Goal: Task Accomplishment & Management: Use online tool/utility

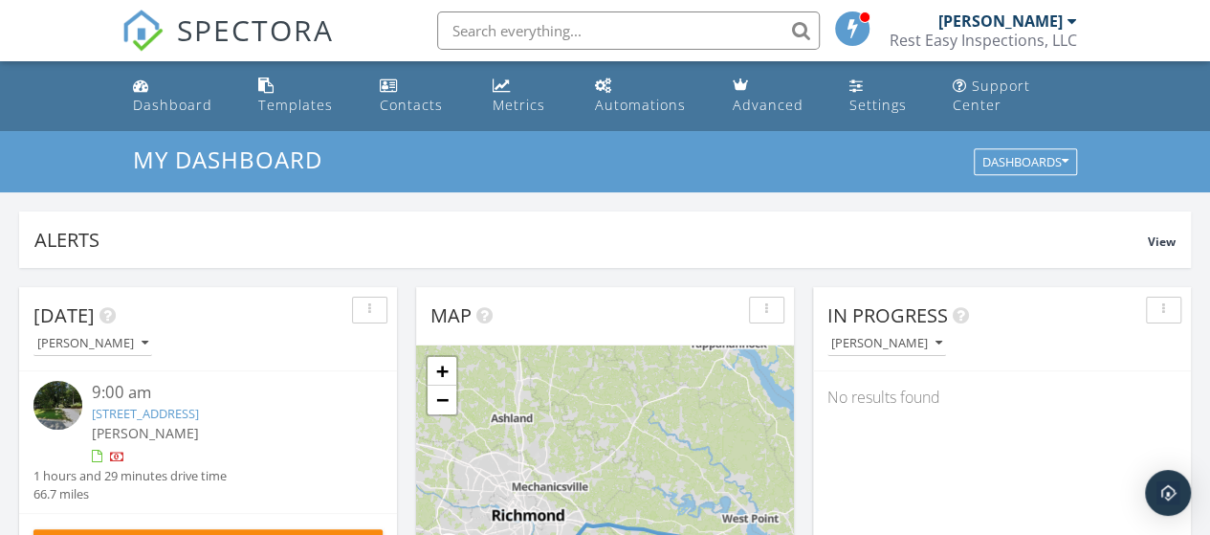
click at [199, 408] on link "102 Whitehall Ct, Williamsburg, VA 23188" at bounding box center [145, 413] width 107 height 17
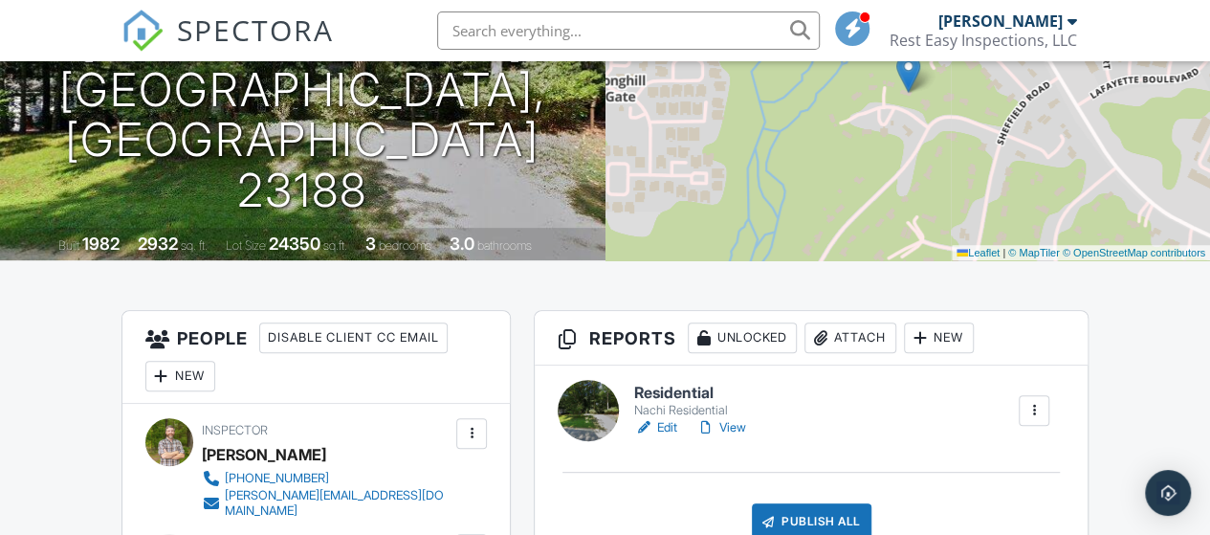
scroll to position [358, 0]
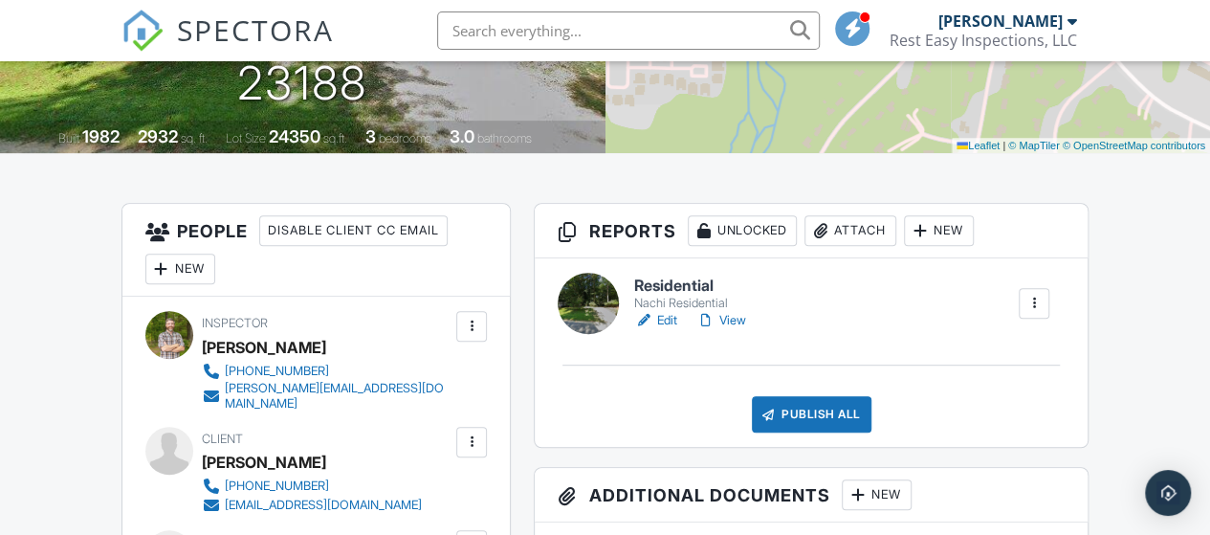
click at [670, 330] on link "Edit" at bounding box center [655, 320] width 43 height 19
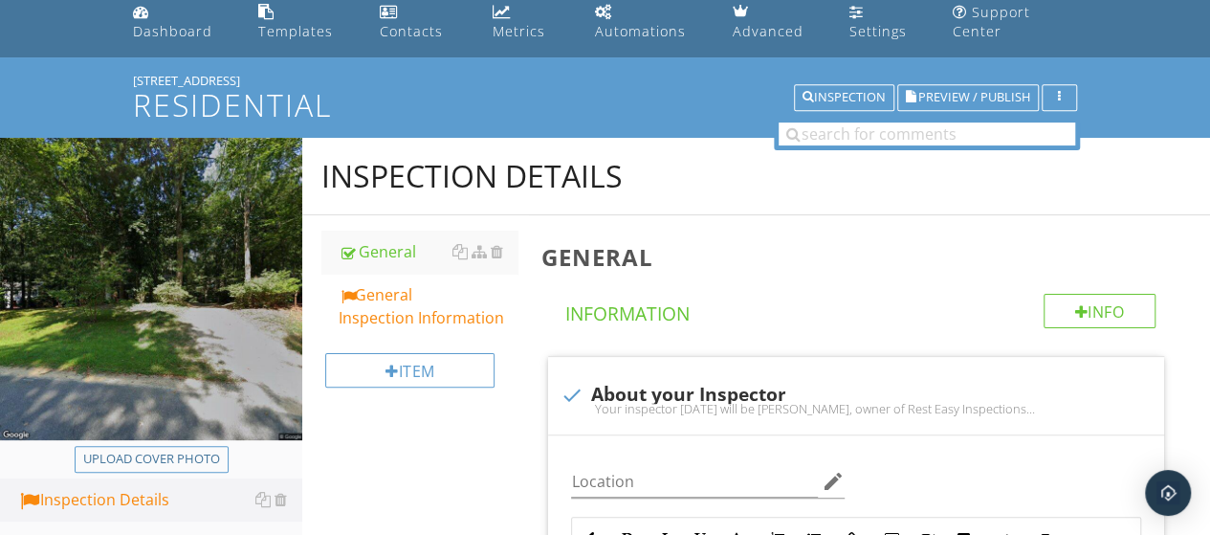
scroll to position [77, 0]
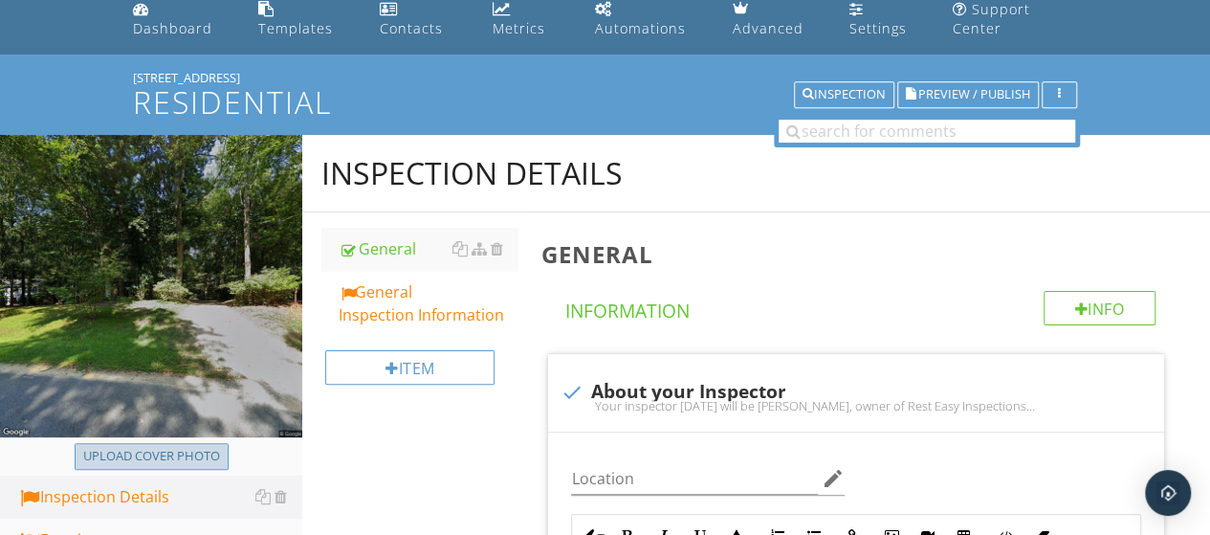
click at [162, 454] on div "Upload cover photo" at bounding box center [151, 456] width 137 height 19
type input "C:\fakepath\w.jpg"
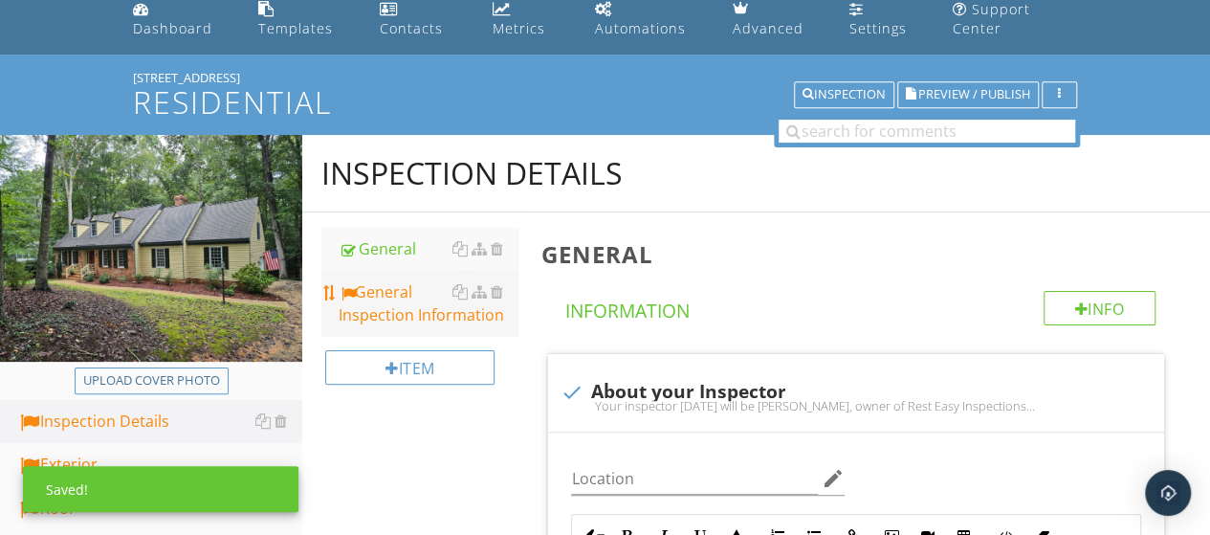
click at [390, 309] on div "General Inspection Information" at bounding box center [428, 303] width 179 height 46
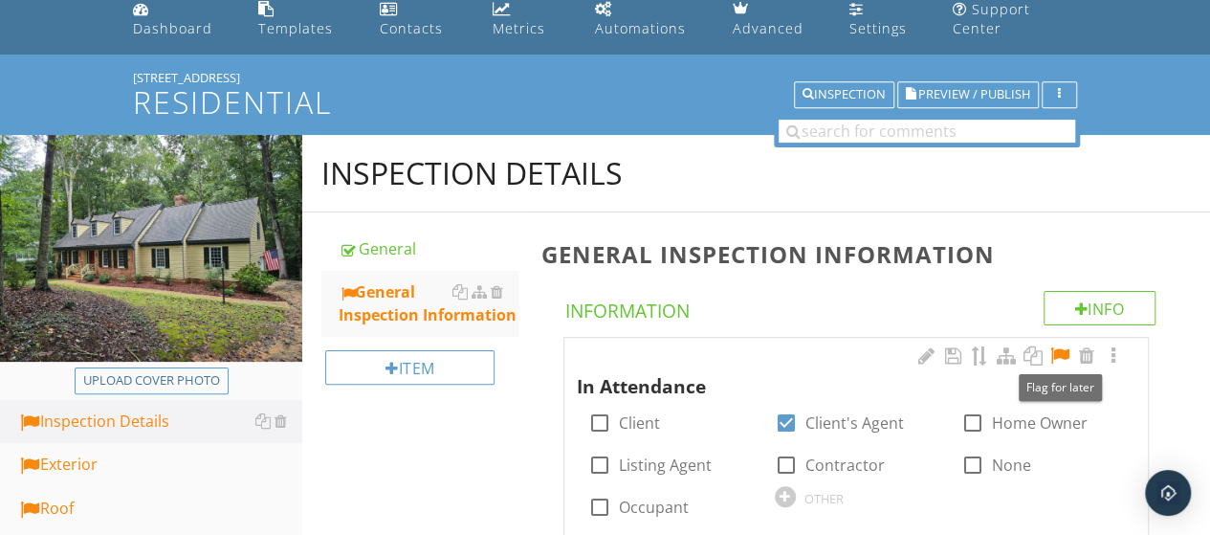
click at [1062, 355] on div at bounding box center [1059, 355] width 23 height 19
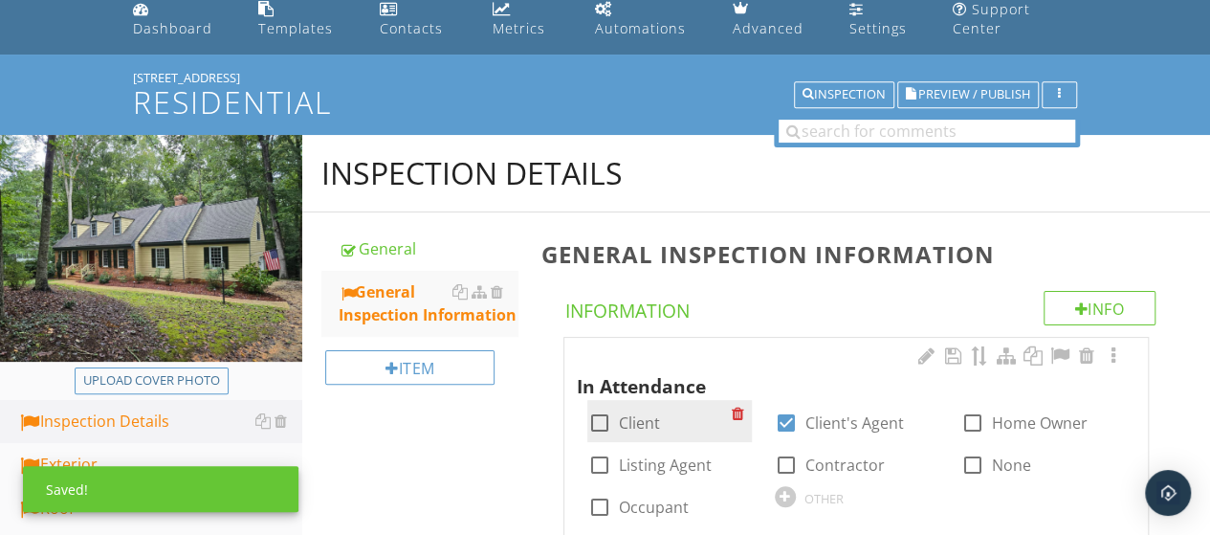
click at [595, 420] on div at bounding box center [598, 422] width 33 height 33
checkbox input "true"
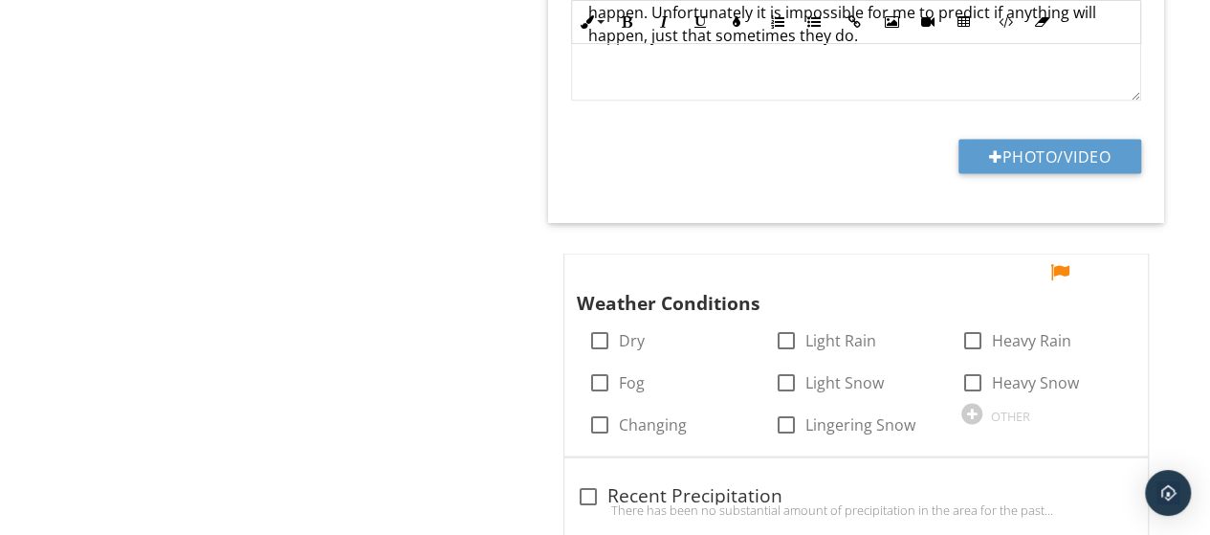
scroll to position [1771, 0]
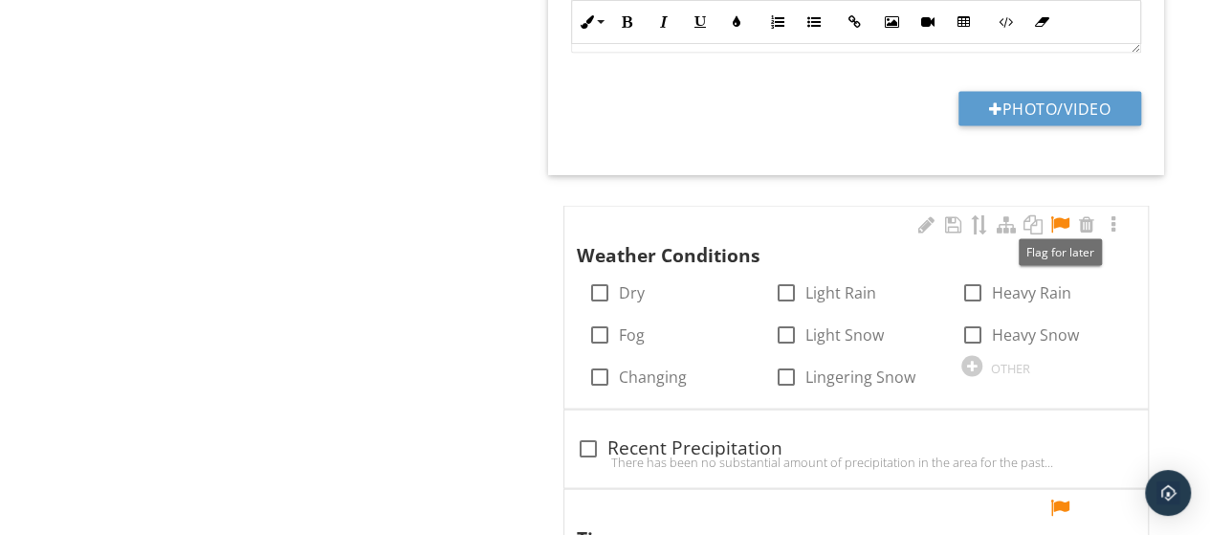
click at [1056, 221] on div at bounding box center [1059, 223] width 23 height 19
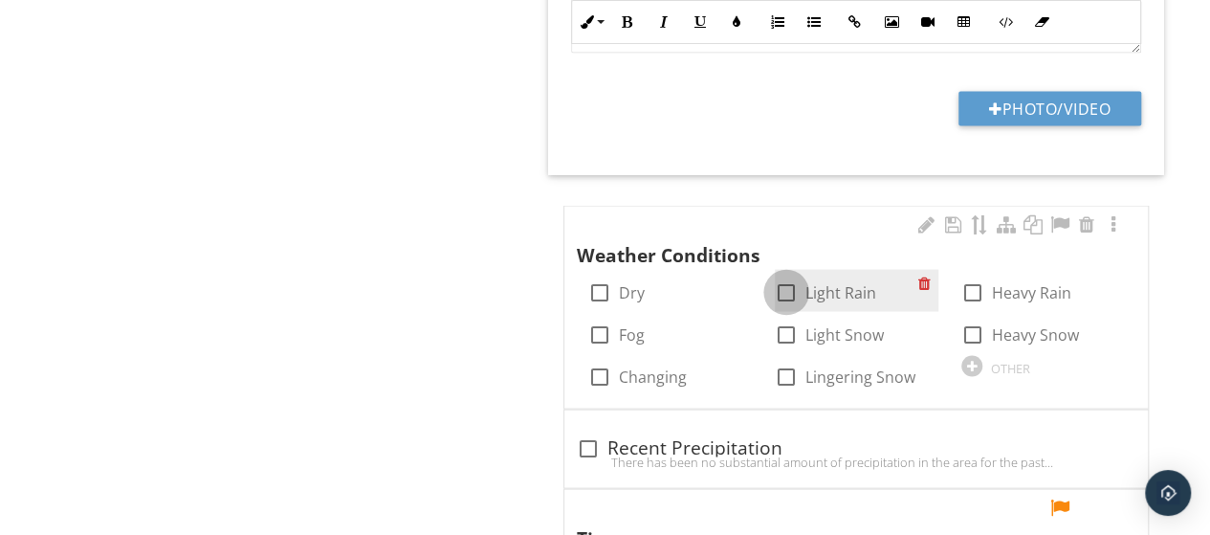
click at [782, 287] on div at bounding box center [786, 291] width 33 height 33
checkbox input "true"
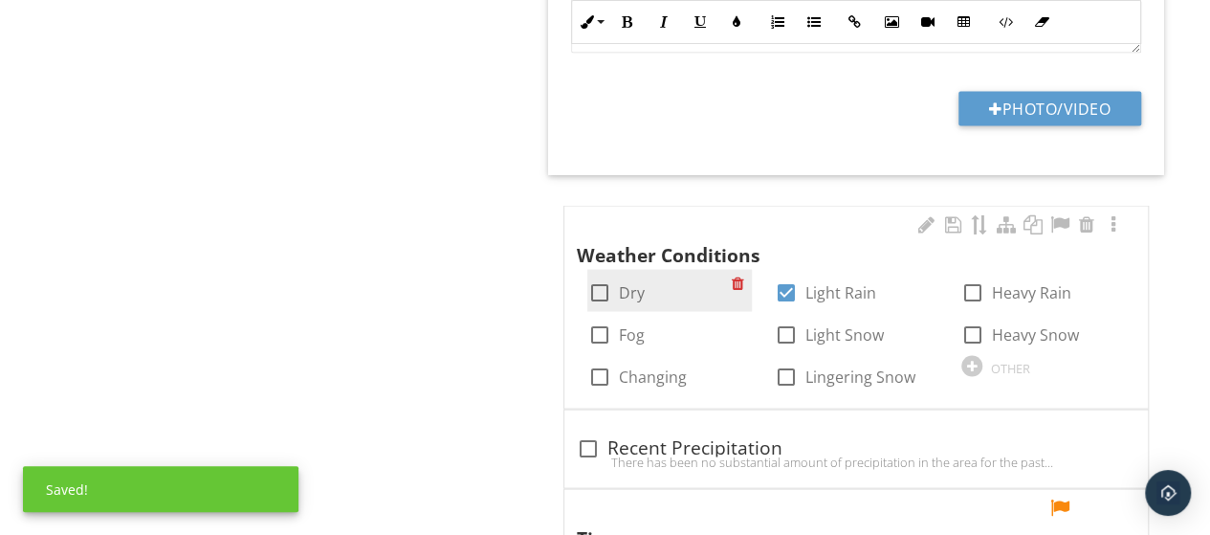
drag, startPoint x: 601, startPoint y: 363, endPoint x: 602, endPoint y: 290, distance: 73.7
click at [602, 269] on div "check_box_outline_blank Dry check_box Light Rain check_box_outline_blank Heavy …" at bounding box center [856, 269] width 560 height 0
click at [602, 290] on div at bounding box center [598, 291] width 33 height 33
checkbox input "true"
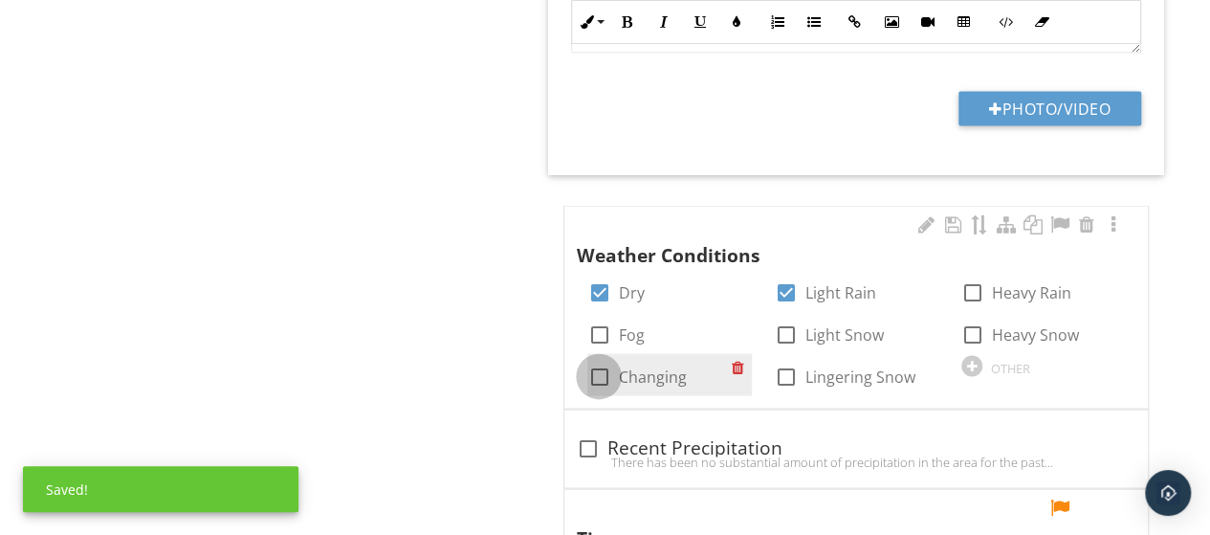
click at [599, 372] on div at bounding box center [598, 376] width 33 height 33
checkbox input "true"
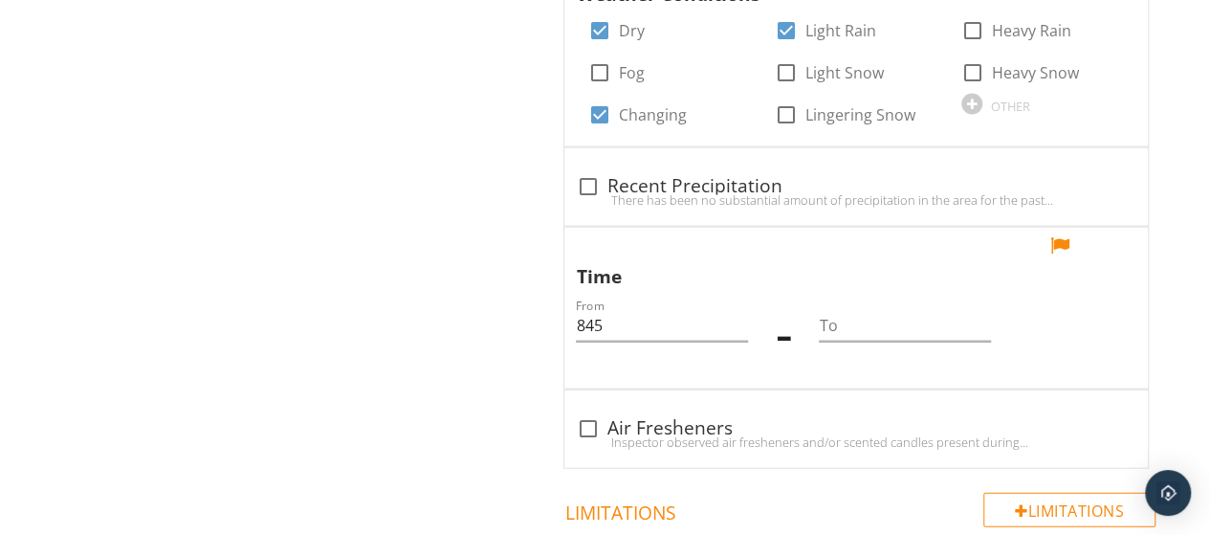
scroll to position [2042, 0]
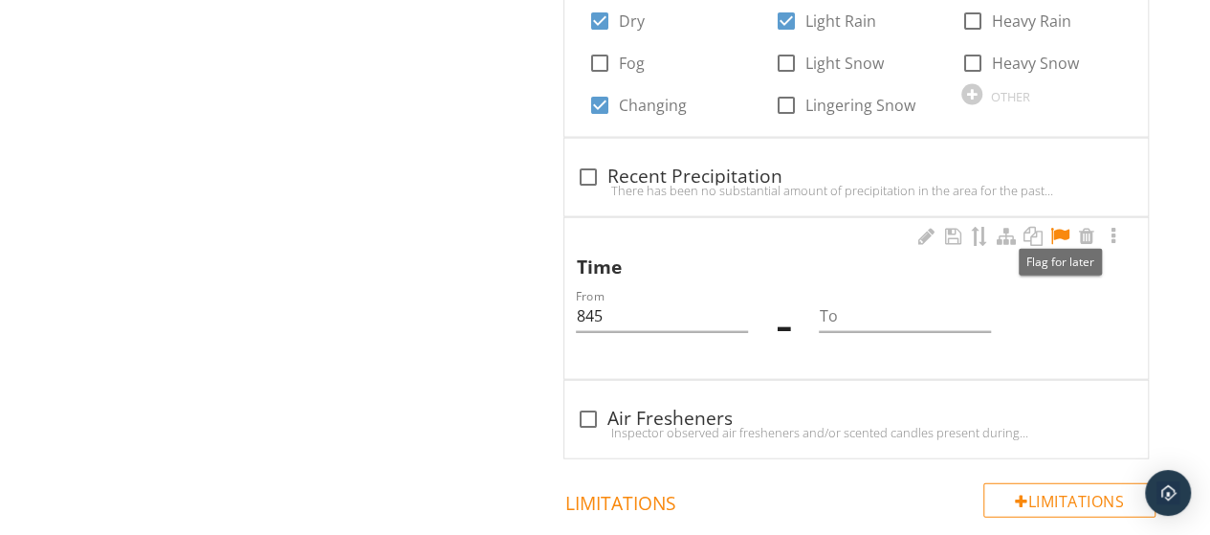
click at [1061, 230] on div at bounding box center [1059, 236] width 23 height 19
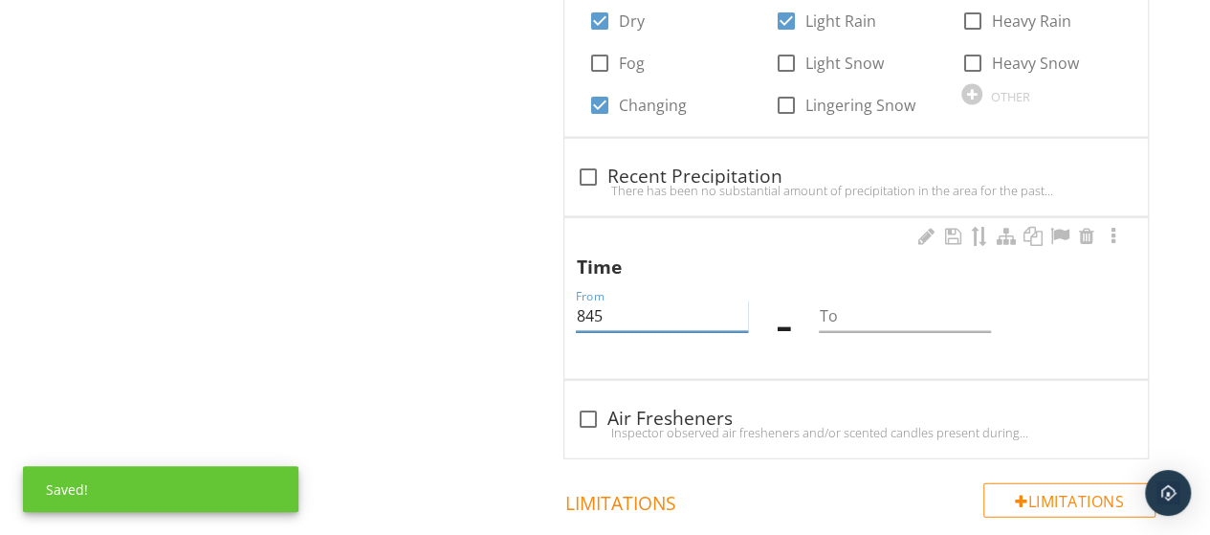
click at [585, 300] on input "845" at bounding box center [661, 316] width 171 height 32
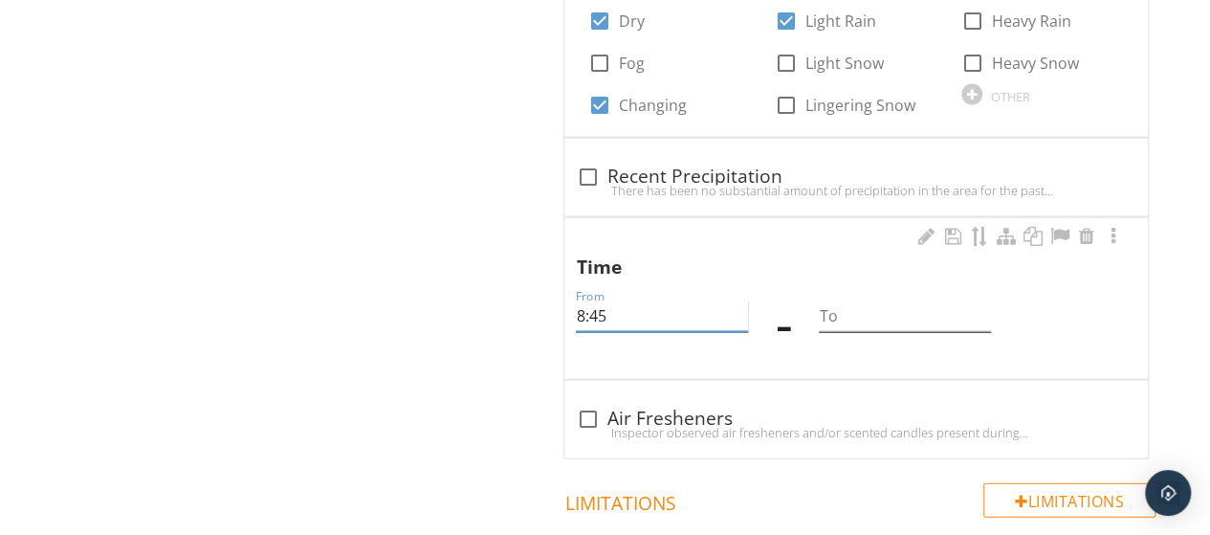
type input "8:45"
click at [863, 317] on input "To" at bounding box center [904, 316] width 171 height 32
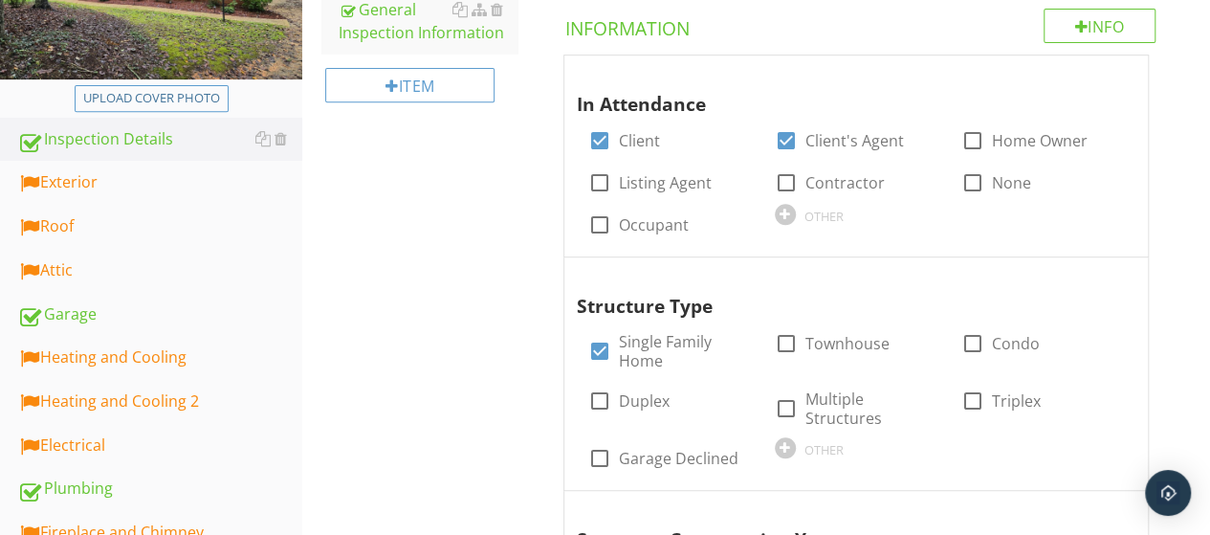
scroll to position [360, 0]
type input "12:45"
click at [77, 182] on div "Exterior" at bounding box center [159, 181] width 285 height 25
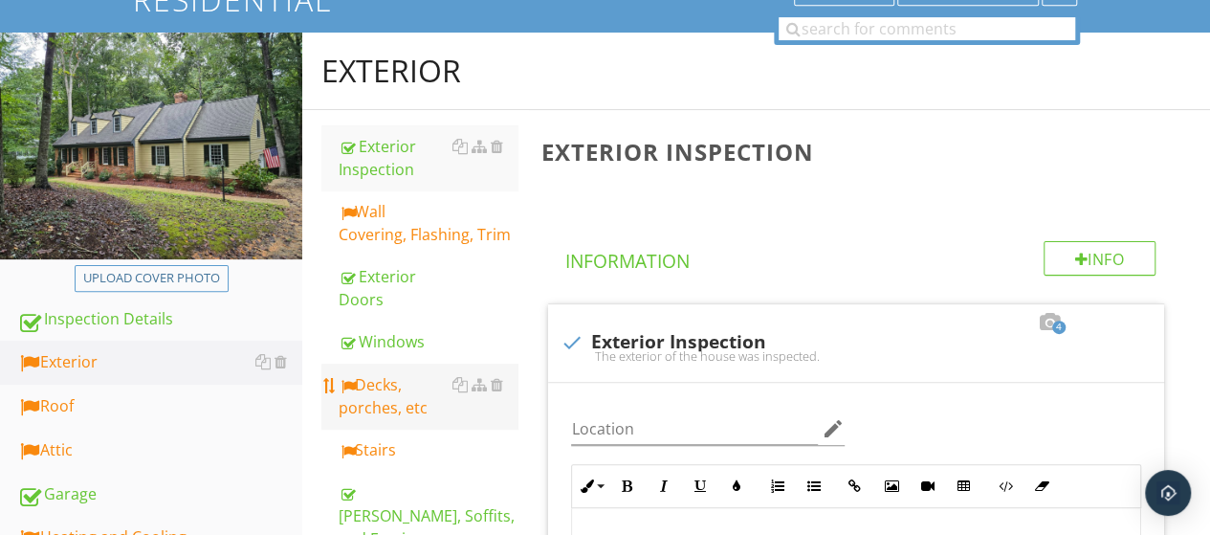
scroll to position [178, 0]
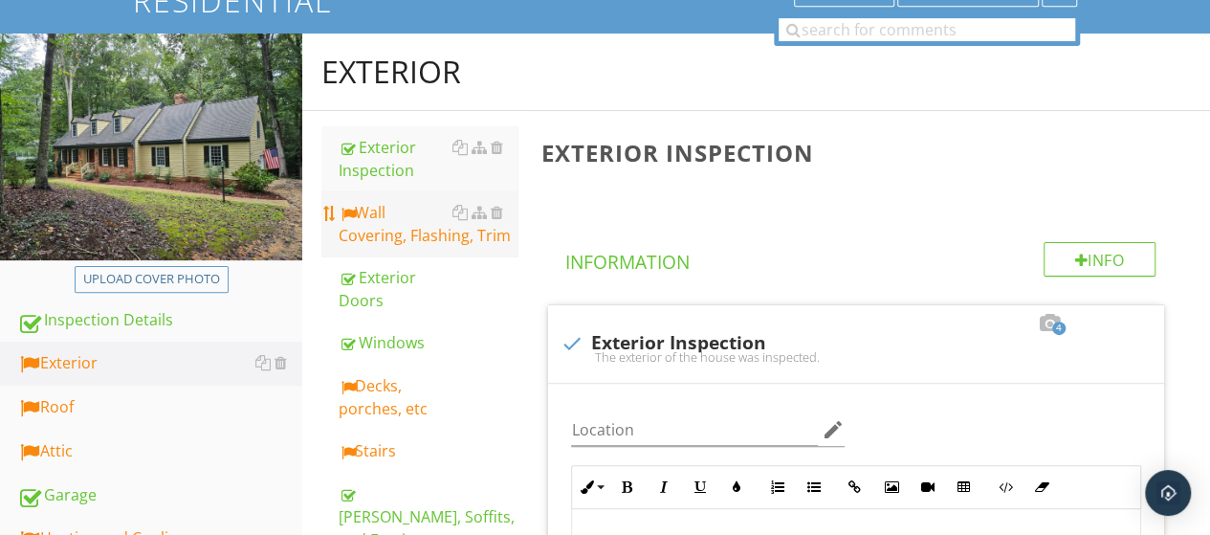
click at [369, 236] on div "Wall Covering, Flashing, Trim" at bounding box center [428, 224] width 179 height 46
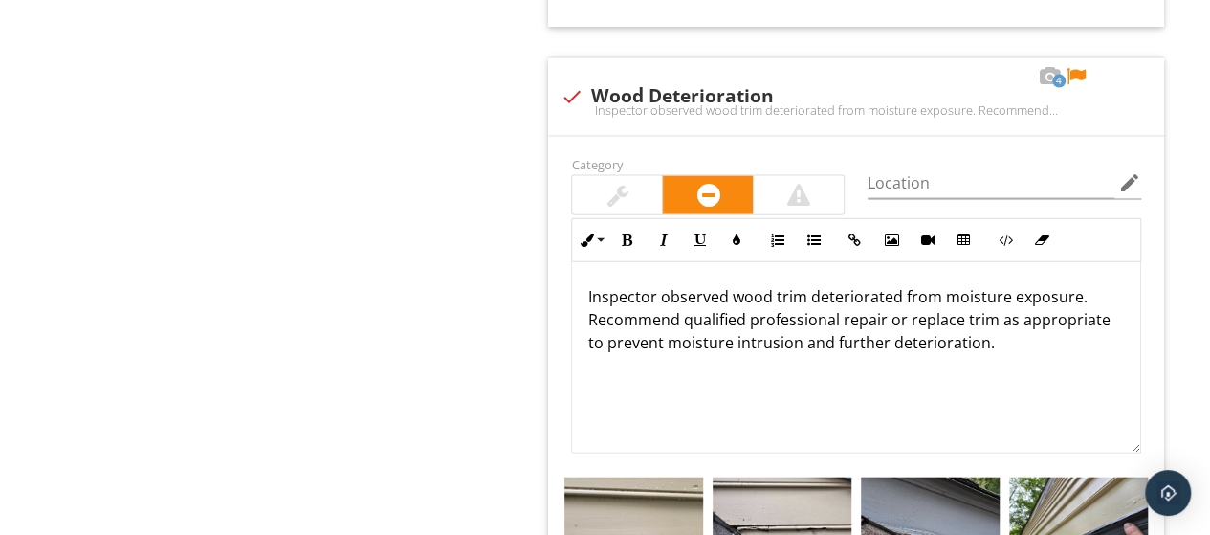
scroll to position [2055, 0]
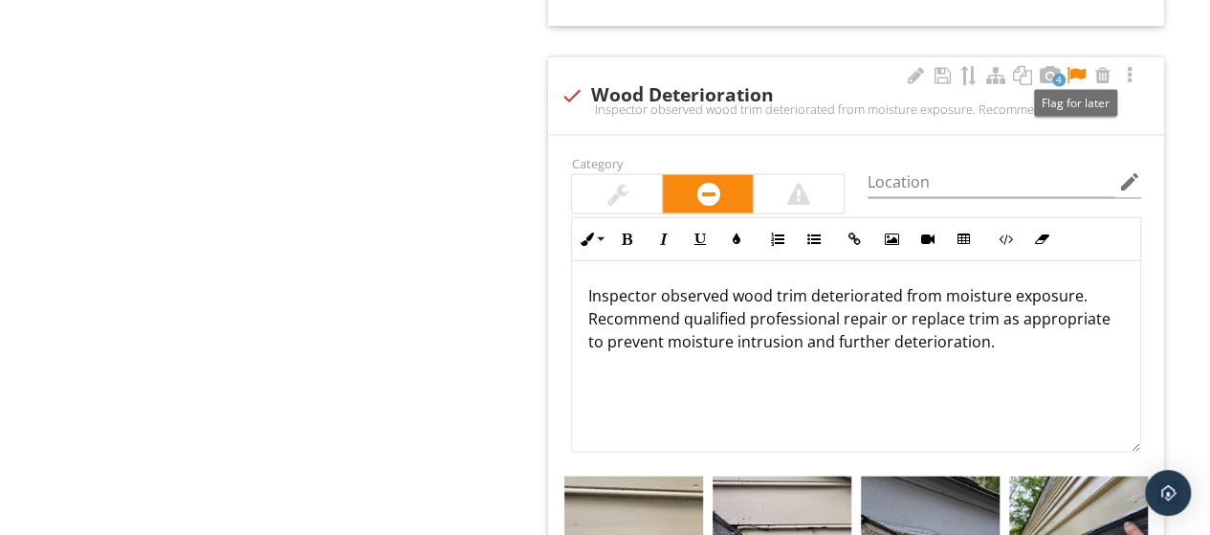
click at [1075, 68] on div at bounding box center [1076, 75] width 23 height 19
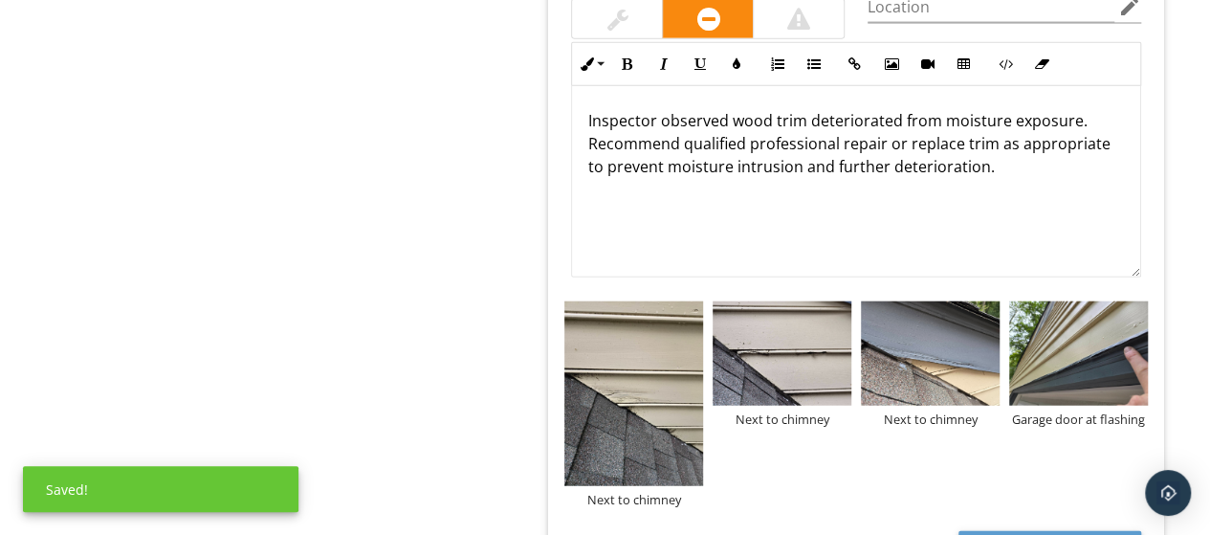
scroll to position [2229, 0]
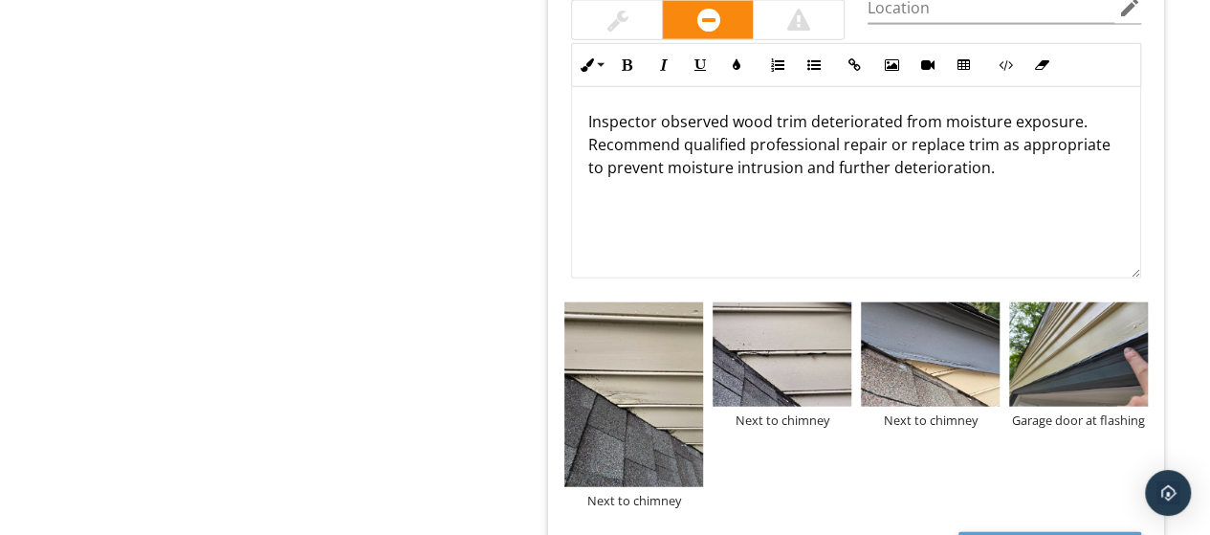
click at [962, 141] on p "Inspector observed wood trim deteriorated from moisture exposure. Recommend qua…" at bounding box center [856, 144] width 538 height 69
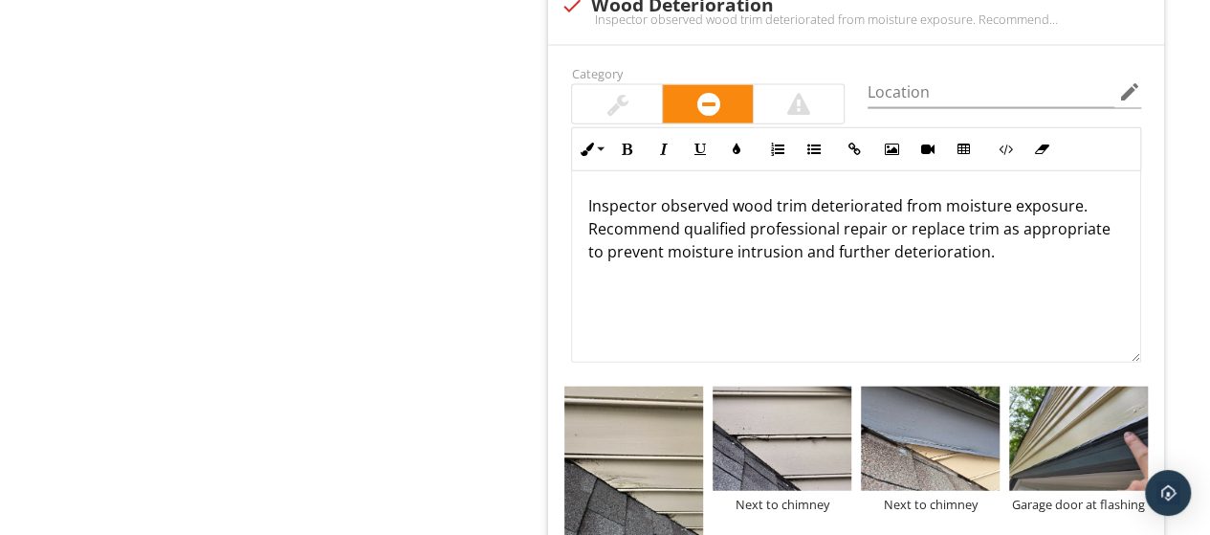
scroll to position [2199, 0]
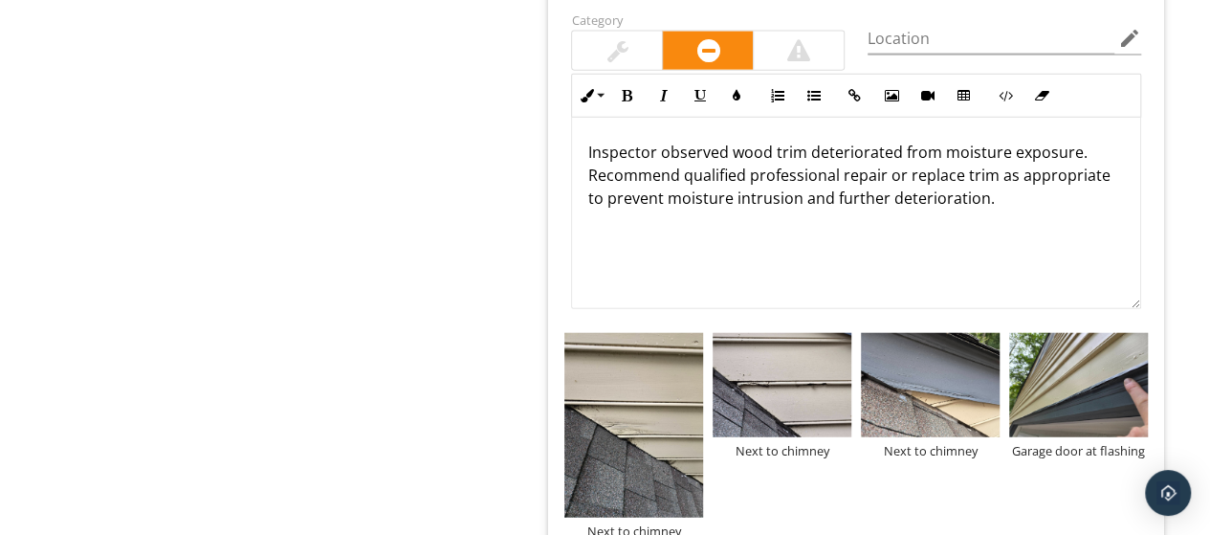
click at [770, 146] on p "Inspector observed wood trim deteriorated from moisture exposure. Recommend qua…" at bounding box center [856, 175] width 538 height 69
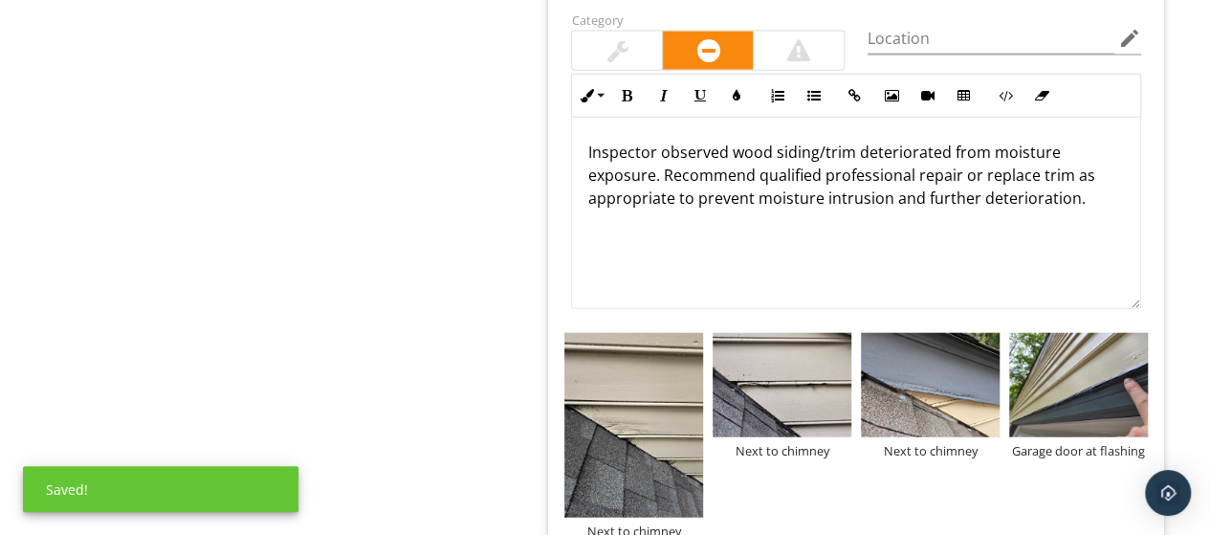
click at [1037, 171] on p "Inspector observed wood siding/trim deteriorated from moisture exposure. Recomm…" at bounding box center [856, 175] width 538 height 69
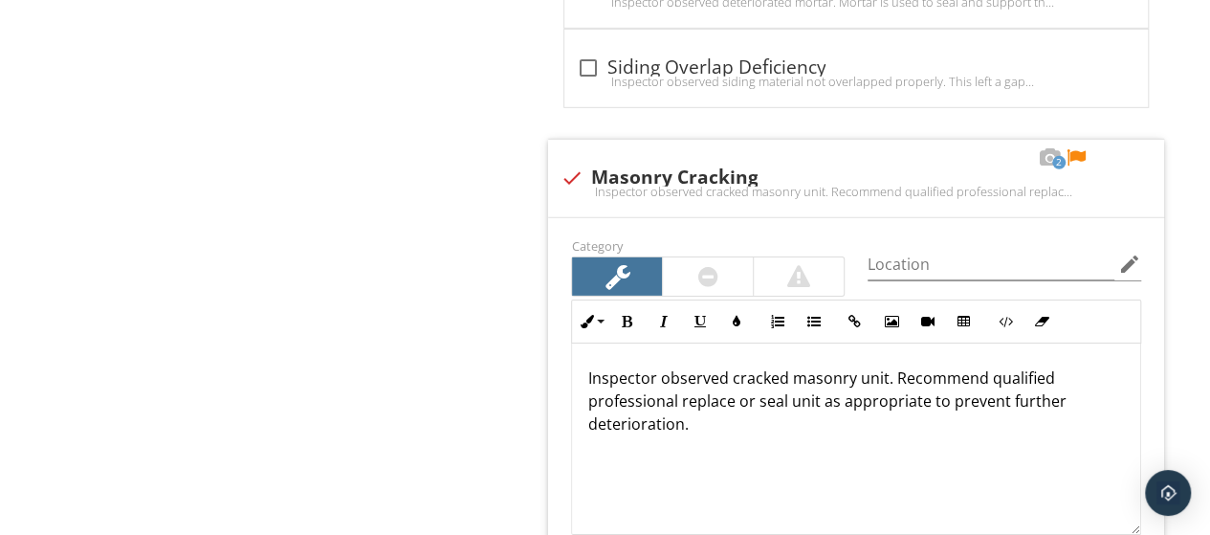
scroll to position [2929, 0]
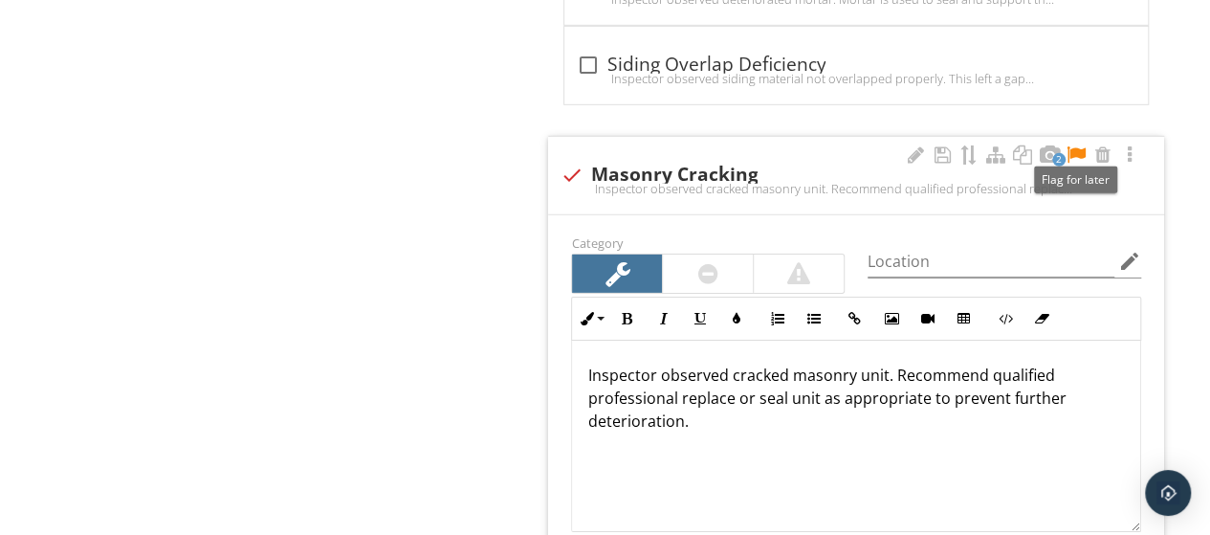
click at [1083, 146] on div at bounding box center [1076, 154] width 23 height 19
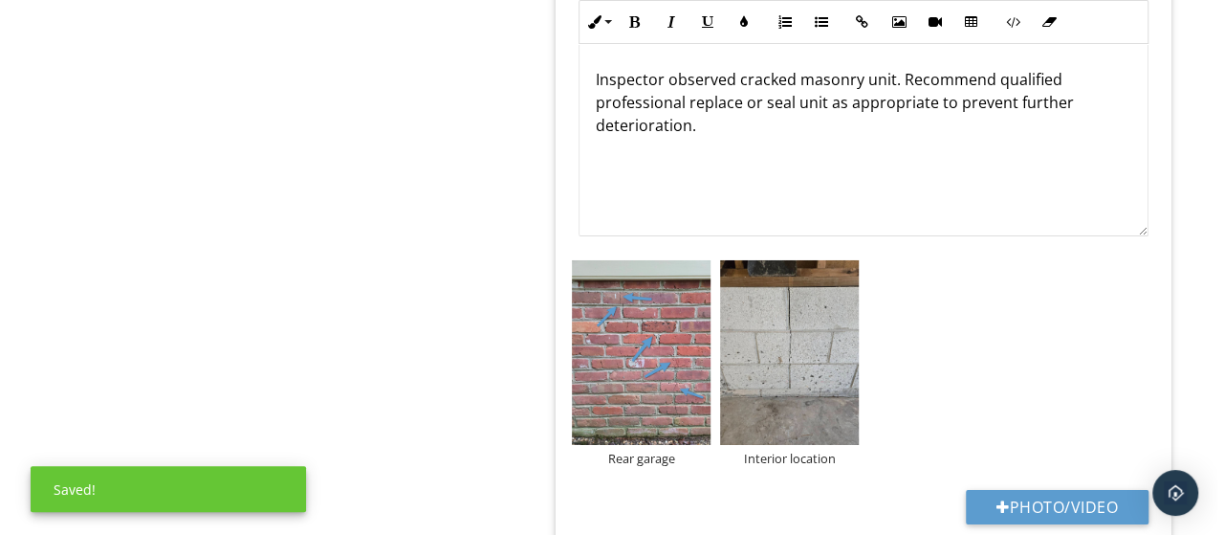
scroll to position [3226, 0]
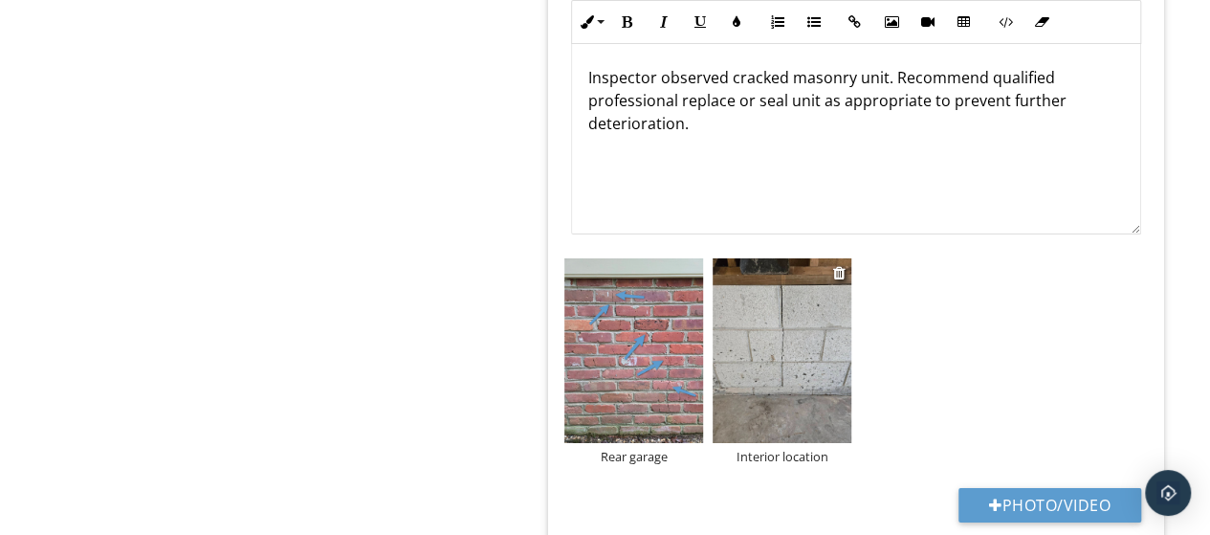
click at [793, 449] on div "Interior location" at bounding box center [782, 456] width 139 height 15
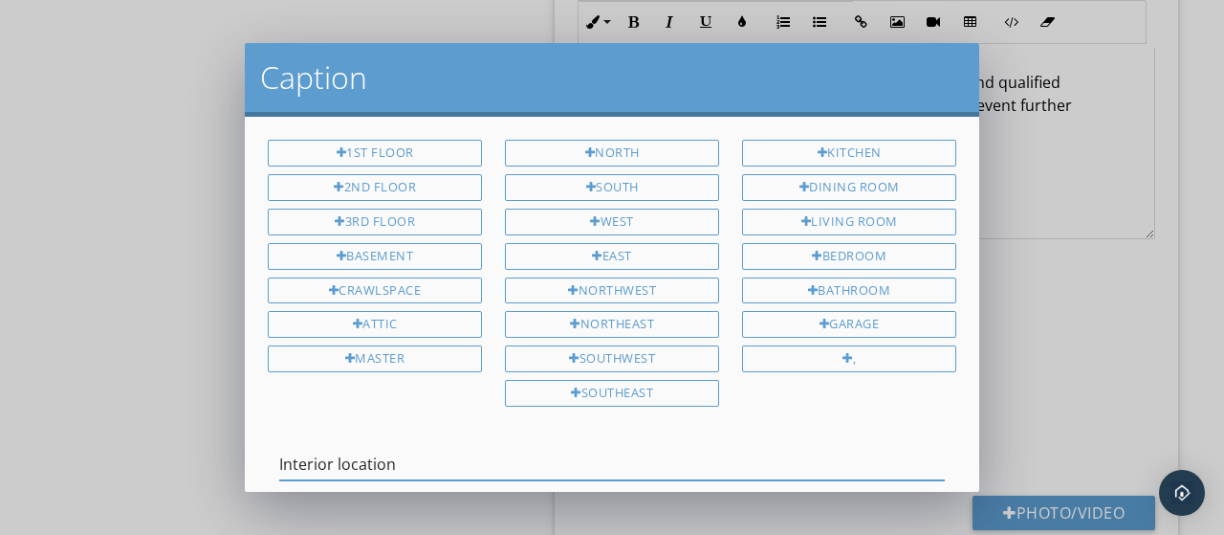
click at [338, 450] on input "Interior location" at bounding box center [612, 465] width 666 height 32
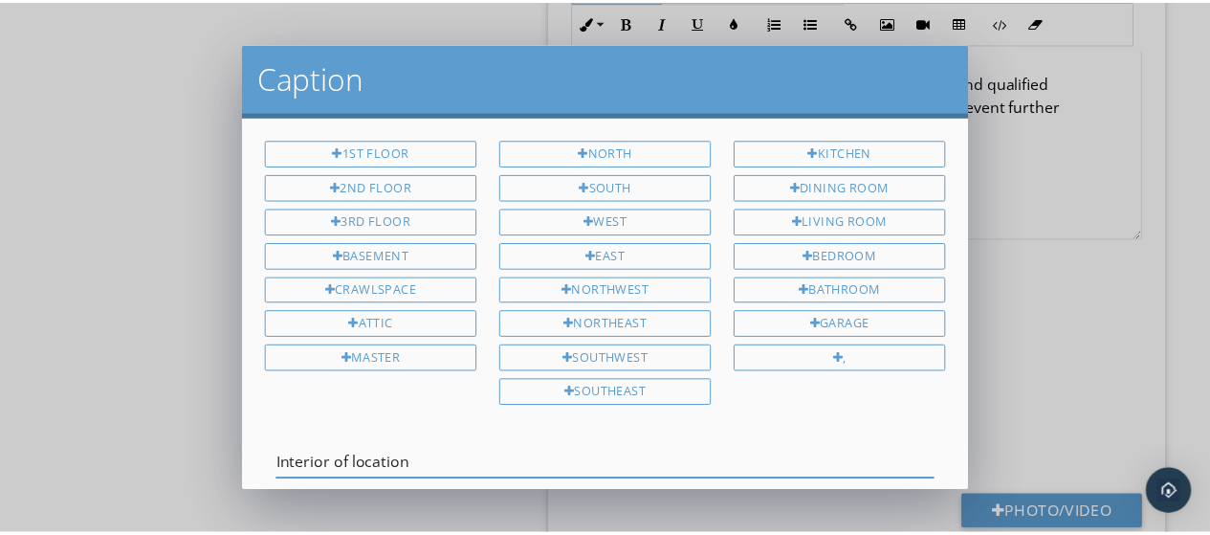
scroll to position [107, 0]
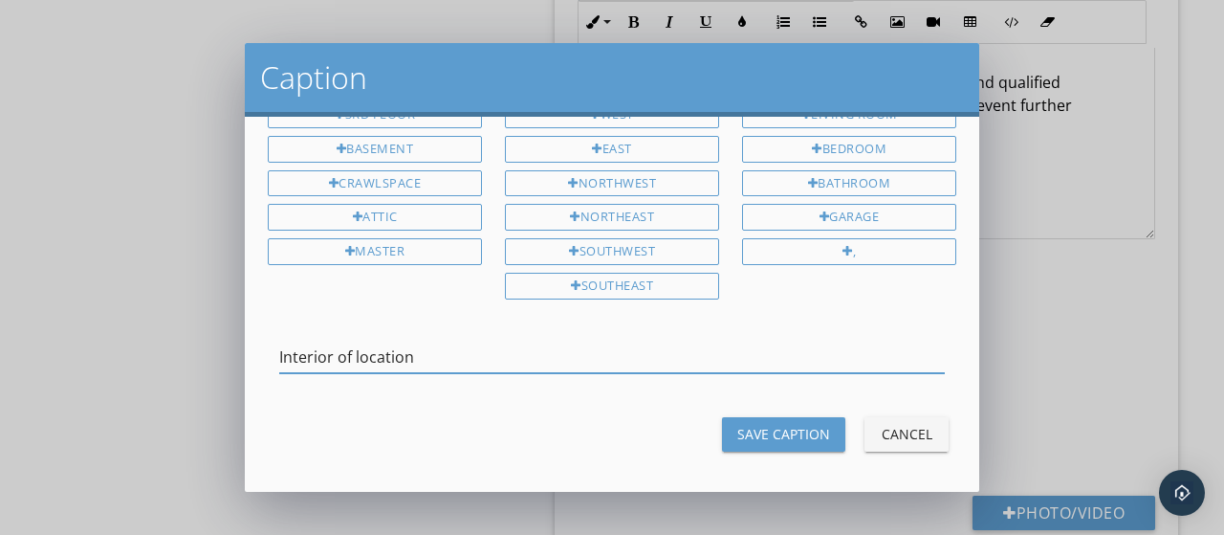
type input "Interior of location"
click at [770, 440] on button "Save Caption" at bounding box center [783, 434] width 123 height 34
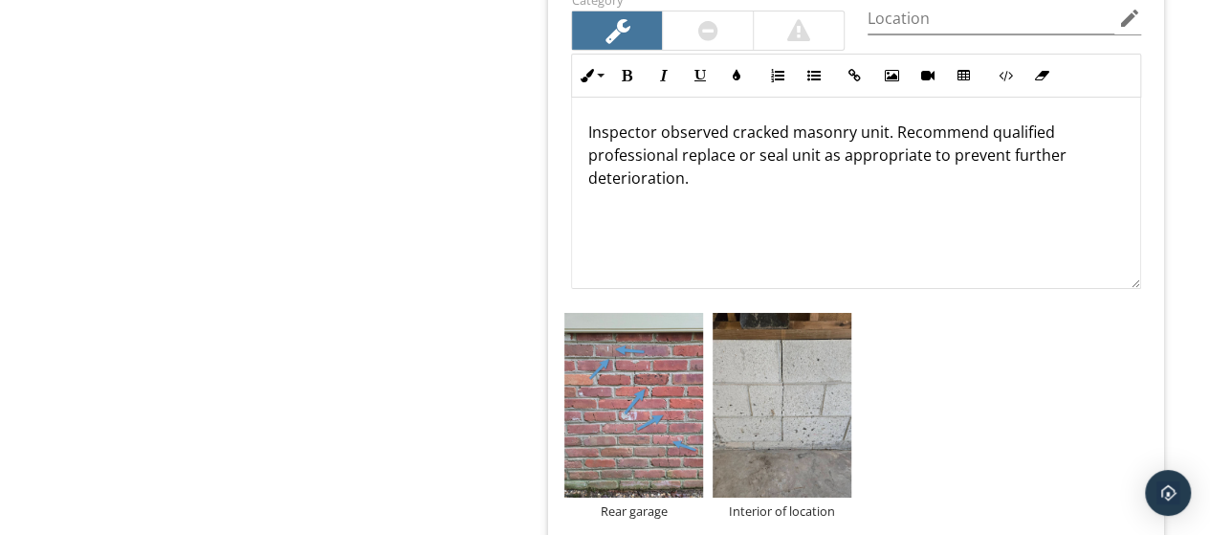
scroll to position [3171, 0]
click at [851, 125] on p "Inspector observed cracked masonry unit. Recommend qualified professional repla…" at bounding box center [856, 155] width 538 height 69
click at [885, 125] on p "Inspector observed cracked masonry unit. Recommend qualified professional repla…" at bounding box center [856, 155] width 538 height 69
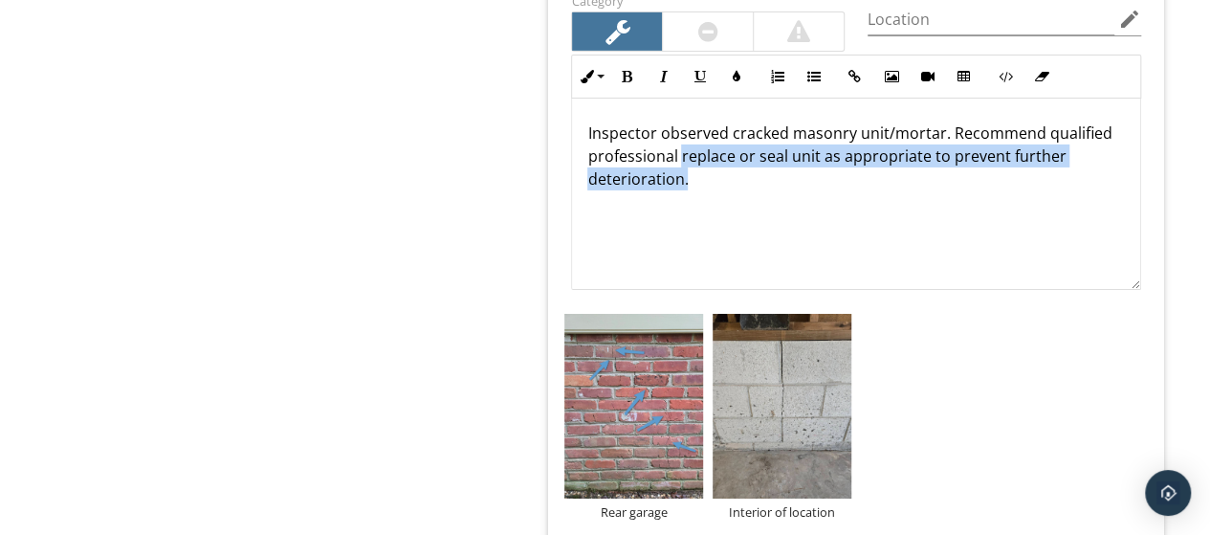
drag, startPoint x: 765, startPoint y: 181, endPoint x: 682, endPoint y: 156, distance: 86.8
click at [682, 156] on p "Inspector observed cracked masonry unit/mortar. Recommend qualified professiona…" at bounding box center [856, 155] width 538 height 69
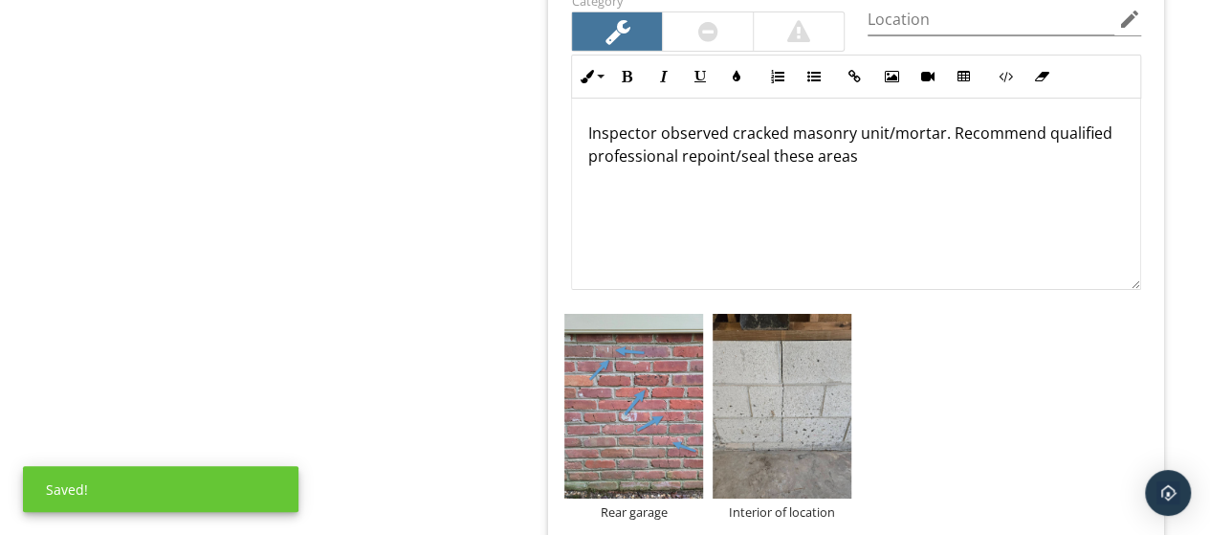
click at [945, 128] on p "Inspector observed cracked masonry unit/mortar. Recommend qualified professiona…" at bounding box center [856, 144] width 538 height 46
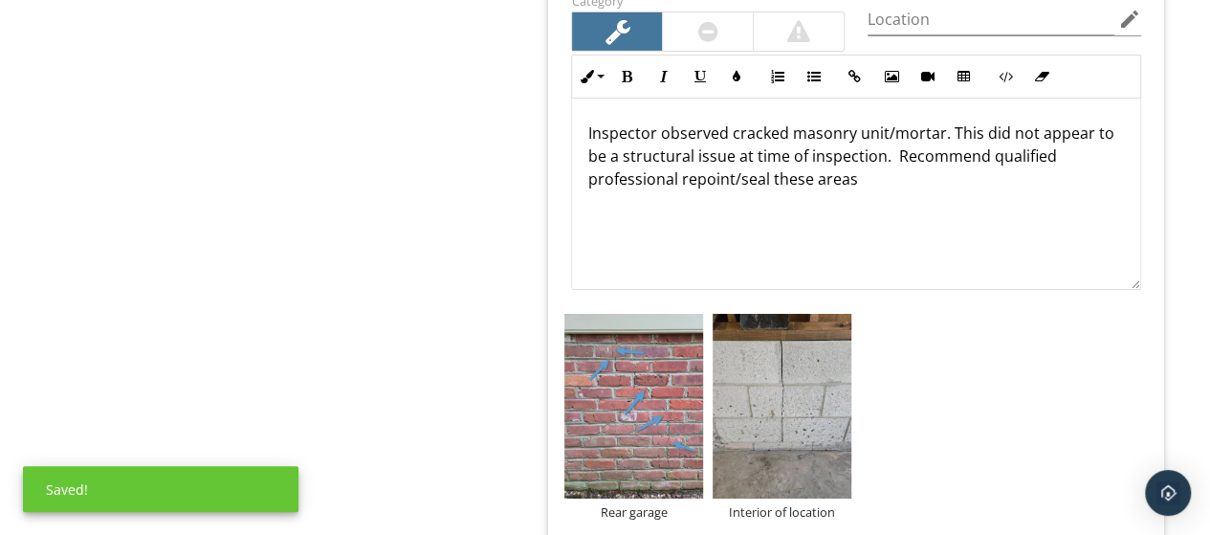
click at [930, 183] on div "Inspector observed cracked masonry unit/mortar. This did not appear to be a str…" at bounding box center [856, 194] width 568 height 191
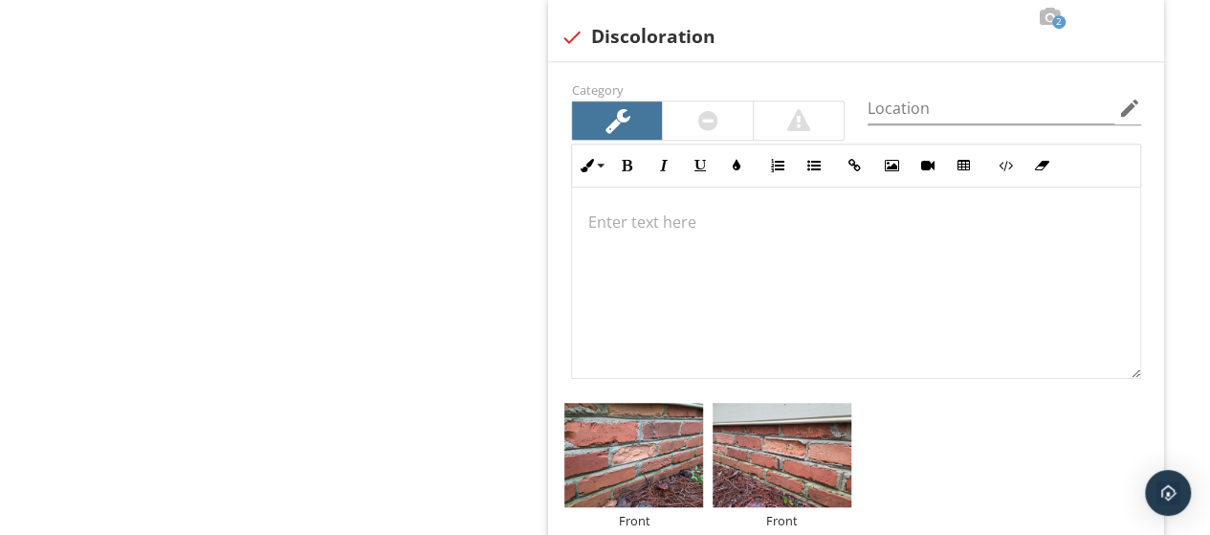
scroll to position [4179, 0]
click at [691, 408] on div at bounding box center [691, 415] width 12 height 15
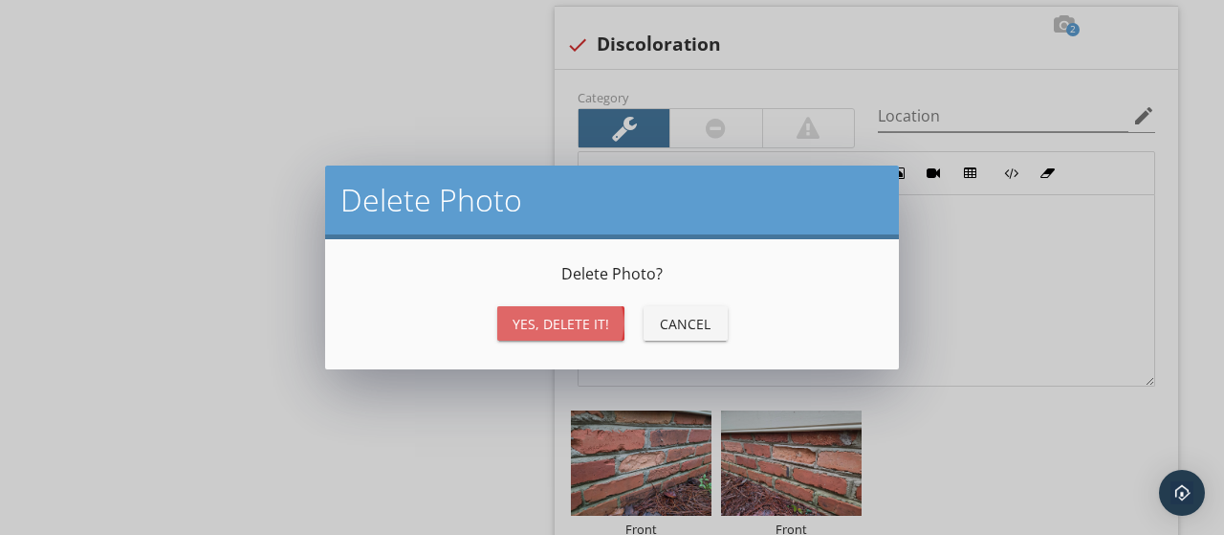
click at [586, 332] on div "Yes, Delete it!" at bounding box center [561, 324] width 97 height 20
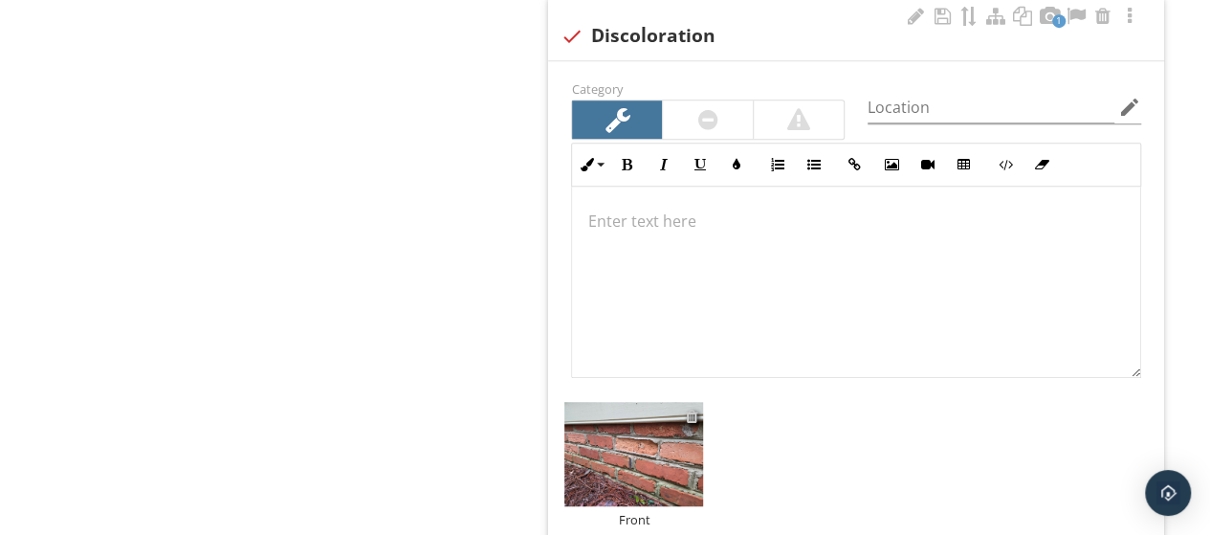
click at [692, 408] on div at bounding box center [691, 415] width 12 height 15
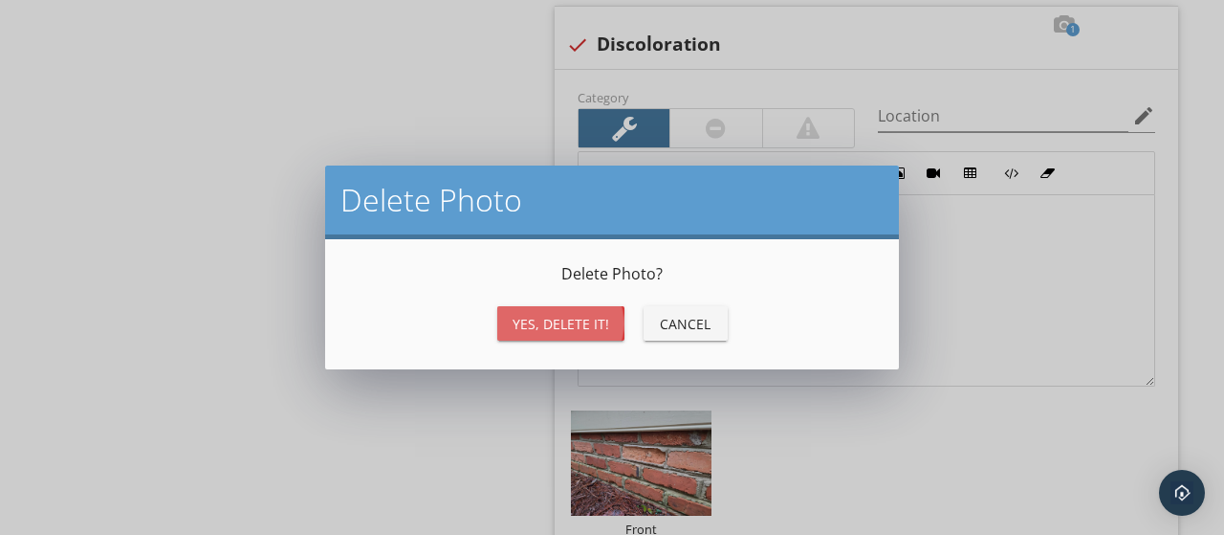
click at [585, 330] on div "Yes, Delete it!" at bounding box center [561, 324] width 97 height 20
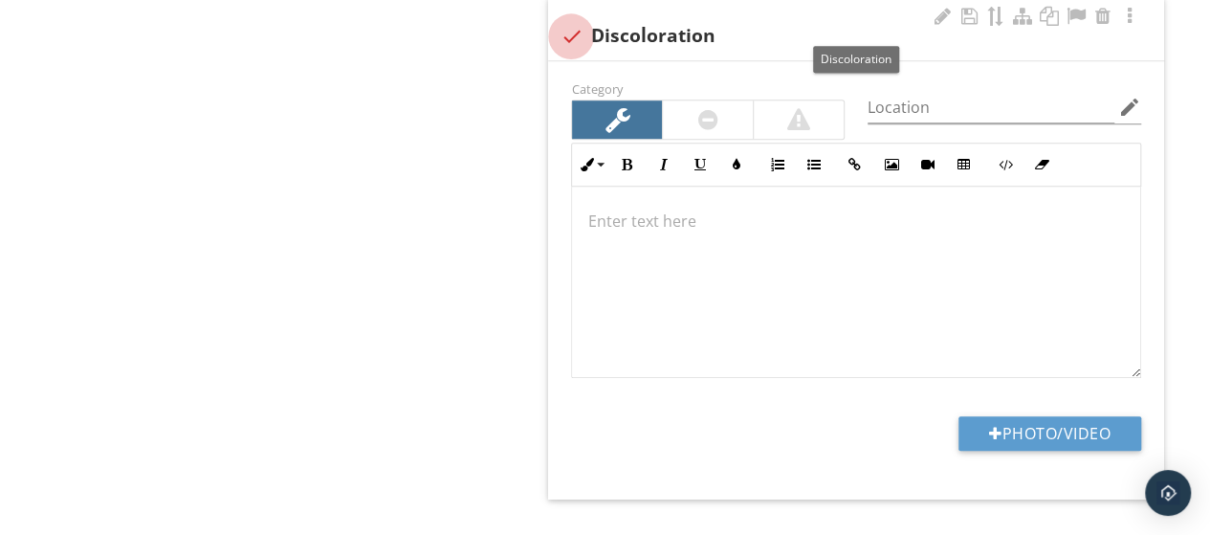
click at [576, 24] on div at bounding box center [571, 36] width 33 height 33
checkbox input "true"
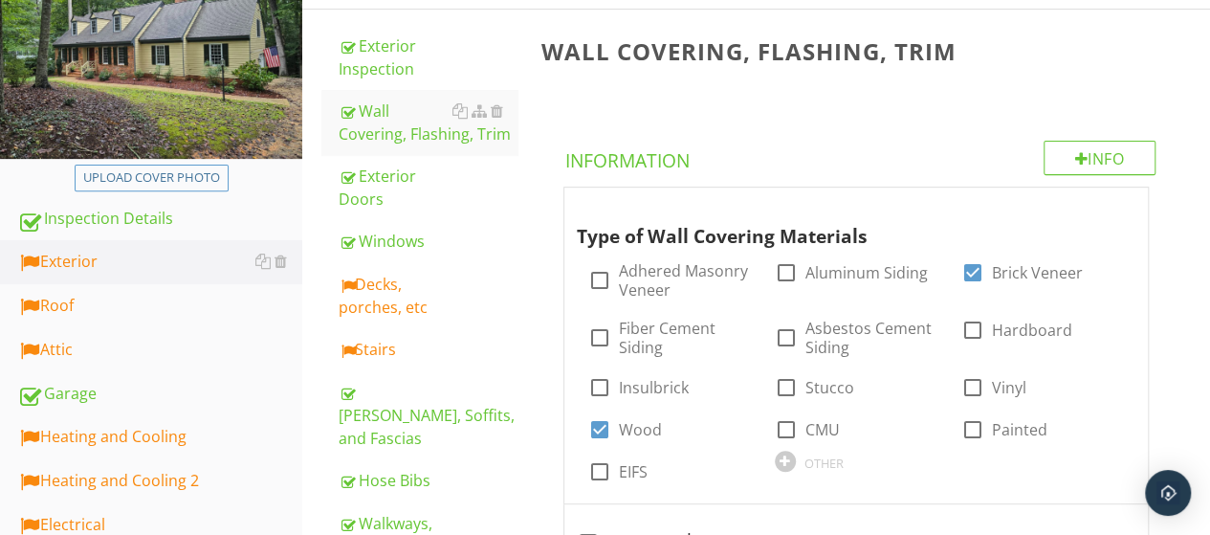
scroll to position [281, 0]
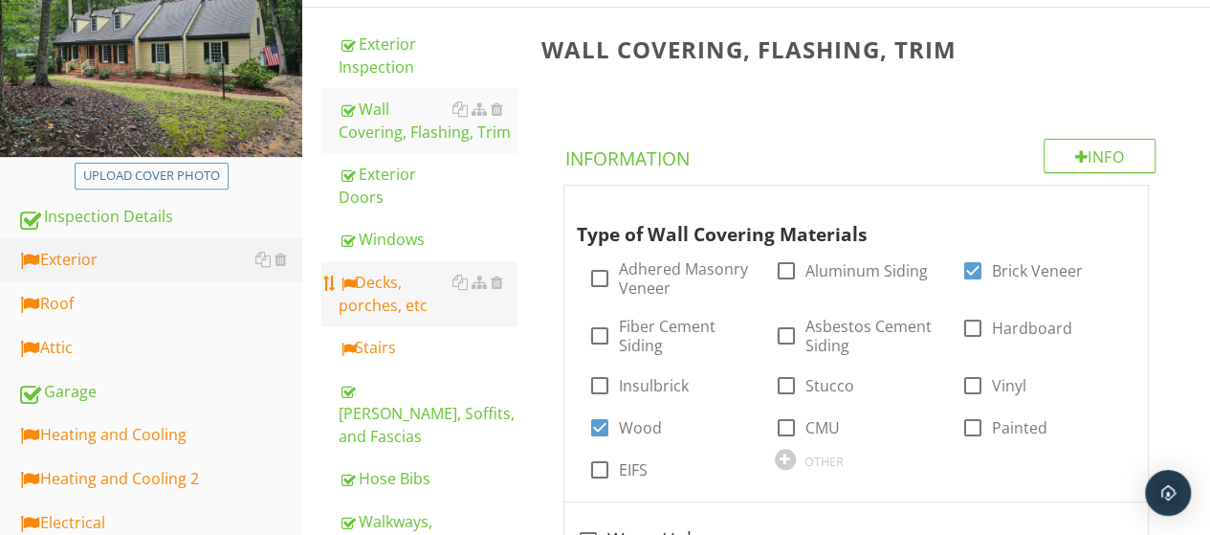
click at [381, 296] on div "Decks, porches, etc" at bounding box center [428, 294] width 179 height 46
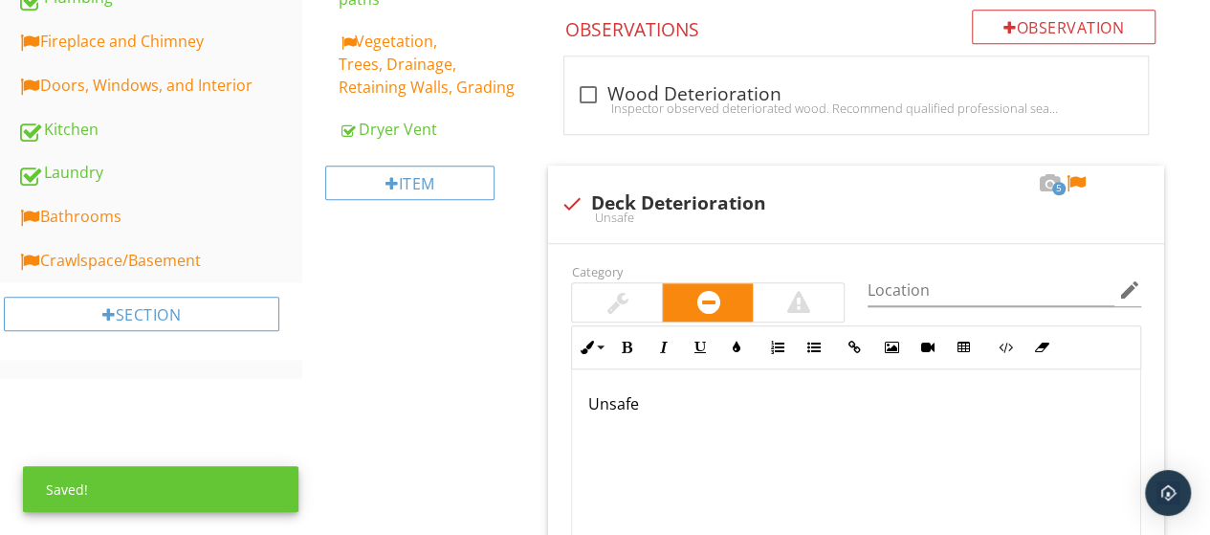
scroll to position [850, 0]
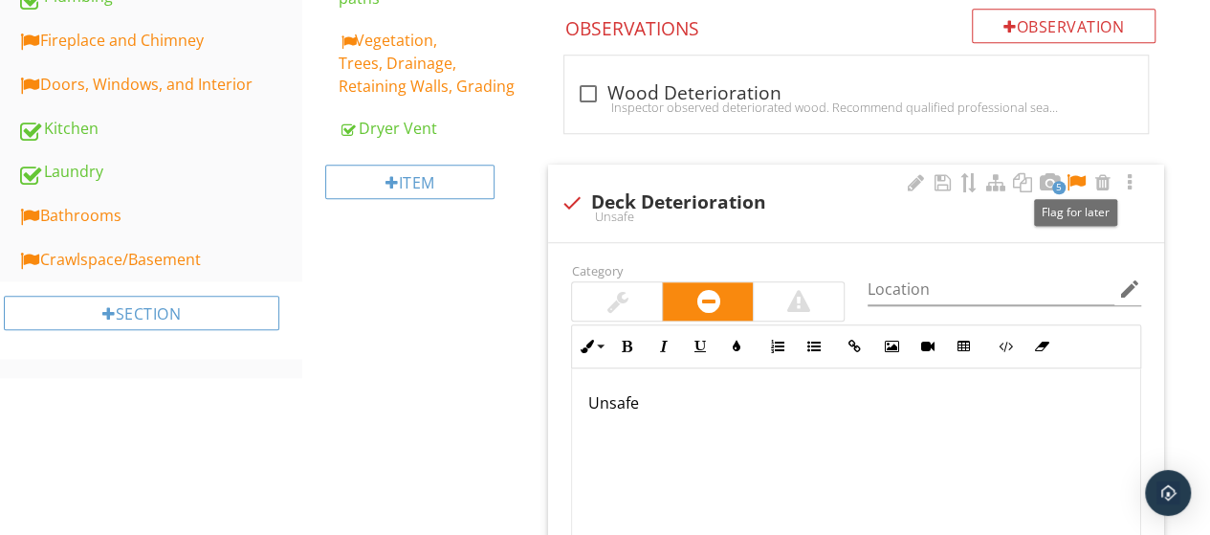
click at [1077, 176] on div at bounding box center [1076, 182] width 23 height 19
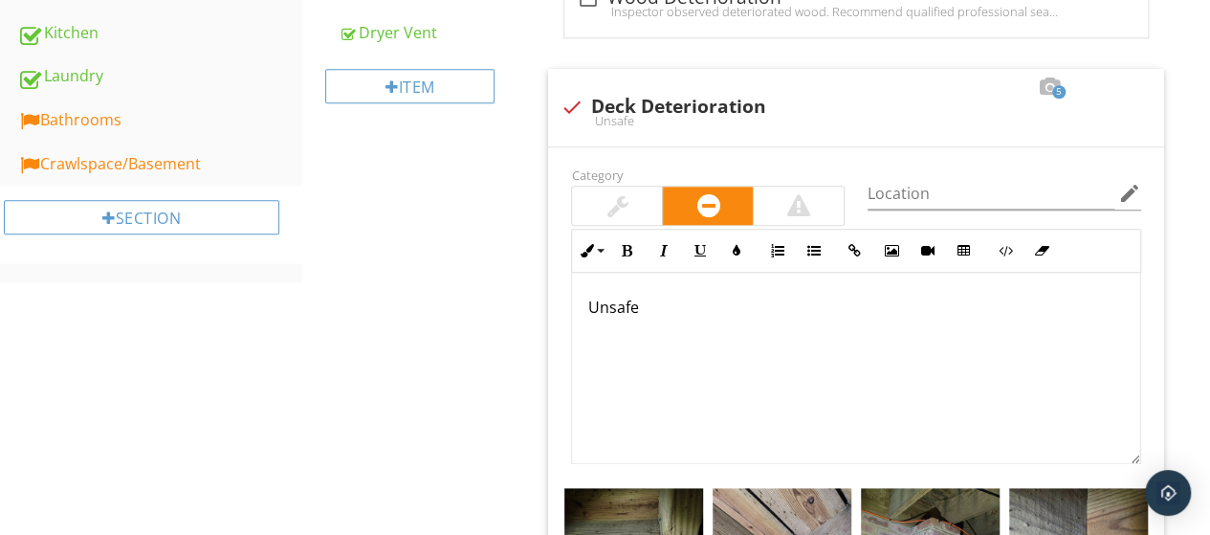
scroll to position [945, 0]
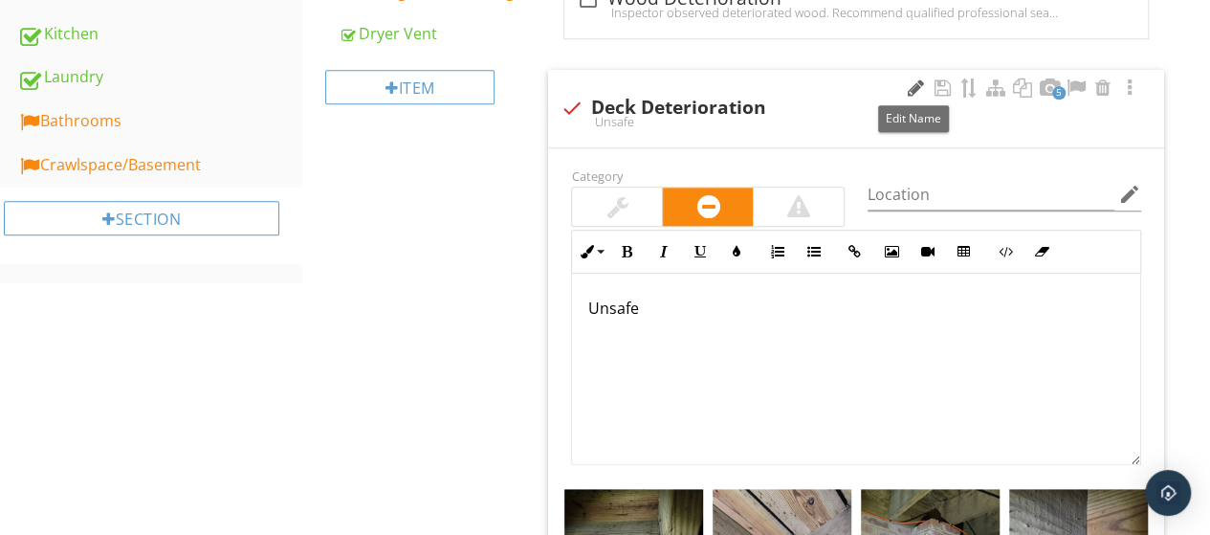
click at [914, 88] on div at bounding box center [915, 87] width 23 height 19
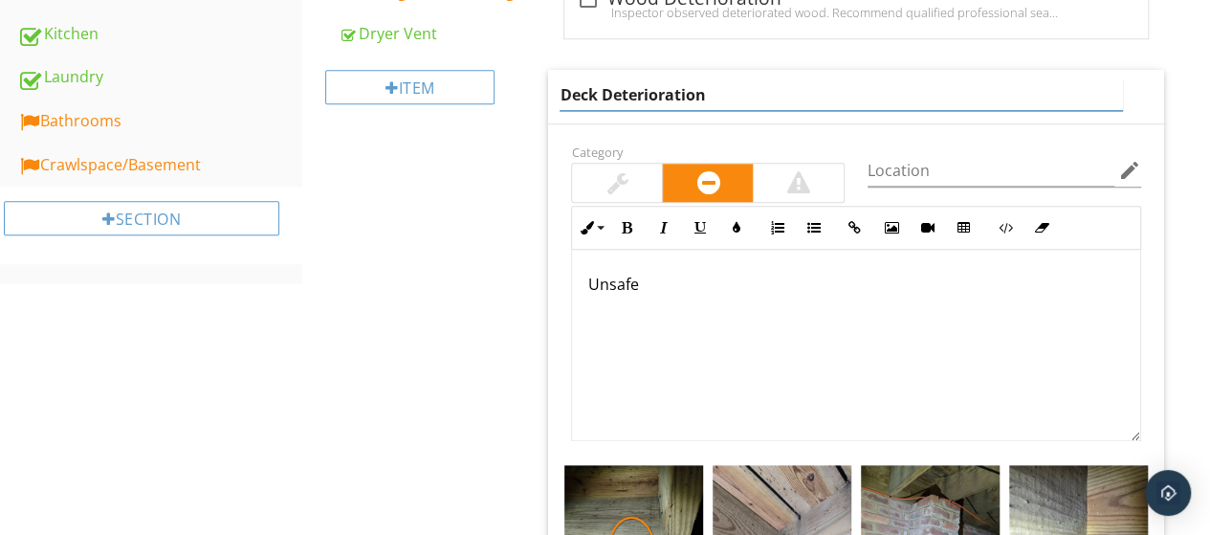
drag, startPoint x: 751, startPoint y: 80, endPoint x: 604, endPoint y: 100, distance: 147.7
click at [604, 100] on input "Deck Deterioration" at bounding box center [841, 95] width 563 height 32
type input "D"
type input "Screened Porch/Roof Structure"
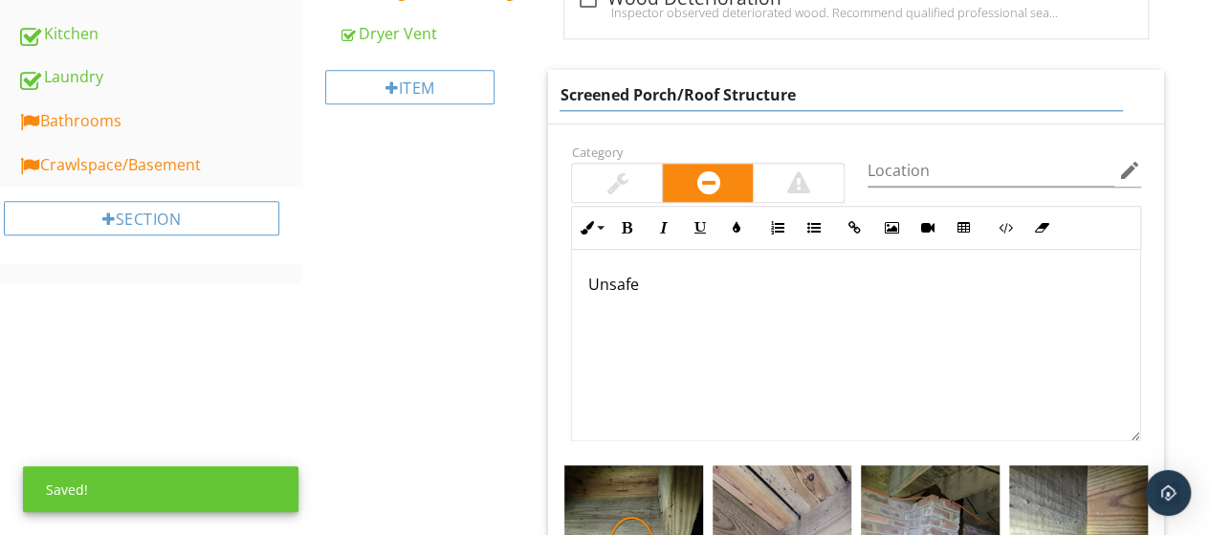
click at [745, 296] on div "Unsafe" at bounding box center [856, 345] width 568 height 191
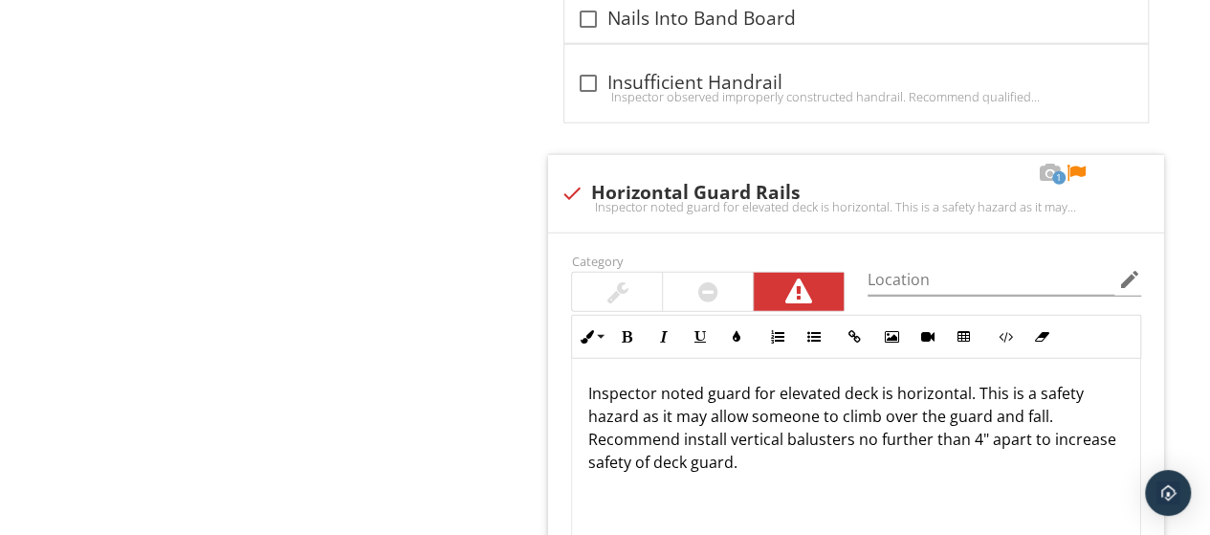
scroll to position [2393, 0]
click at [1073, 166] on div at bounding box center [1076, 174] width 23 height 19
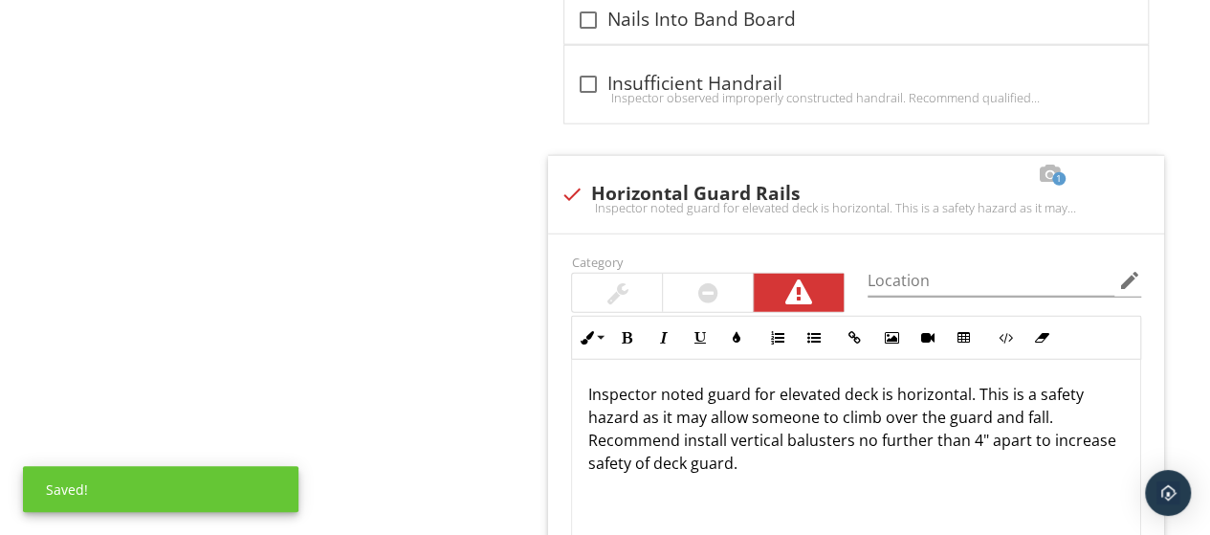
scroll to position [2555, 0]
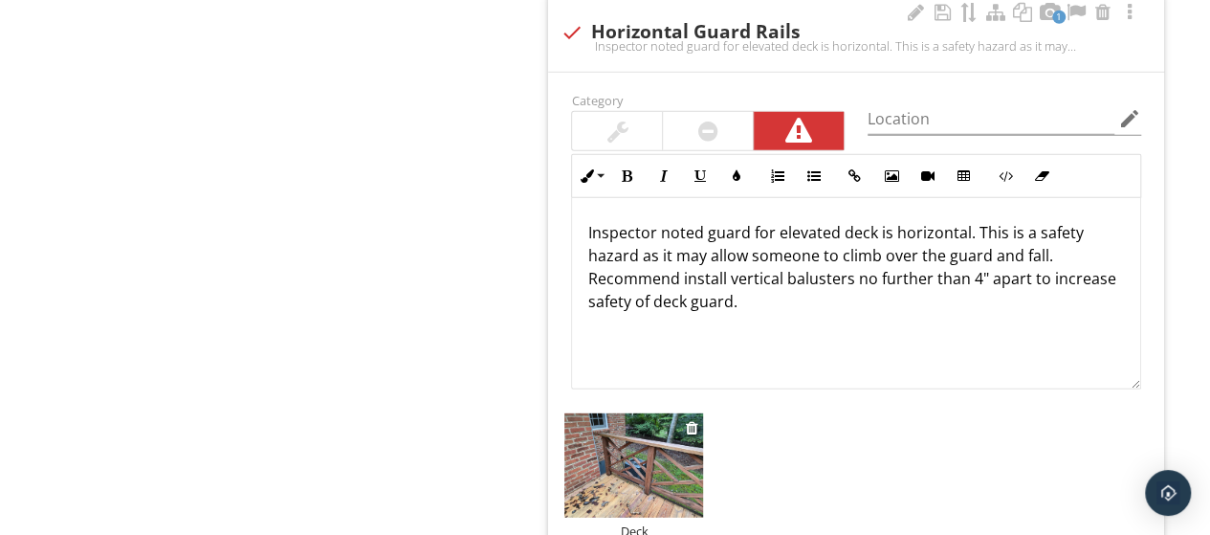
click at [581, 426] on img at bounding box center [633, 465] width 139 height 104
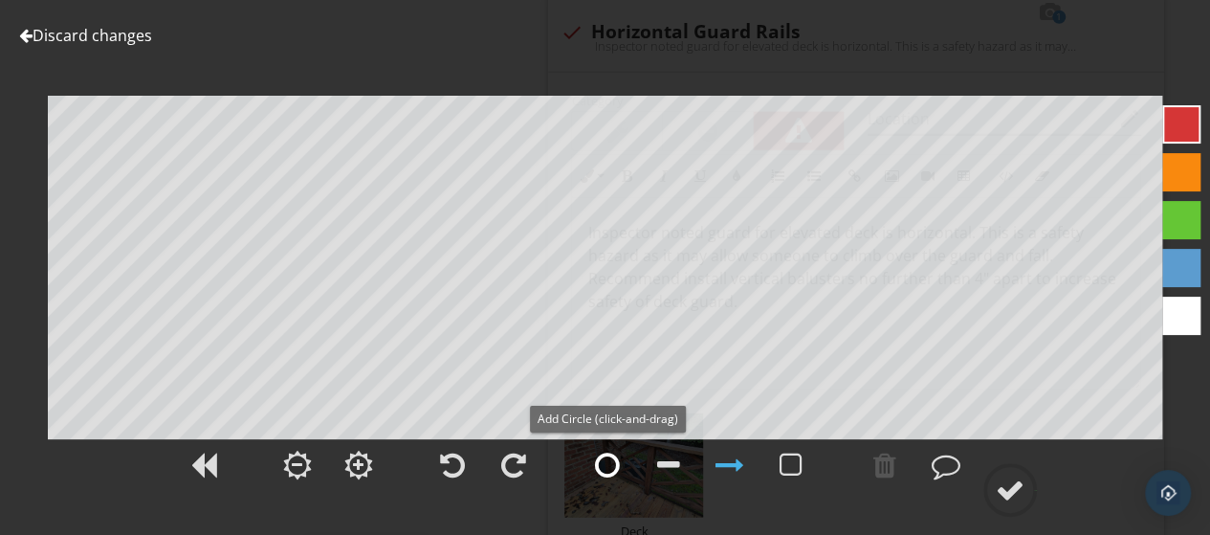
click at [607, 469] on div at bounding box center [607, 464] width 25 height 29
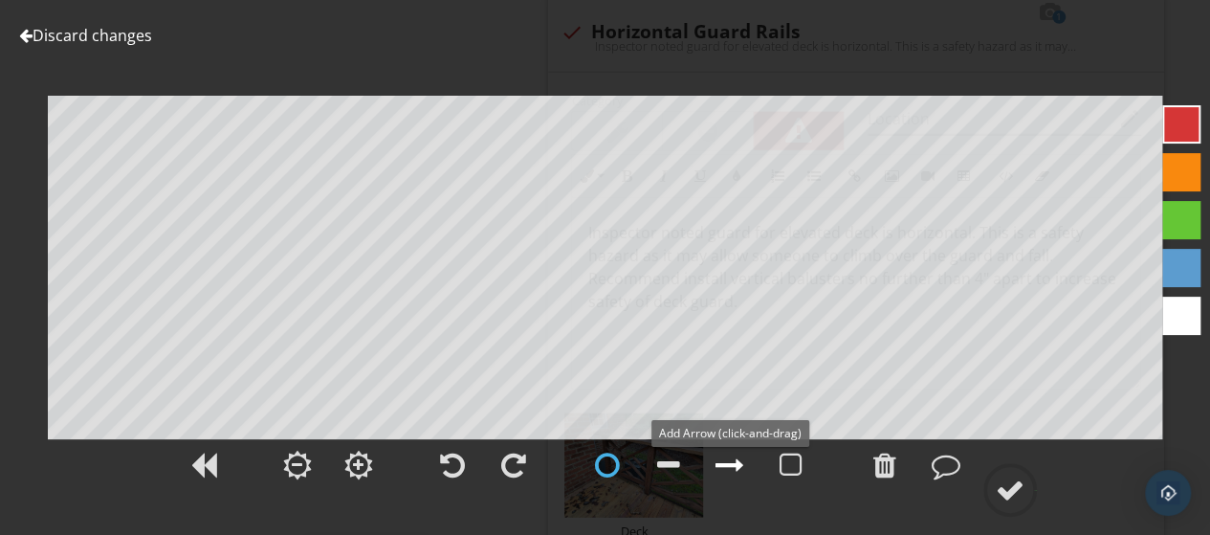
click at [721, 468] on div at bounding box center [729, 464] width 29 height 29
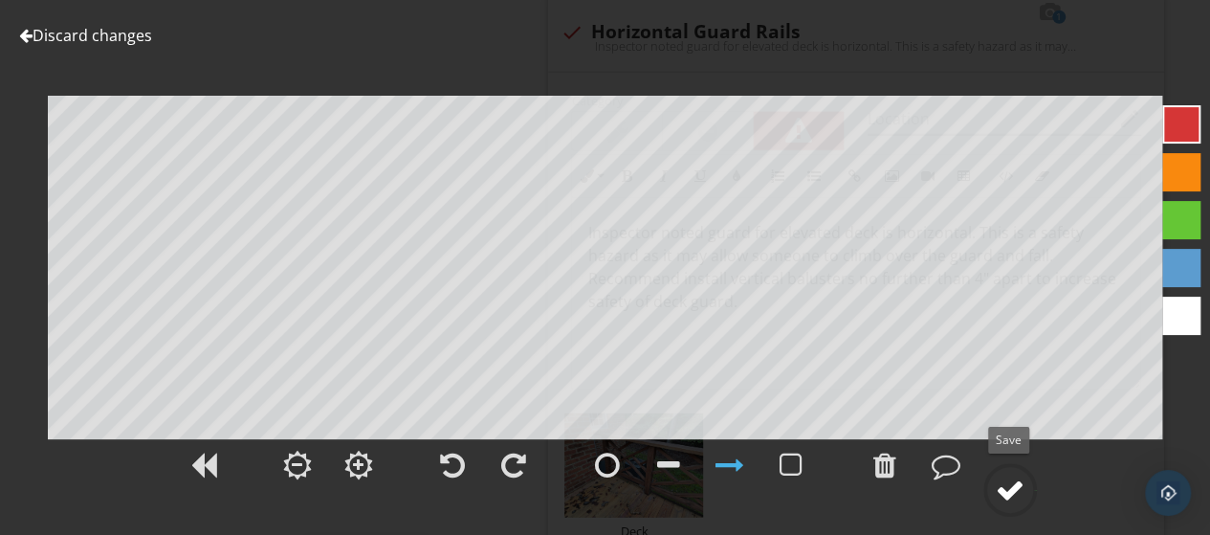
click at [1009, 491] on div at bounding box center [1010, 489] width 29 height 29
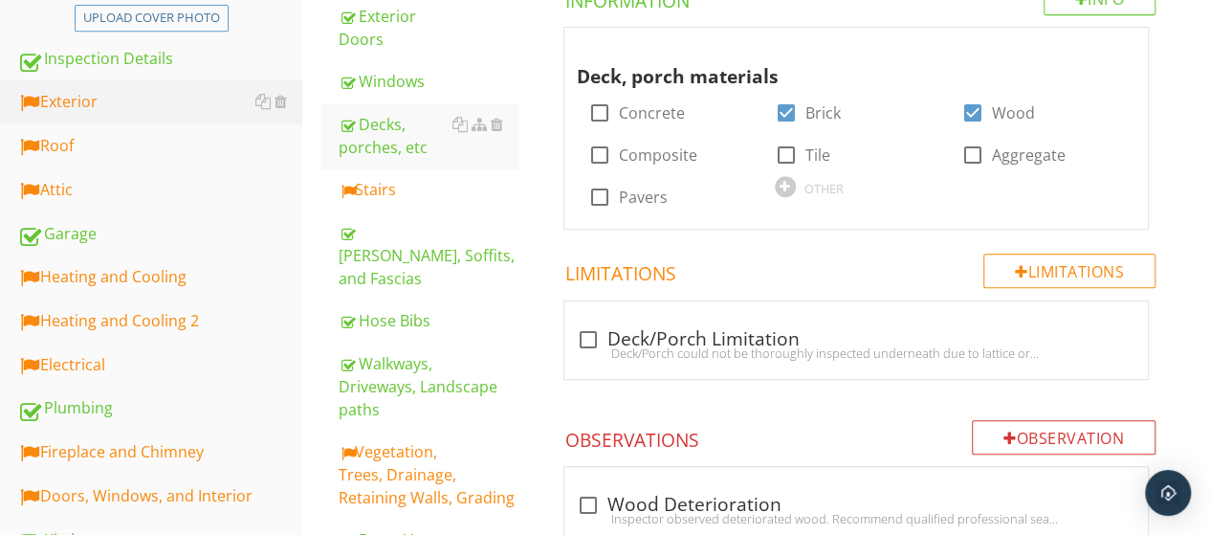
scroll to position [438, 0]
click at [392, 186] on div "Stairs" at bounding box center [428, 190] width 179 height 23
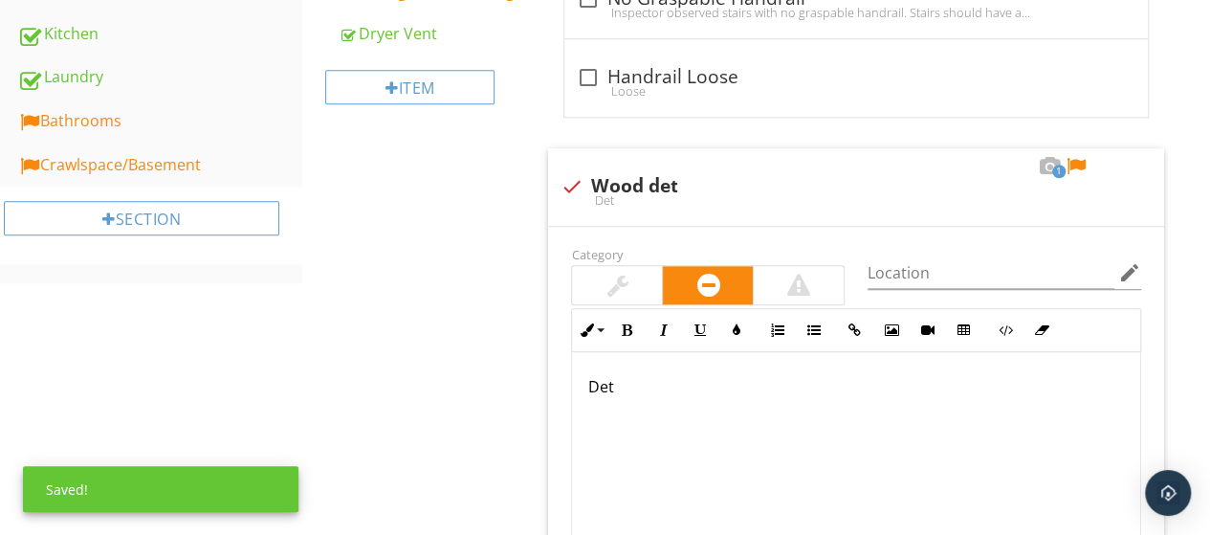
scroll to position [947, 0]
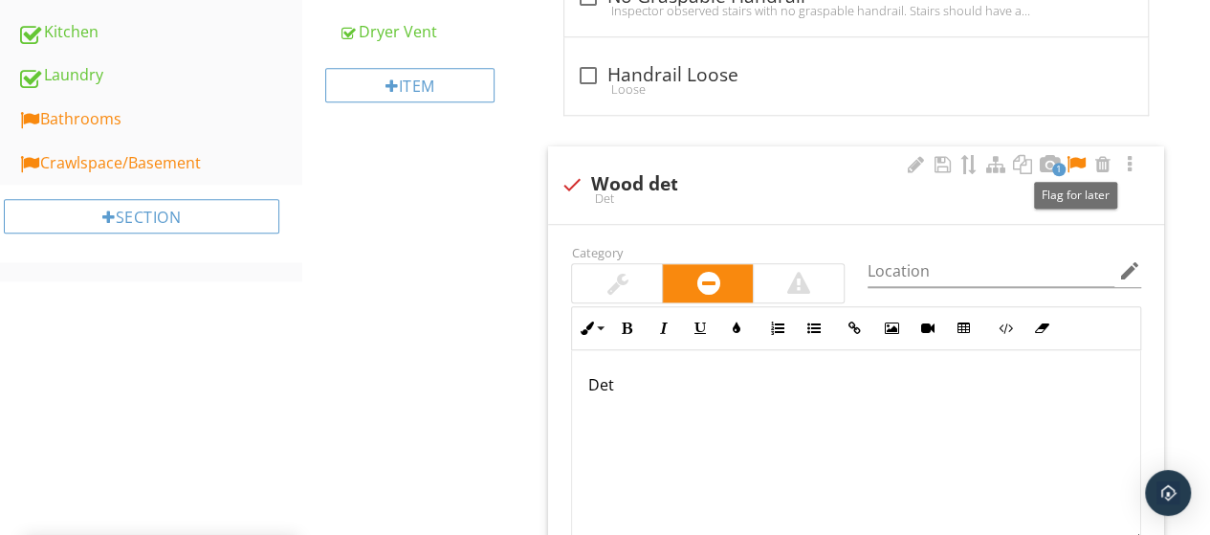
click at [1072, 159] on div at bounding box center [1076, 164] width 23 height 19
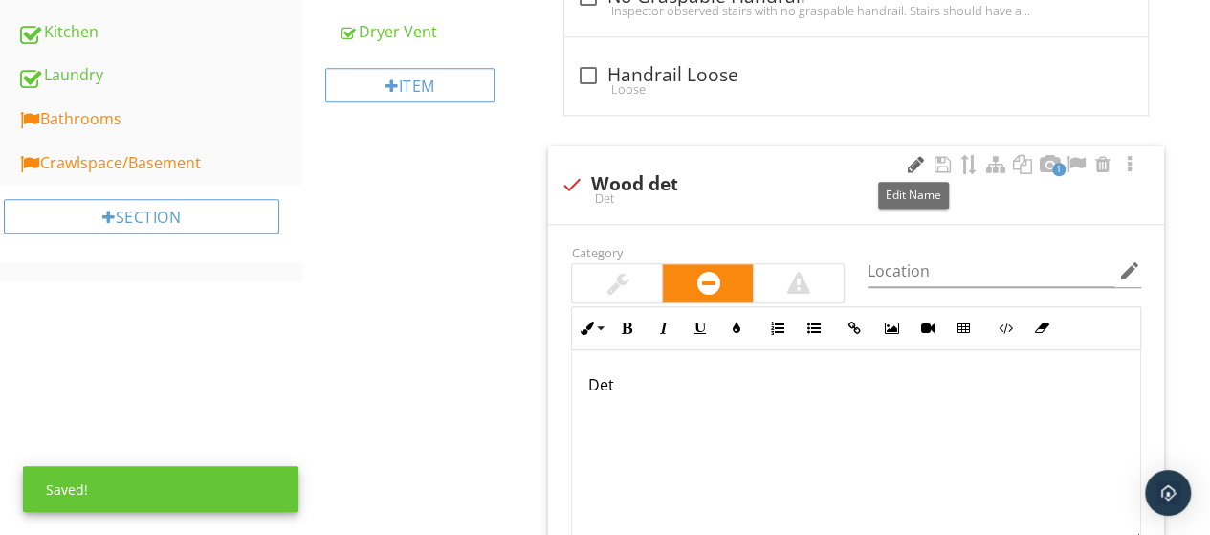
click at [924, 157] on div at bounding box center [915, 164] width 23 height 19
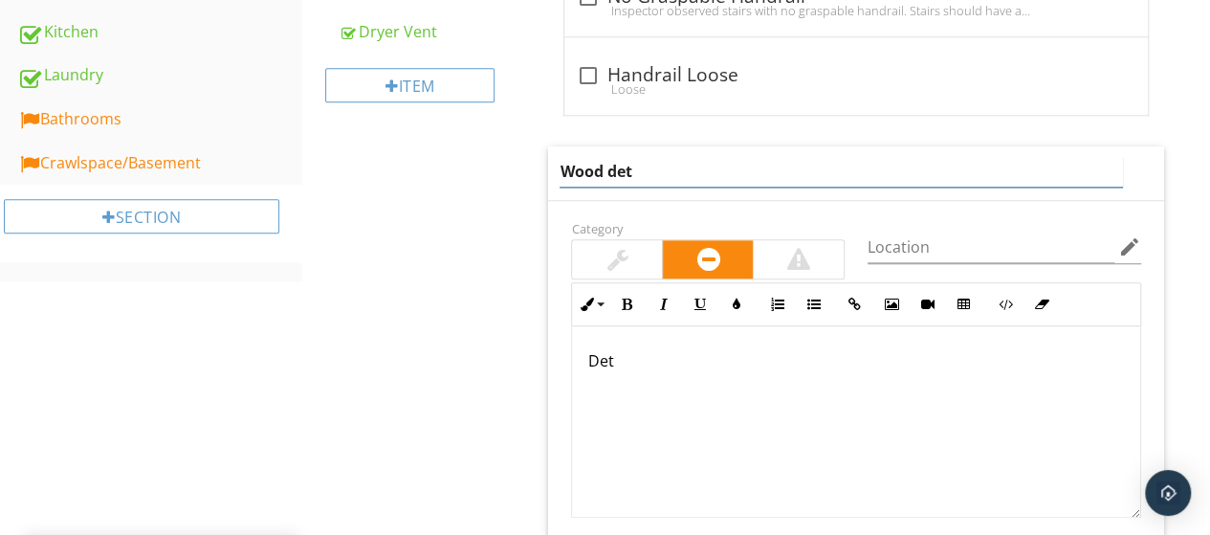
drag, startPoint x: 614, startPoint y: 167, endPoint x: 635, endPoint y: 173, distance: 21.8
click at [635, 173] on input "Wood det" at bounding box center [841, 172] width 563 height 32
type input "Wood Deterioration"
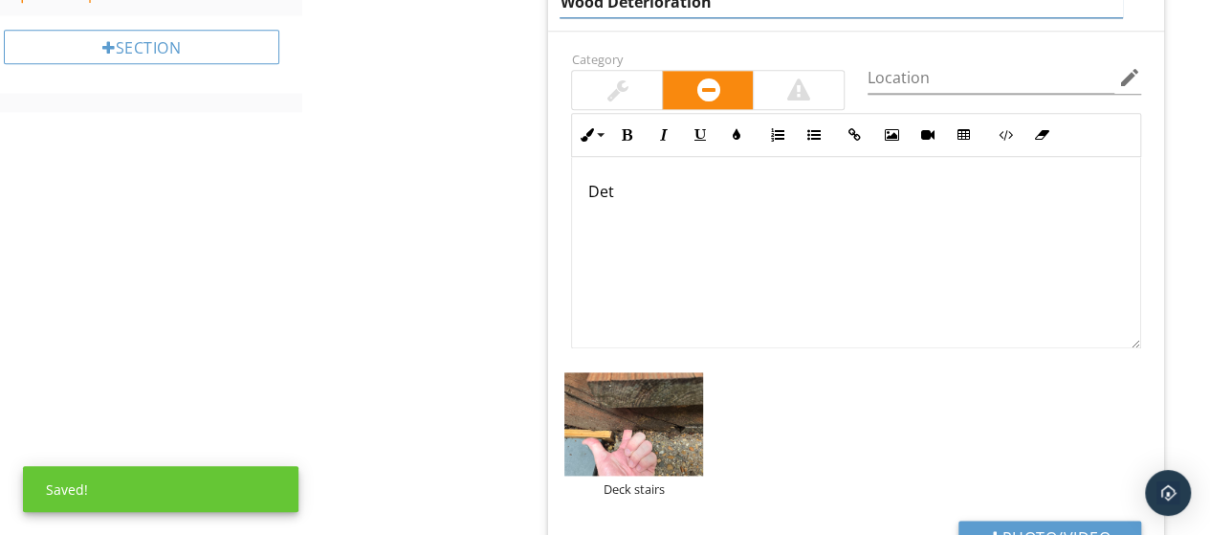
scroll to position [1115, 0]
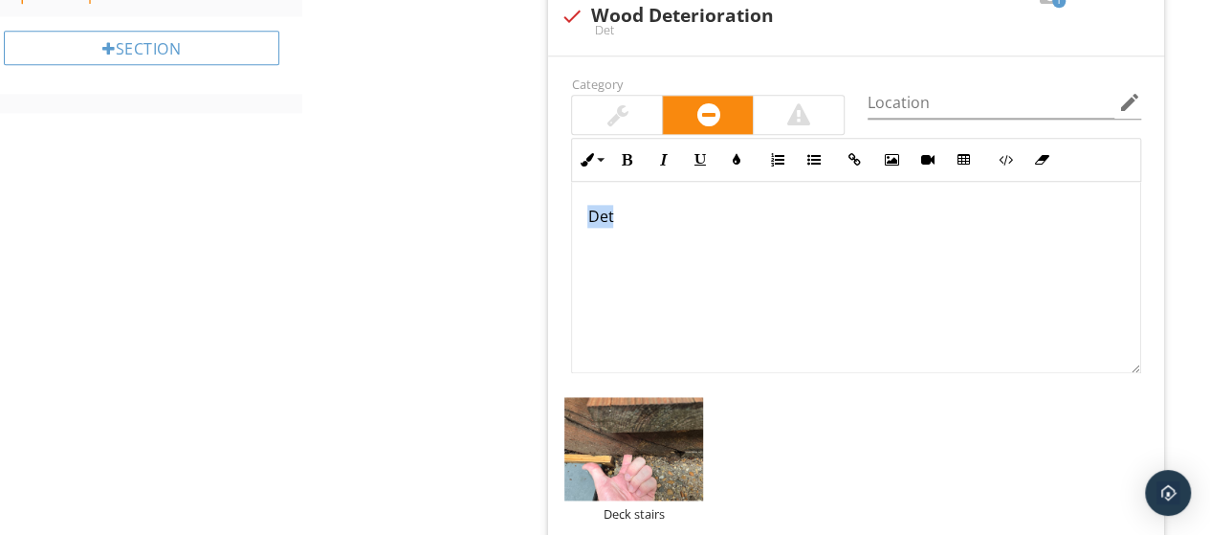
drag, startPoint x: 713, startPoint y: 214, endPoint x: 513, endPoint y: 238, distance: 201.3
click at [513, 238] on div "Exterior Exterior Inspection Wall Covering, Flashing, Trim Exterior Doors Windo…" at bounding box center [756, 402] width 908 height 2613
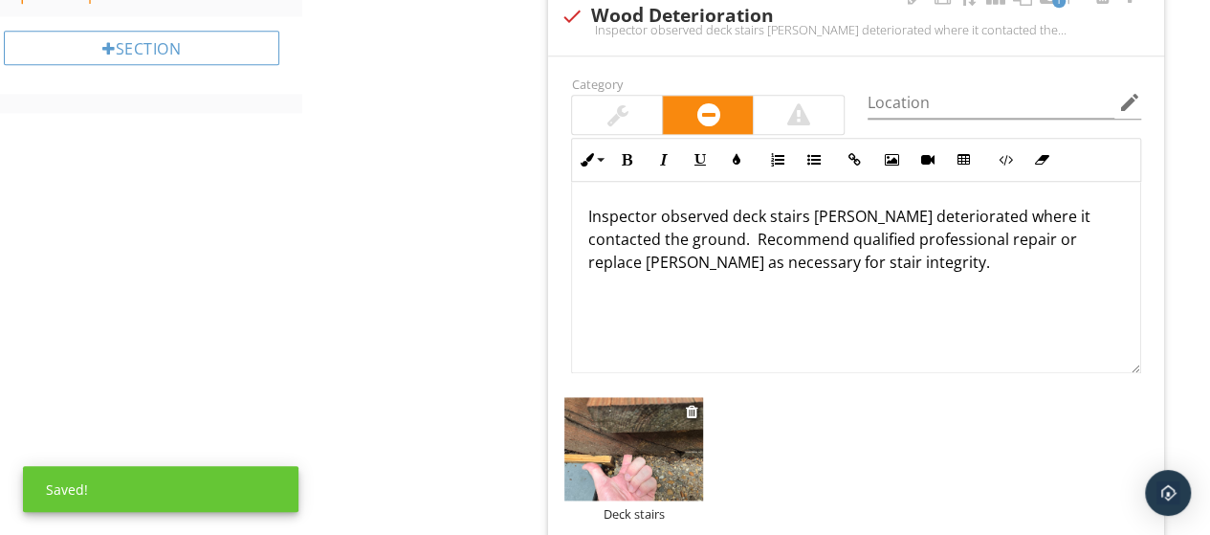
click at [611, 420] on img at bounding box center [633, 449] width 139 height 104
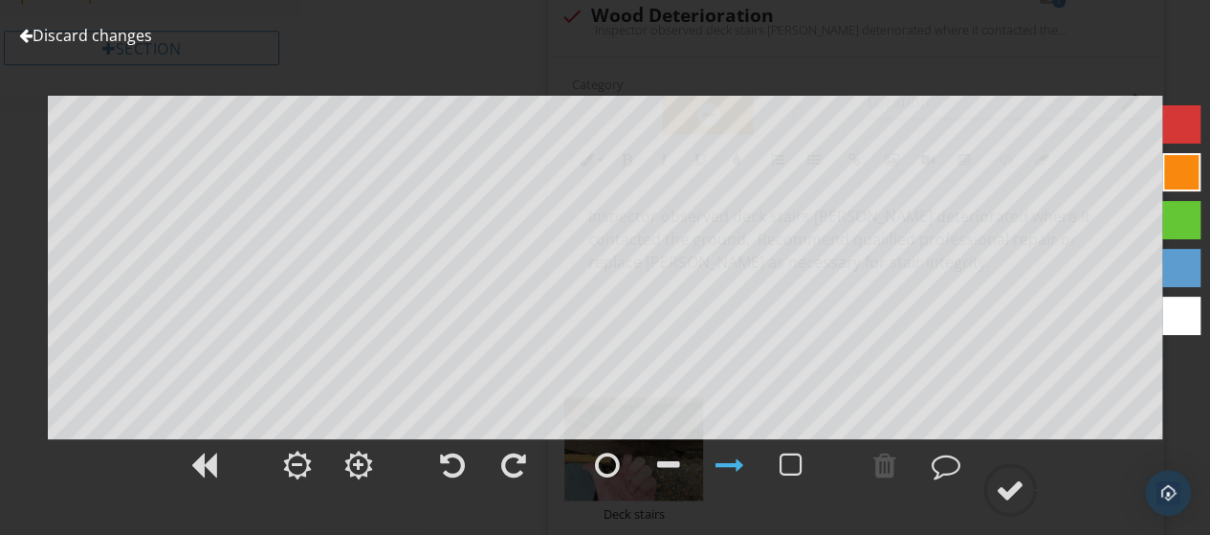
click at [23, 32] on div at bounding box center [25, 35] width 13 height 15
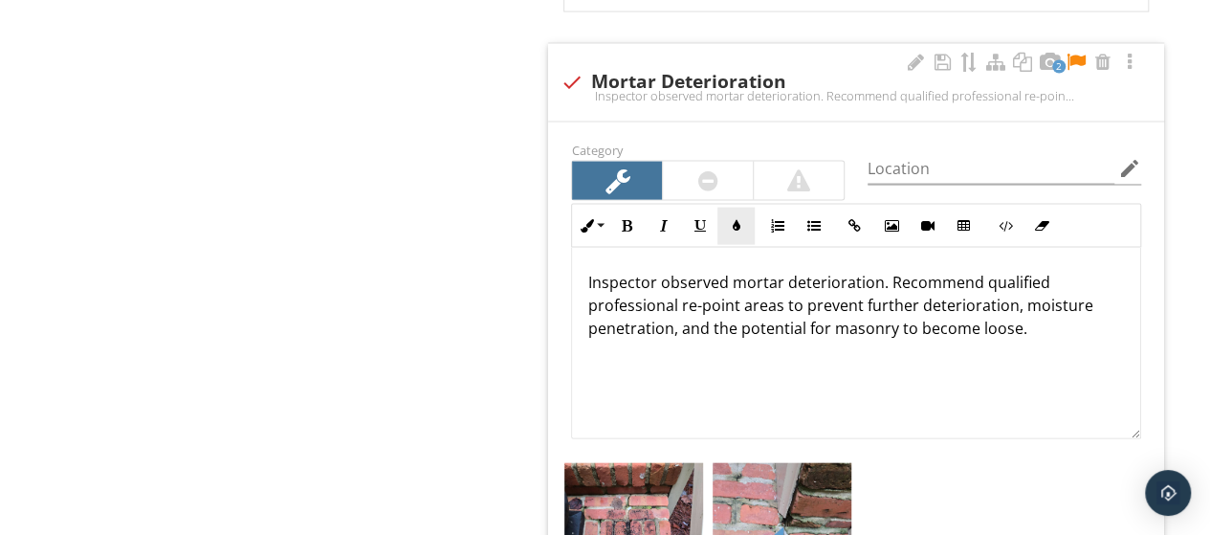
scroll to position [1968, 0]
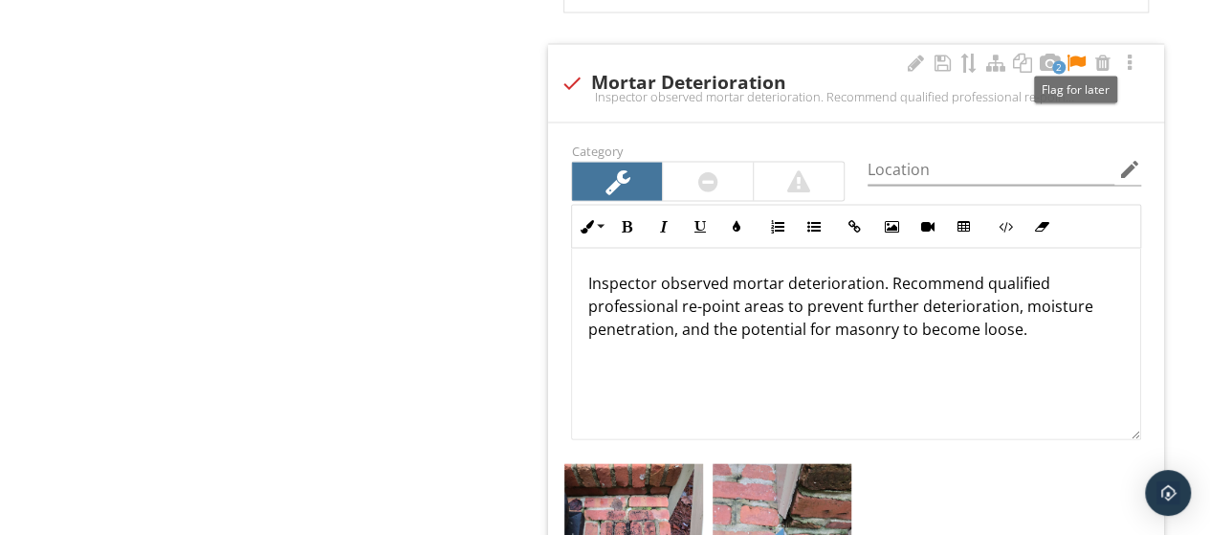
click at [1075, 54] on div at bounding box center [1076, 63] width 23 height 19
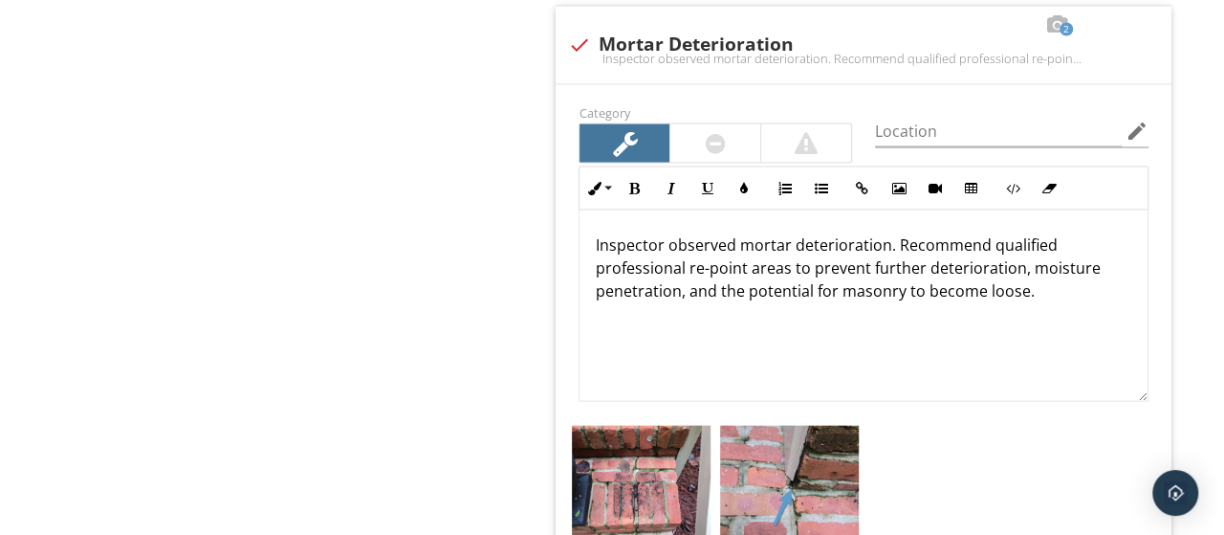
scroll to position [2006, 0]
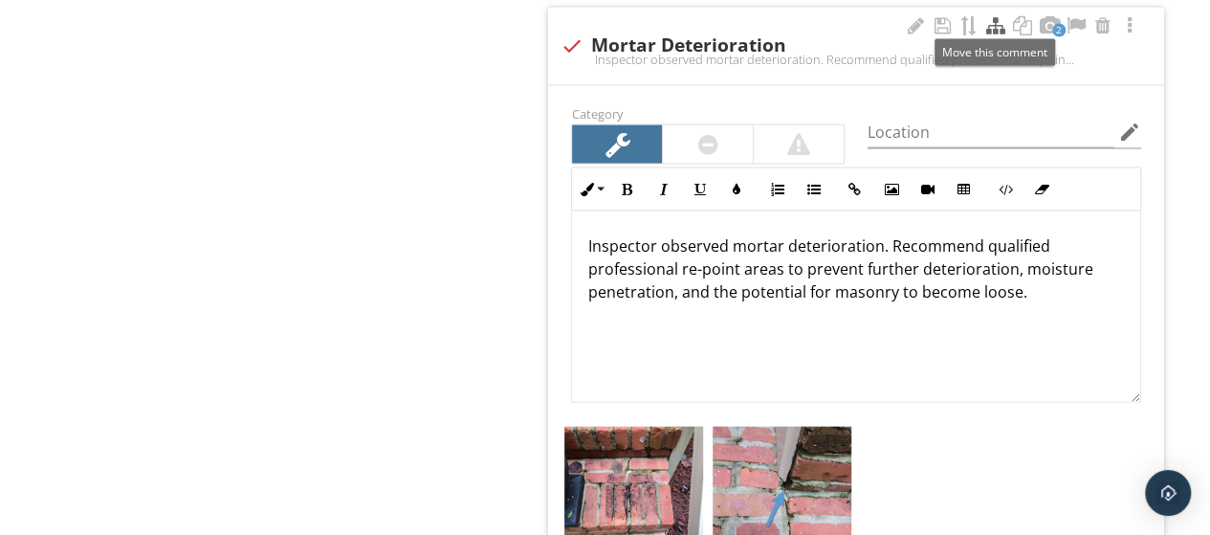
click at [995, 22] on div at bounding box center [995, 25] width 23 height 19
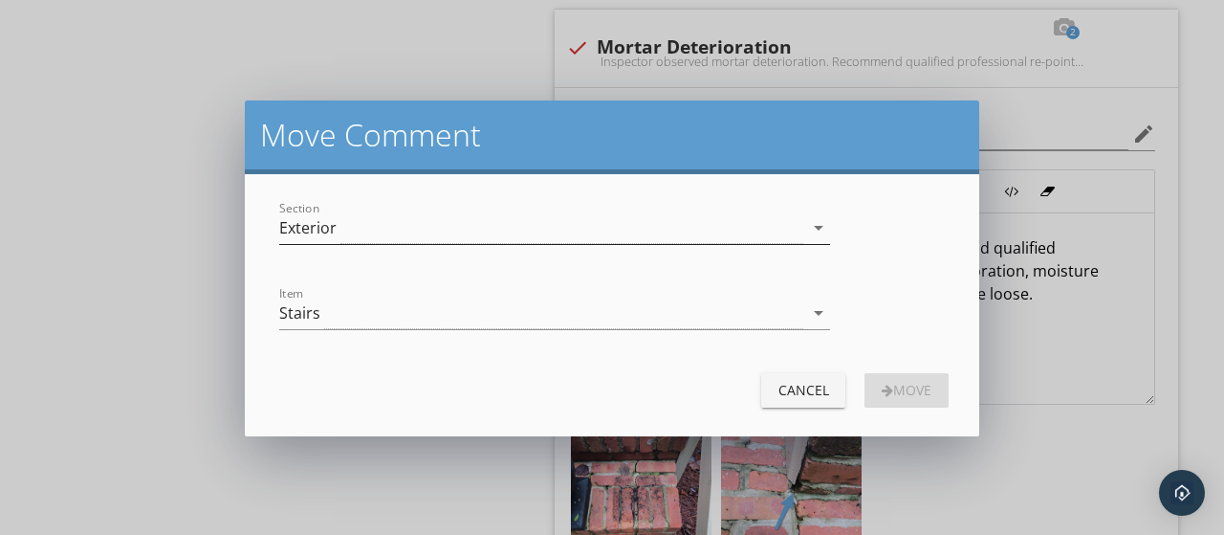
click at [321, 229] on div "Exterior" at bounding box center [307, 227] width 57 height 17
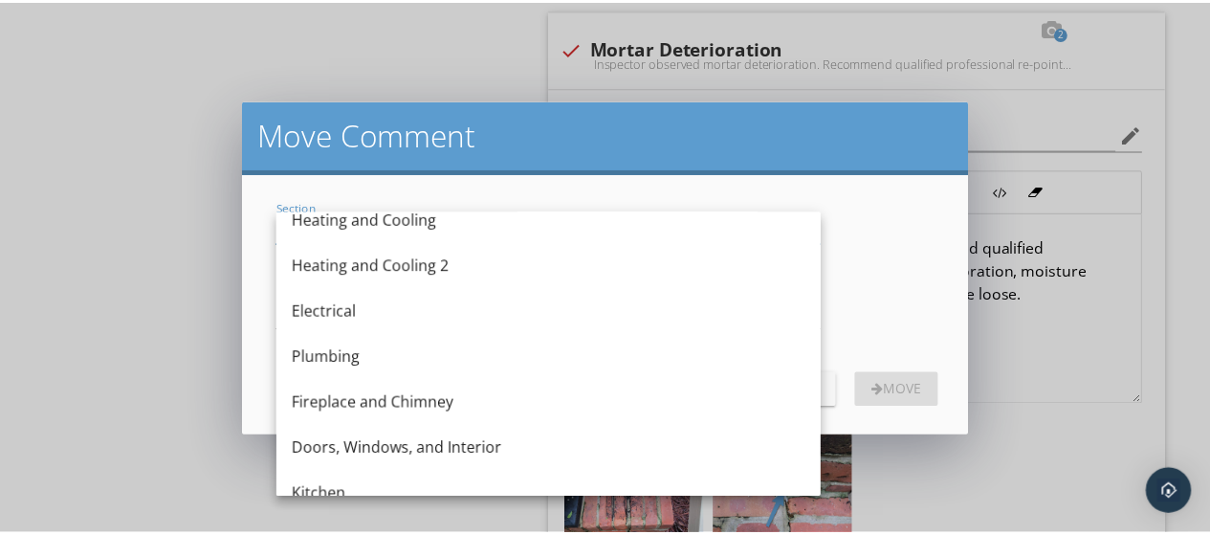
scroll to position [417, 0]
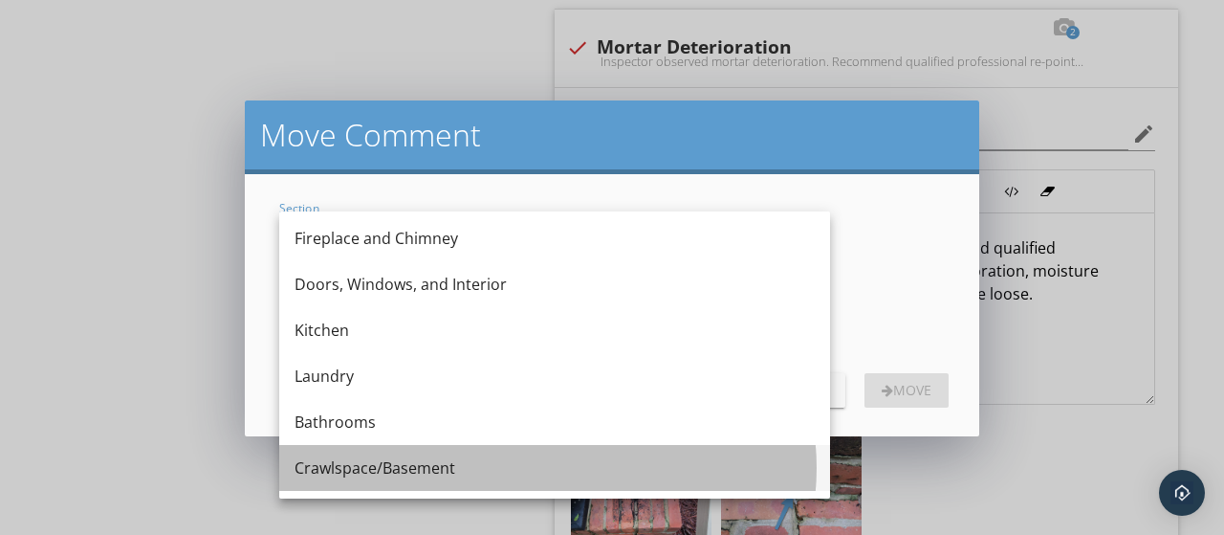
click at [377, 467] on div "Crawlspace/Basement" at bounding box center [555, 467] width 520 height 23
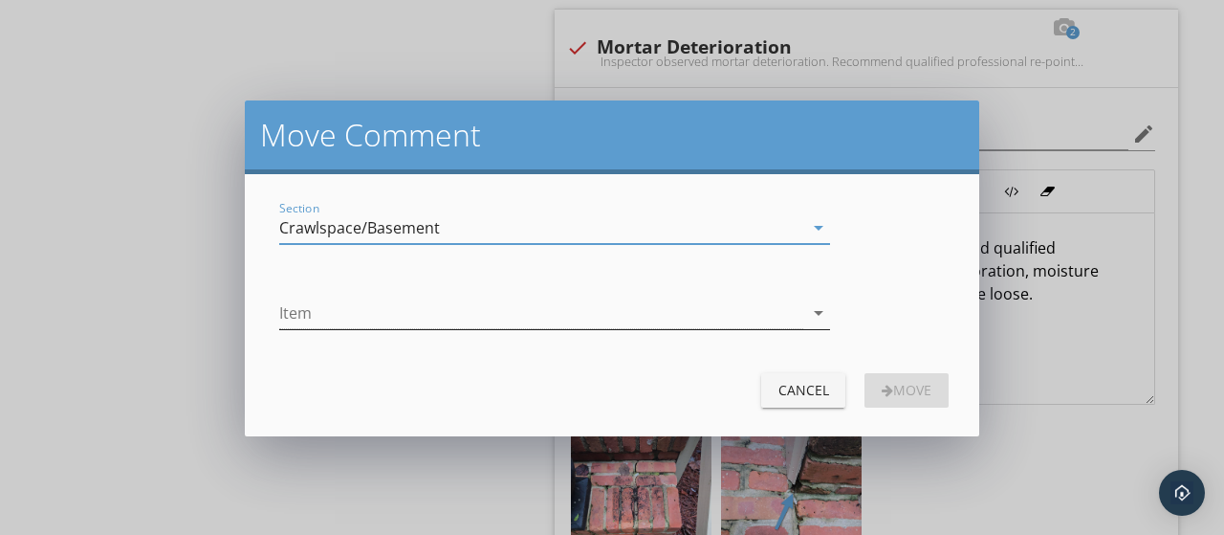
click at [328, 315] on div at bounding box center [541, 313] width 524 height 32
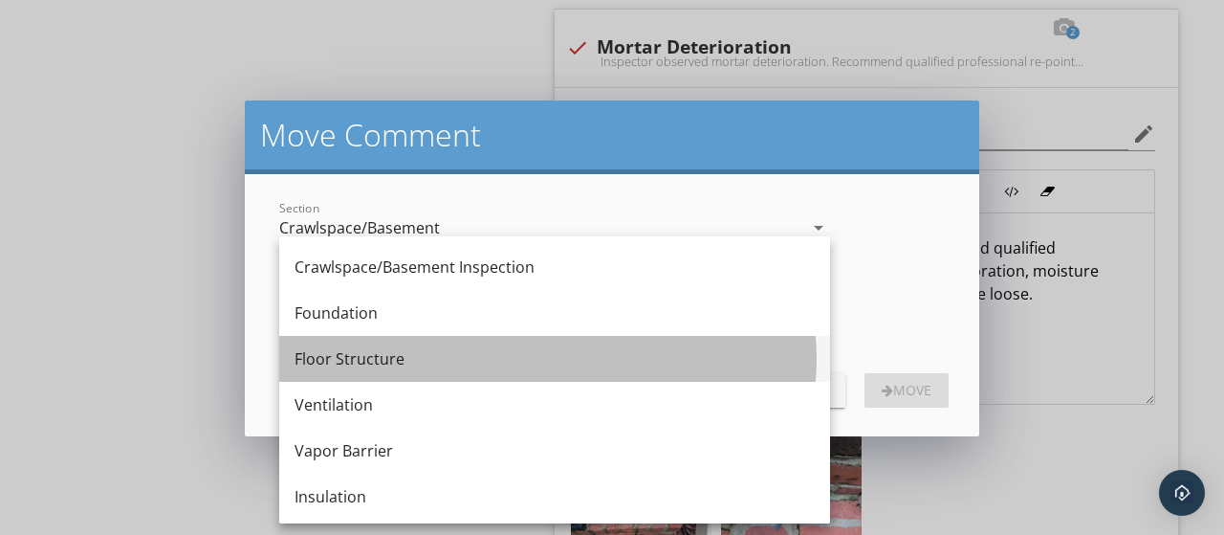
click at [362, 354] on div "Floor Structure" at bounding box center [555, 358] width 520 height 23
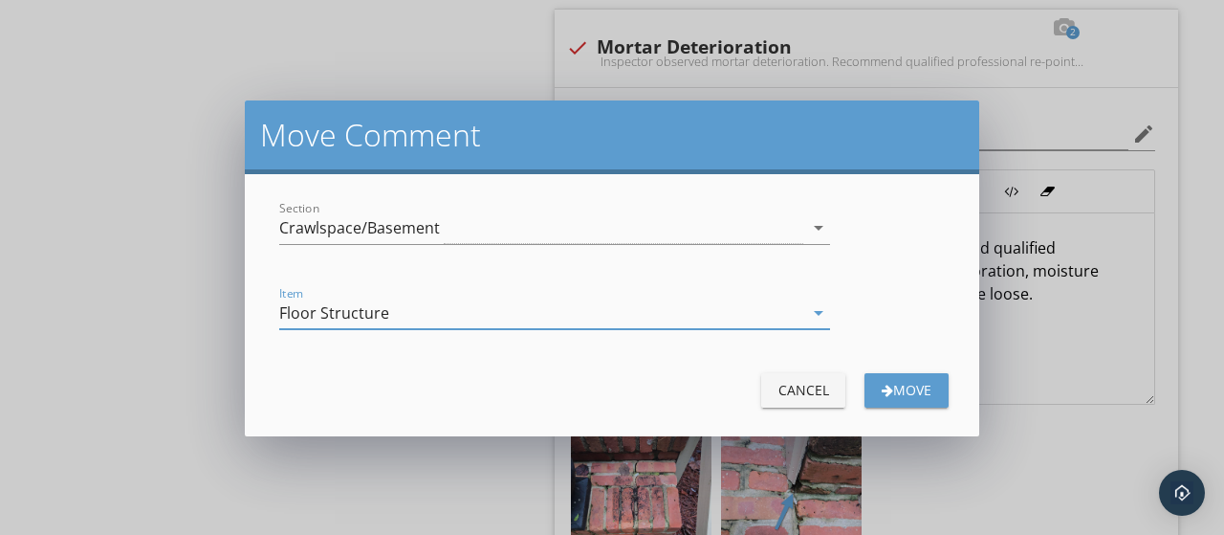
click at [912, 393] on div "Move" at bounding box center [907, 390] width 54 height 20
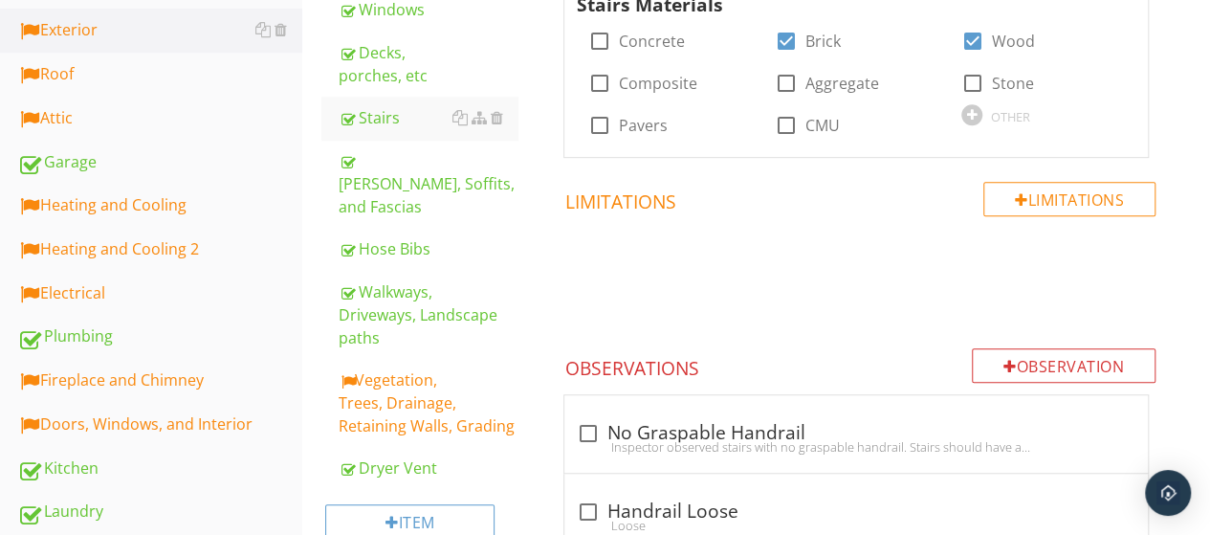
scroll to position [513, 0]
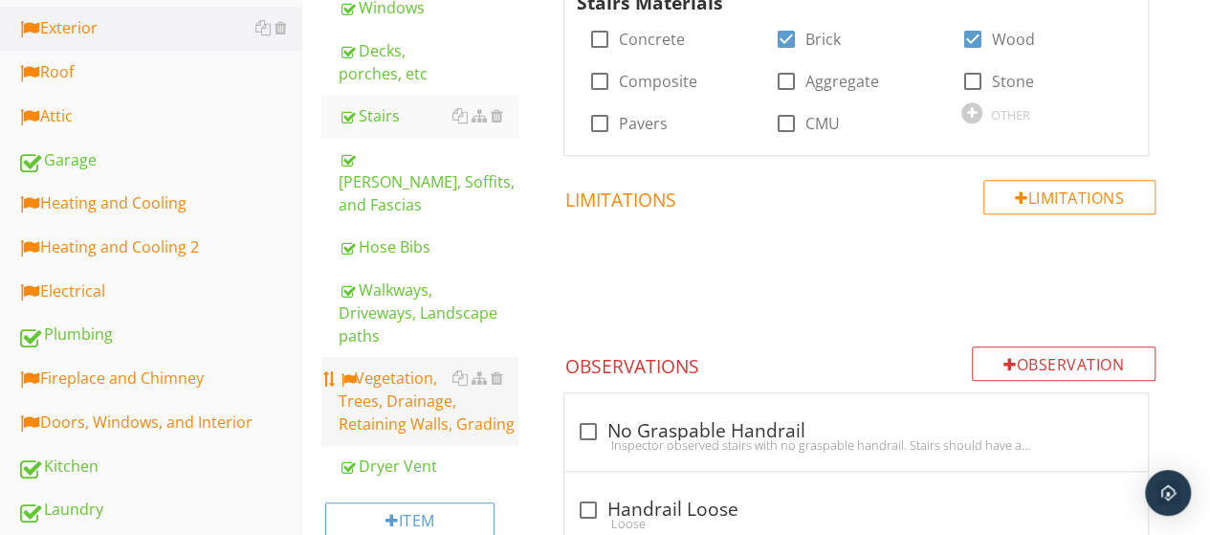
click at [377, 366] on div "Vegetation, Trees, Drainage, Retaining Walls, Grading" at bounding box center [428, 400] width 179 height 69
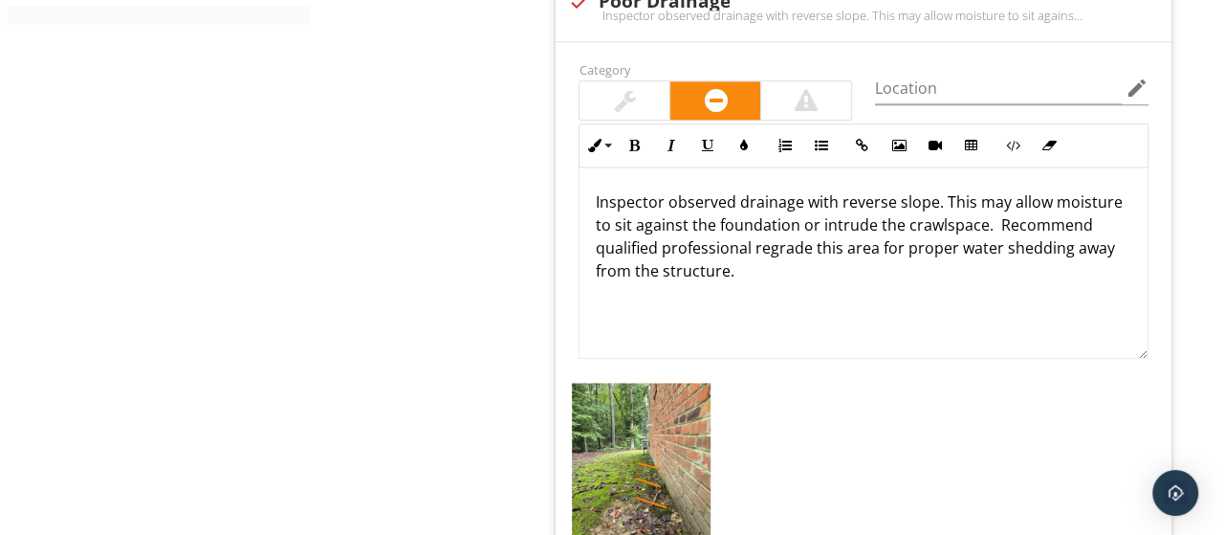
scroll to position [1139, 0]
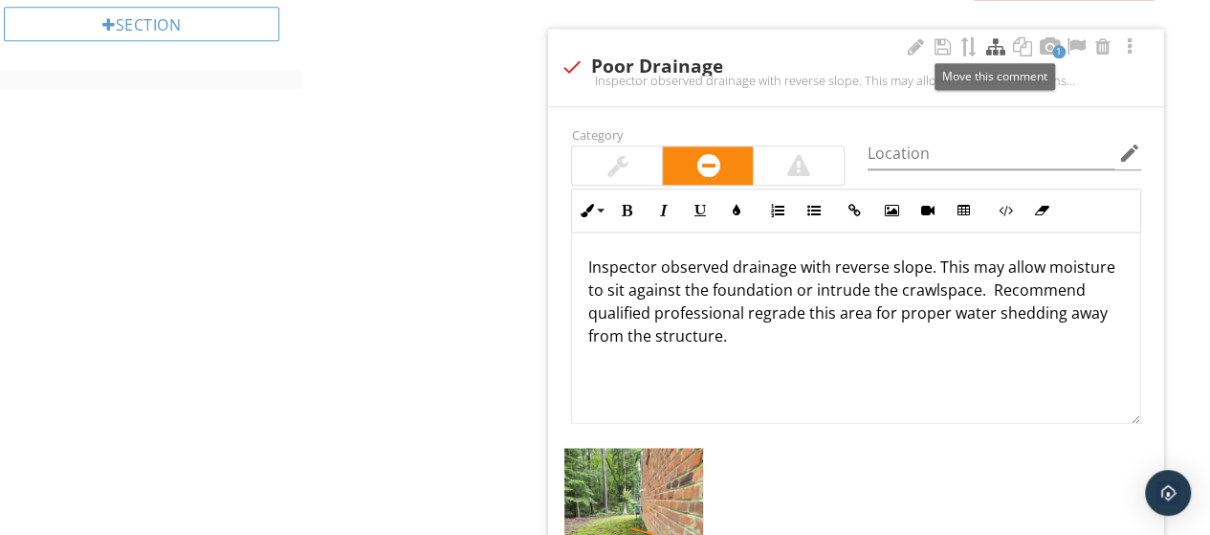
click at [995, 42] on div at bounding box center [995, 46] width 23 height 19
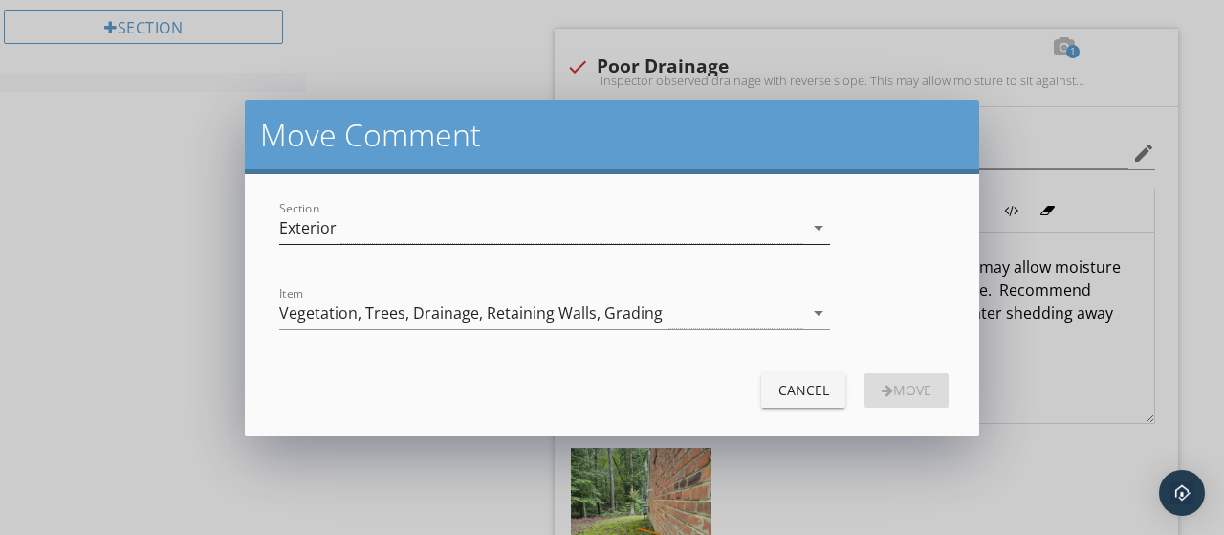
click at [381, 223] on div "Exterior" at bounding box center [541, 228] width 524 height 32
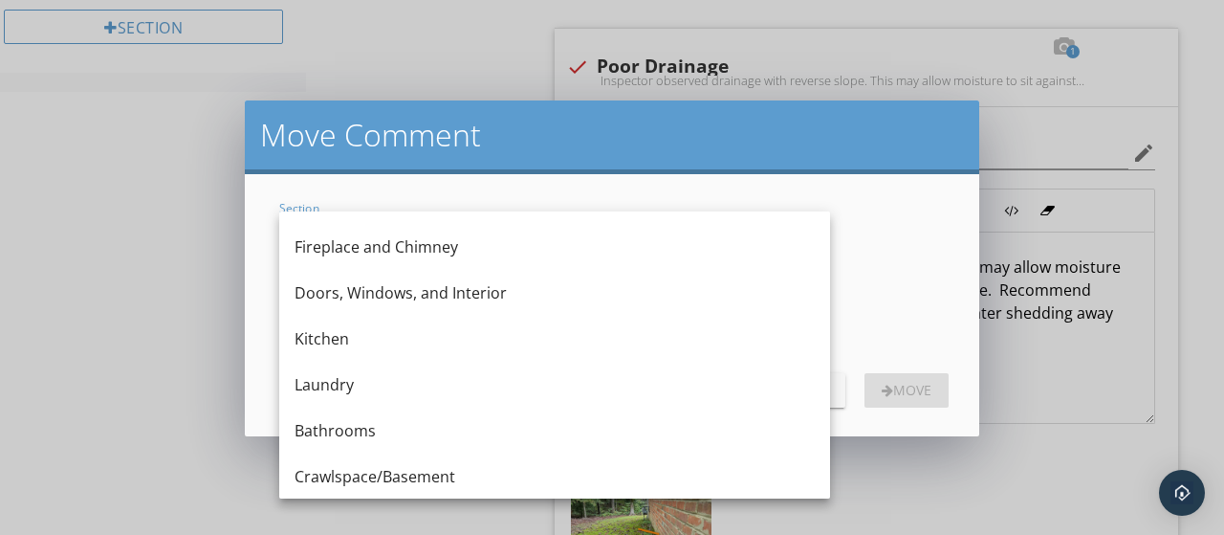
scroll to position [415, 0]
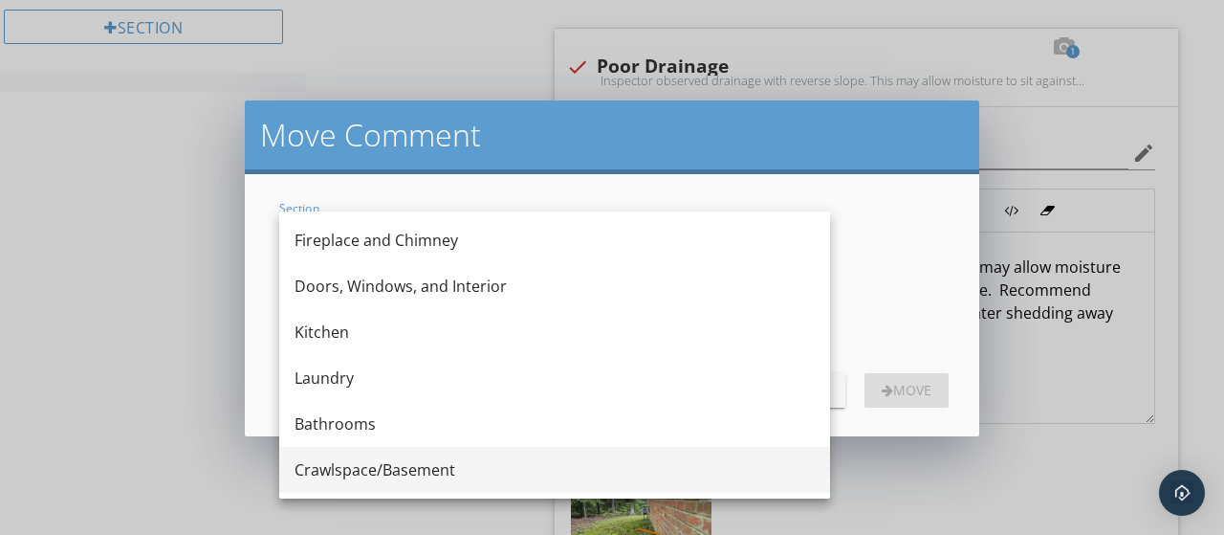
click at [386, 472] on div "Crawlspace/Basement" at bounding box center [555, 469] width 520 height 23
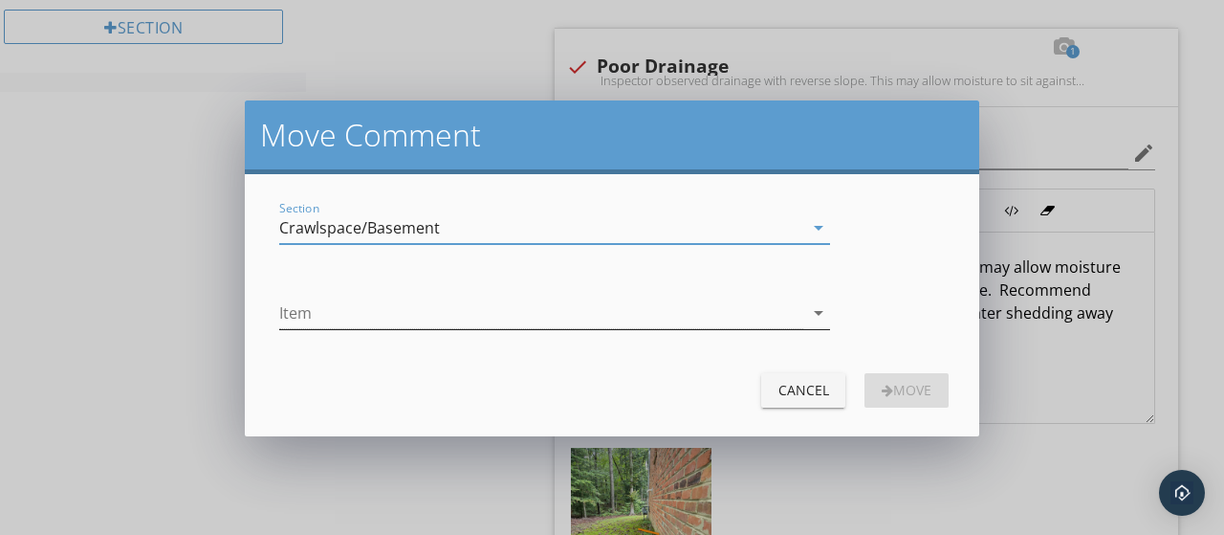
click at [429, 306] on div at bounding box center [541, 313] width 524 height 32
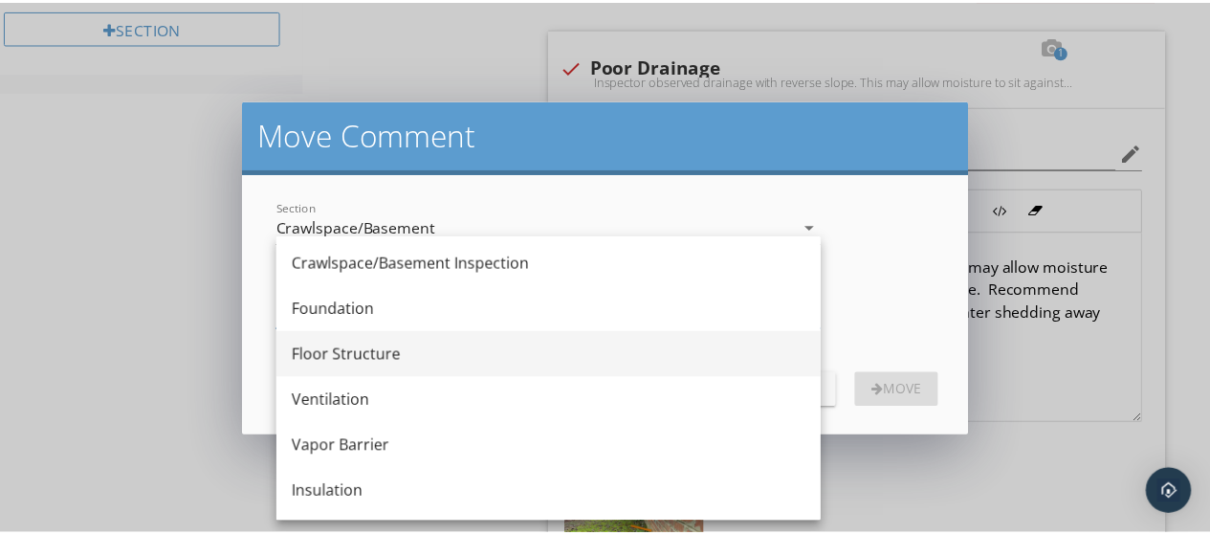
scroll to position [4, 0]
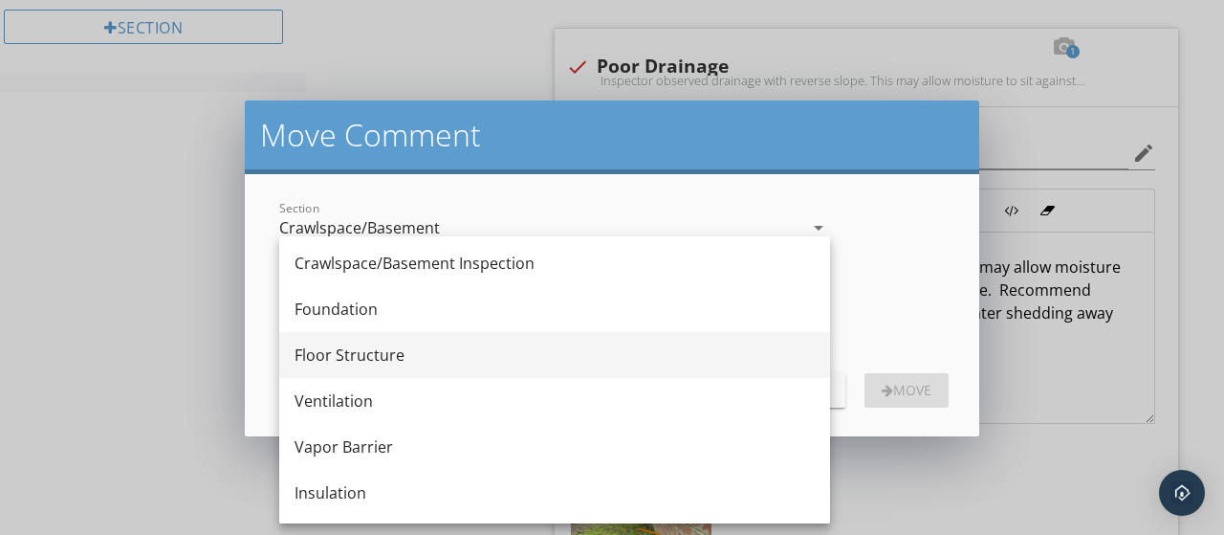
click at [398, 354] on div "Floor Structure" at bounding box center [555, 354] width 520 height 23
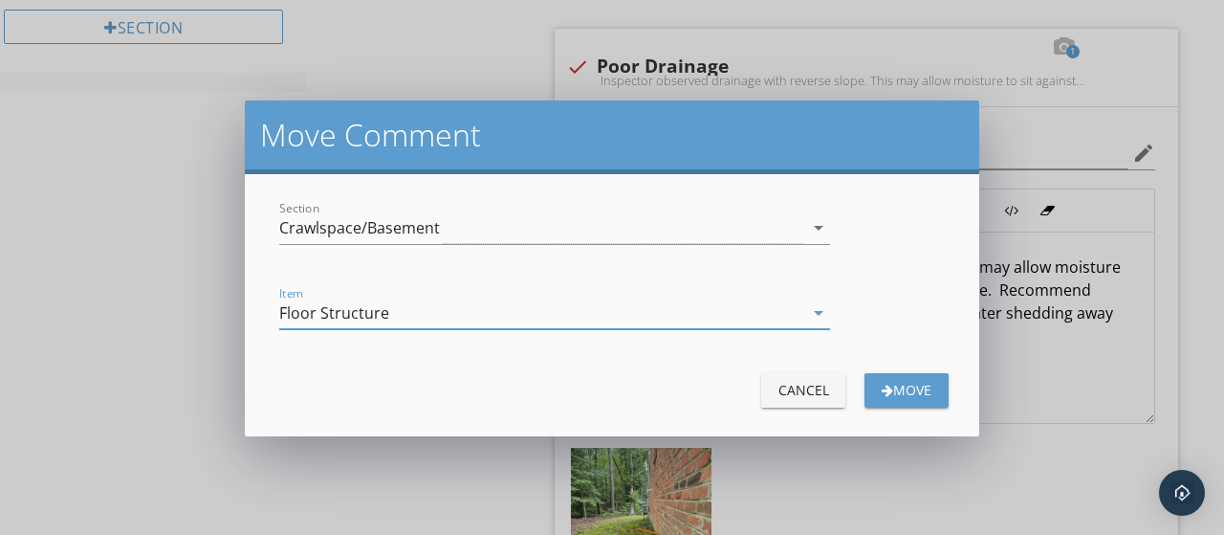
click at [897, 391] on div "Move" at bounding box center [907, 390] width 54 height 20
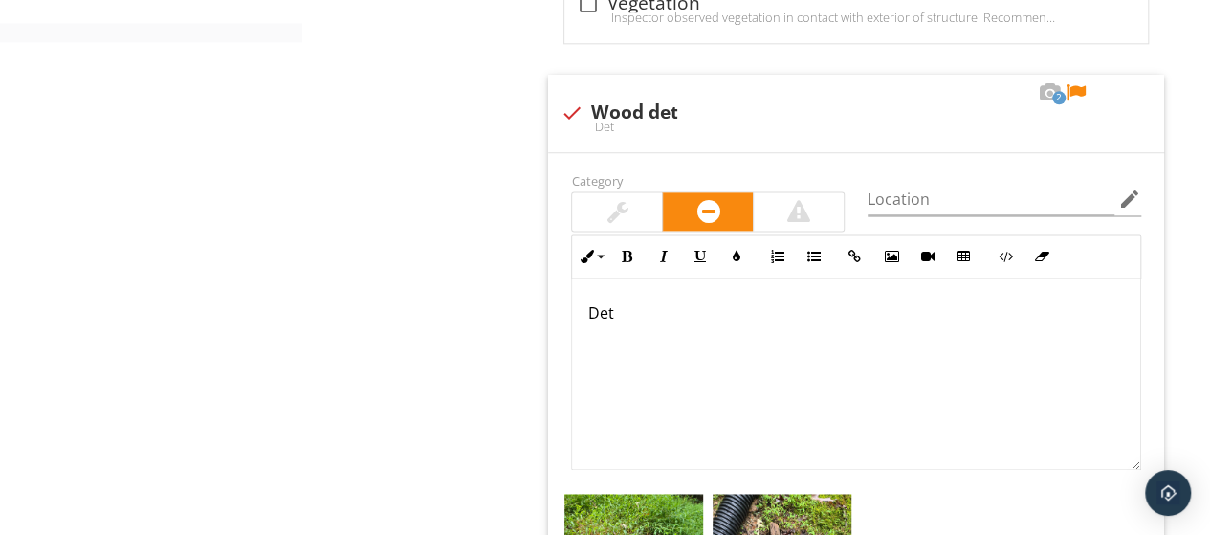
scroll to position [1185, 0]
click at [1071, 87] on div at bounding box center [1076, 93] width 23 height 19
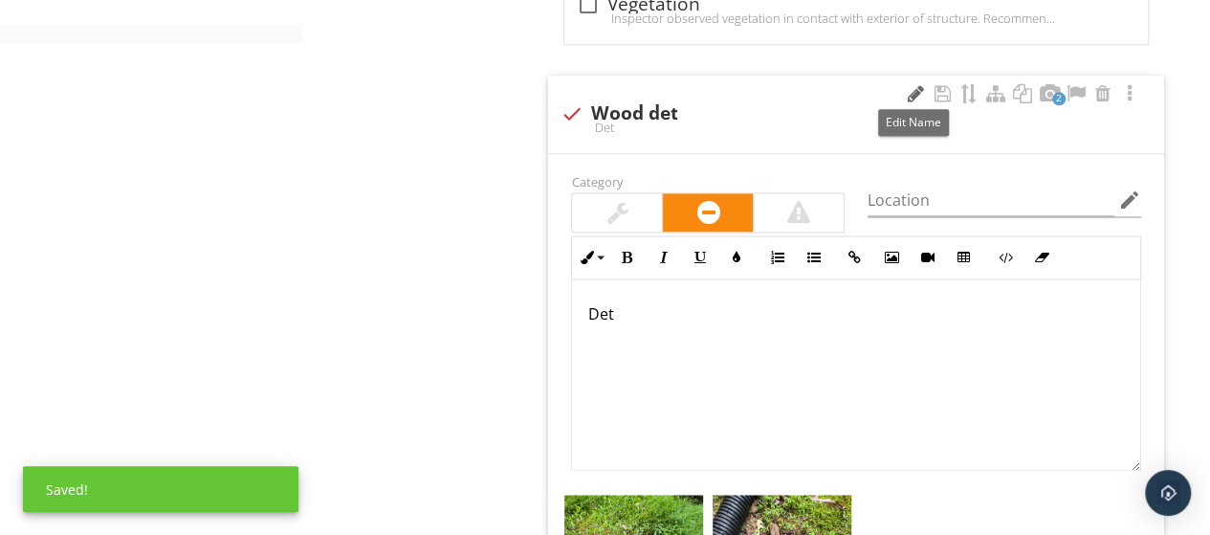
click at [918, 89] on div at bounding box center [915, 93] width 23 height 19
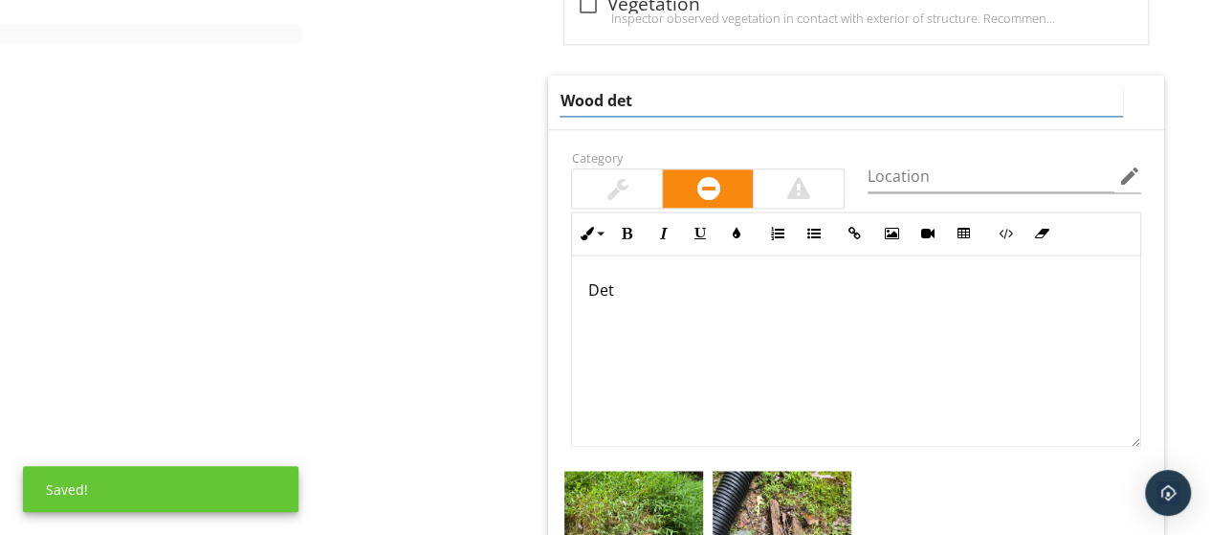
drag, startPoint x: 725, startPoint y: 99, endPoint x: 475, endPoint y: 150, distance: 254.9
click at [475, 150] on div "Exterior Exterior Inspection Wall Covering, Flashing, Trim Exterior Doors Windo…" at bounding box center [756, 95] width 908 height 2139
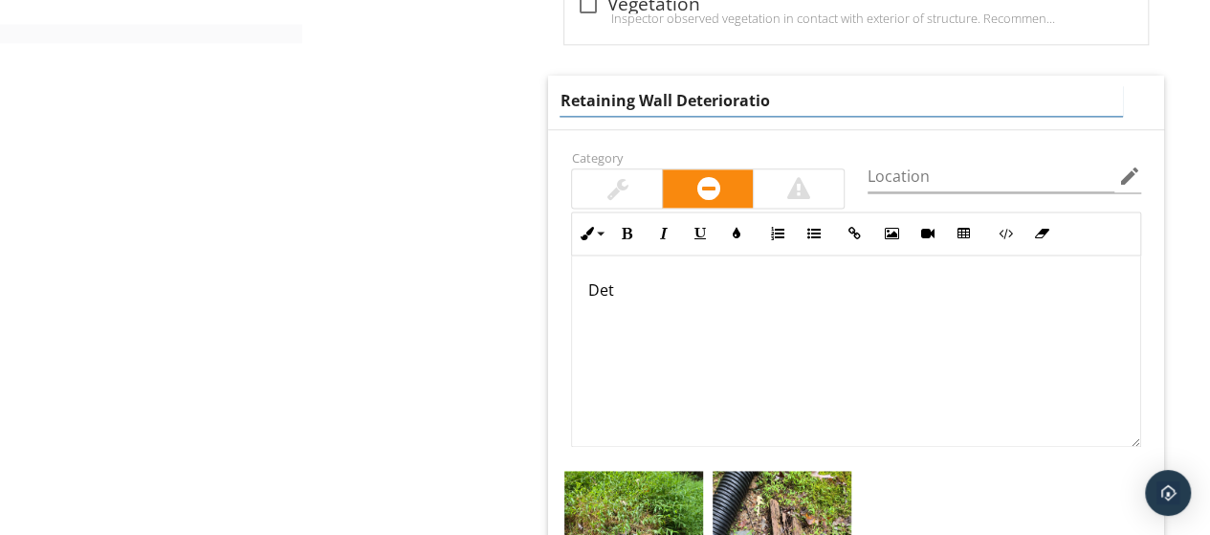
type input "Retaining Wall Deterioration"
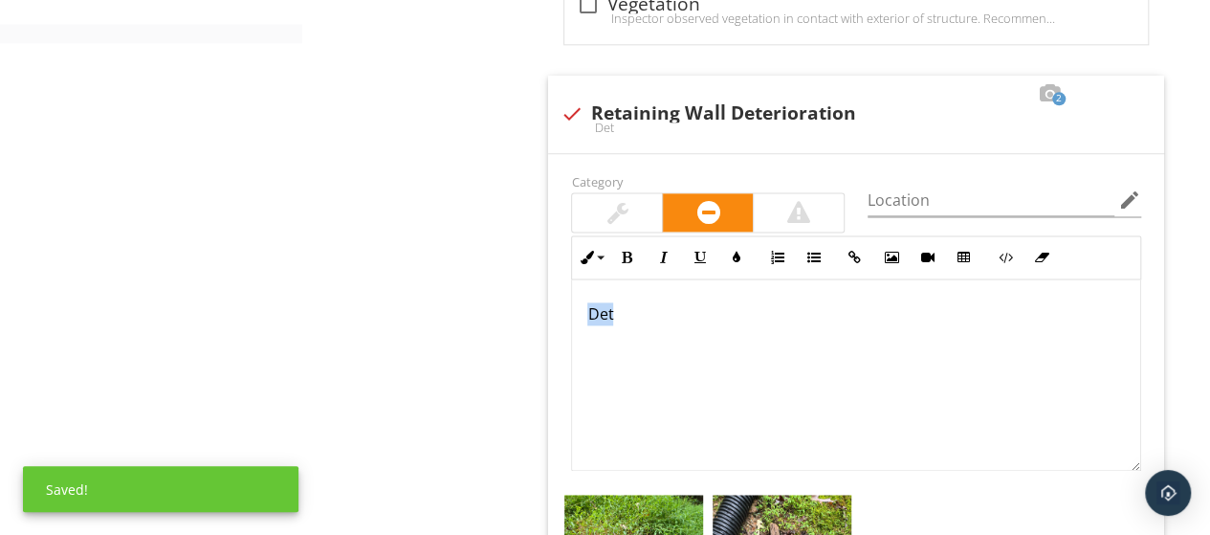
drag, startPoint x: 697, startPoint y: 292, endPoint x: 462, endPoint y: 347, distance: 241.7
click at [462, 347] on div "Exterior Exterior Inspection Wall Covering, Flashing, Trim Exterior Doors Windo…" at bounding box center [756, 107] width 908 height 2163
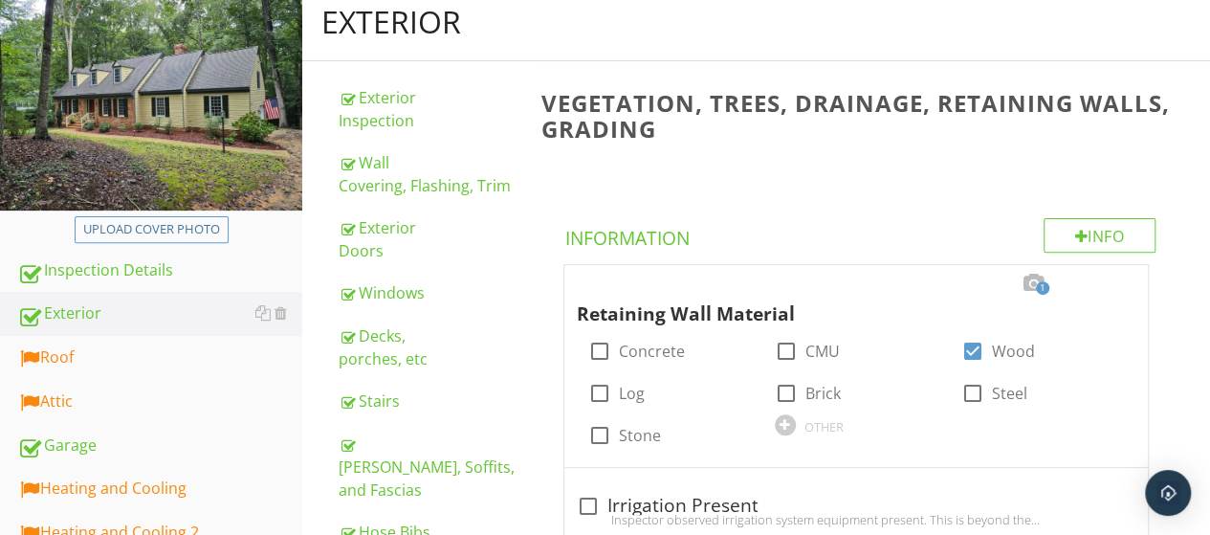
scroll to position [513, 0]
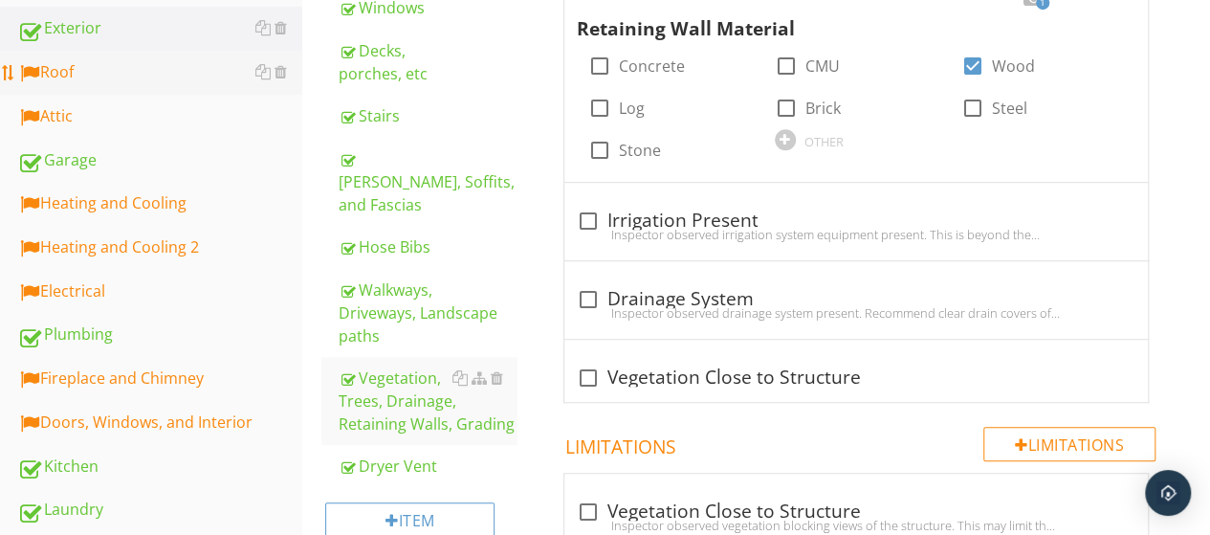
click at [67, 81] on div "Roof" at bounding box center [159, 72] width 285 height 25
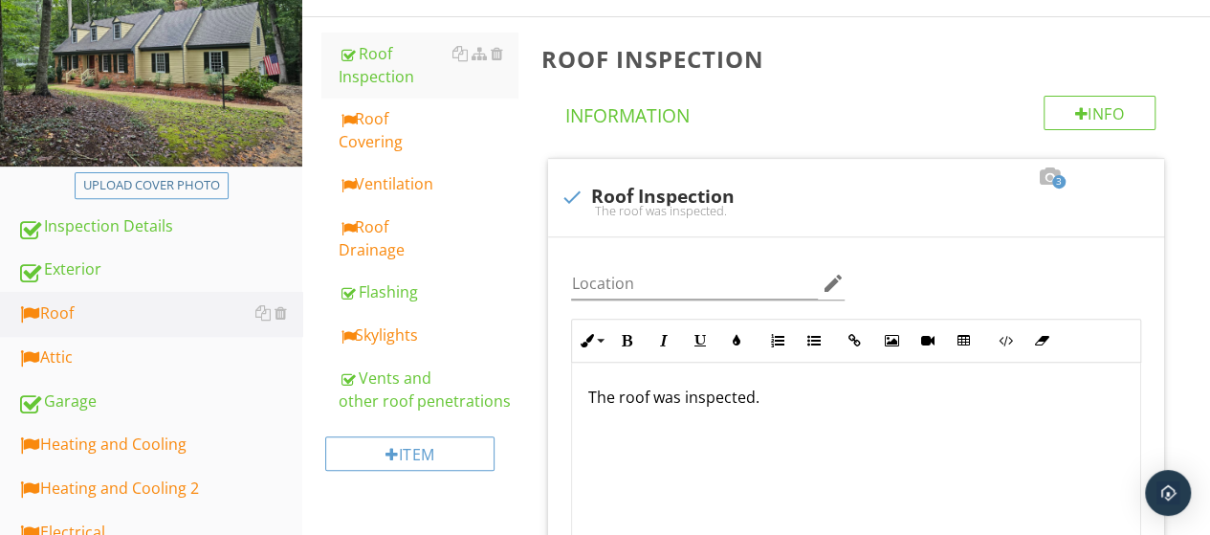
scroll to position [239, 0]
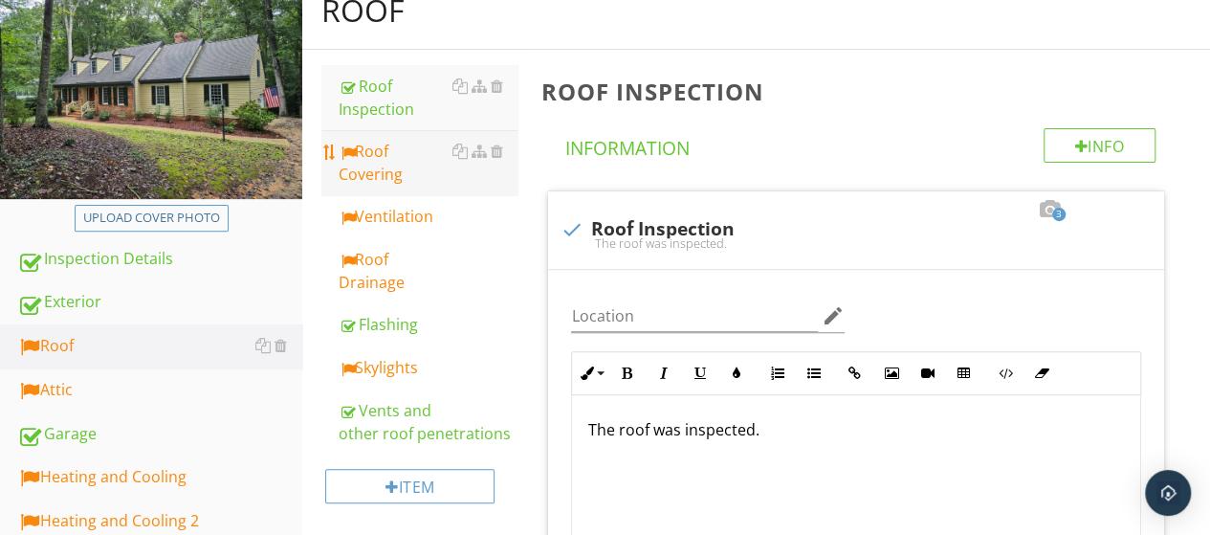
click at [387, 176] on div "Roof Covering" at bounding box center [428, 163] width 179 height 46
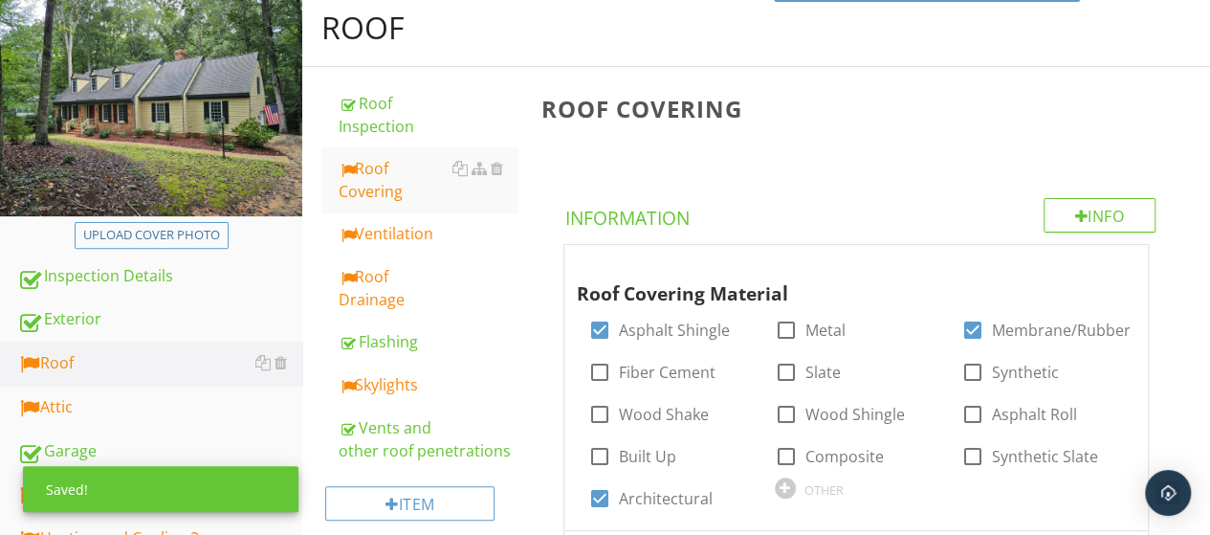
scroll to position [222, 0]
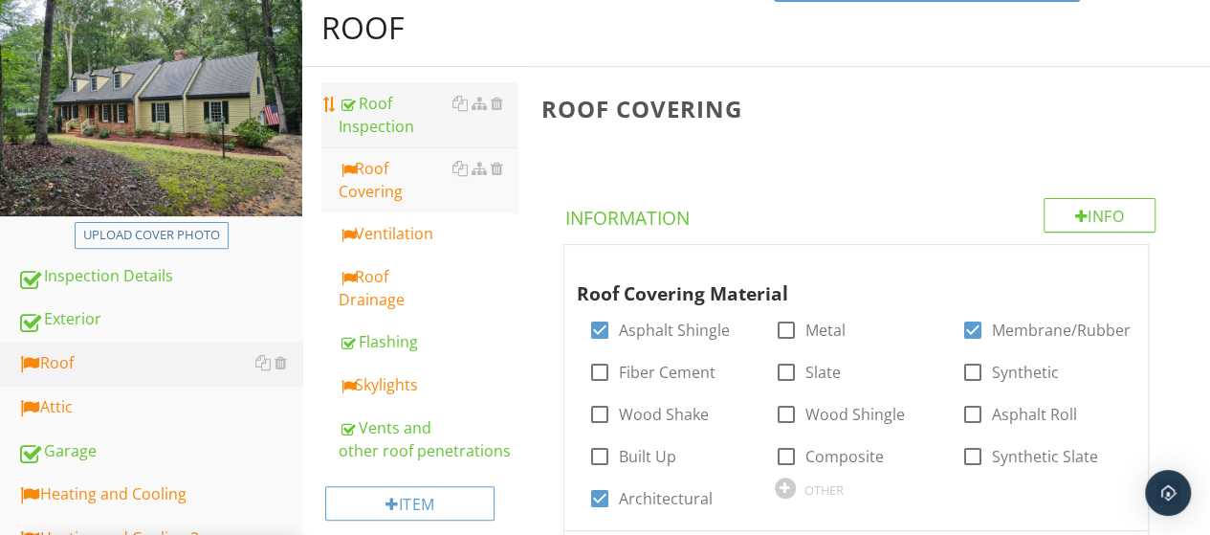
click at [397, 123] on div "Roof Inspection" at bounding box center [428, 115] width 179 height 46
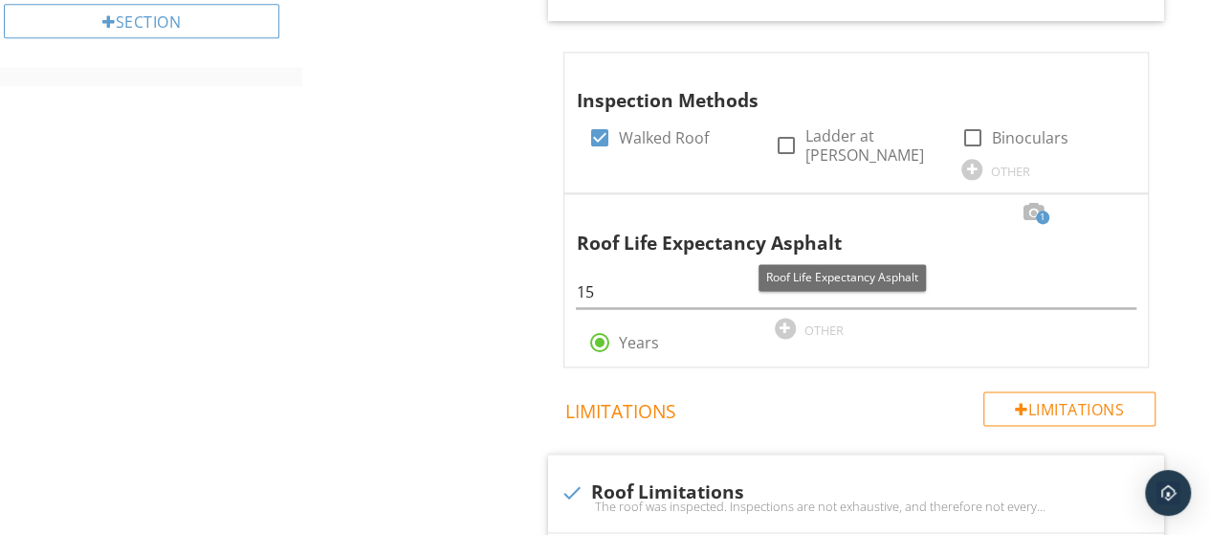
scroll to position [1152, 0]
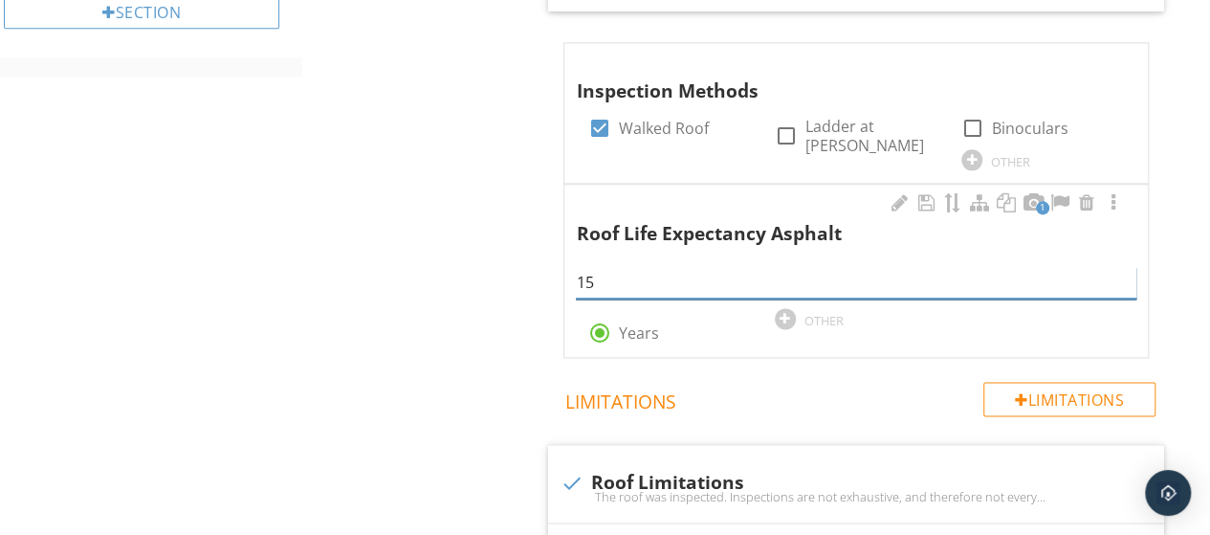
click at [666, 288] on input "15" at bounding box center [856, 283] width 560 height 32
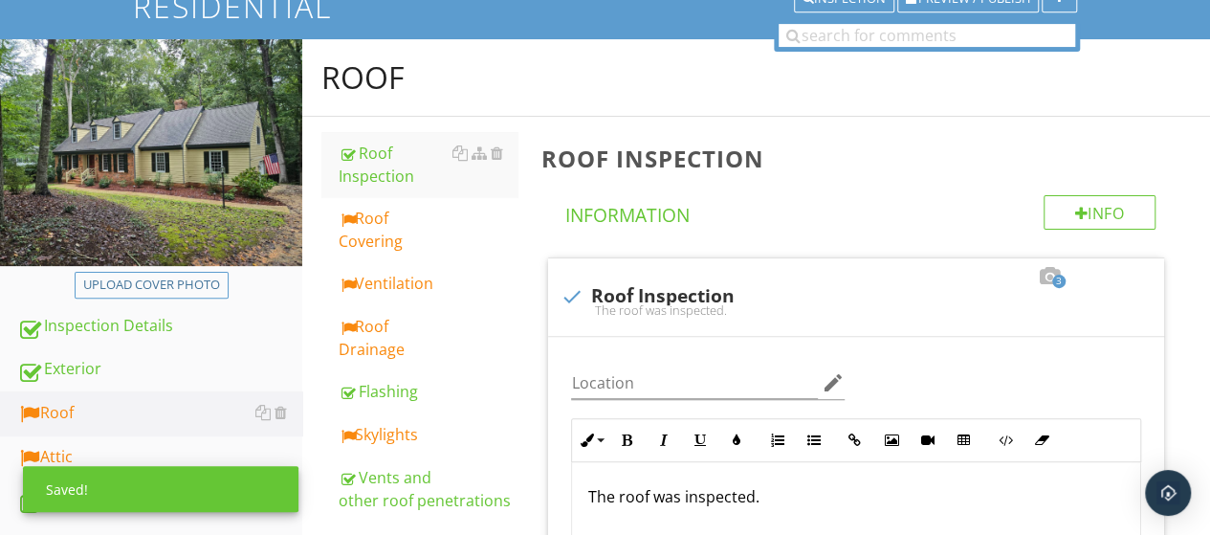
scroll to position [209, 0]
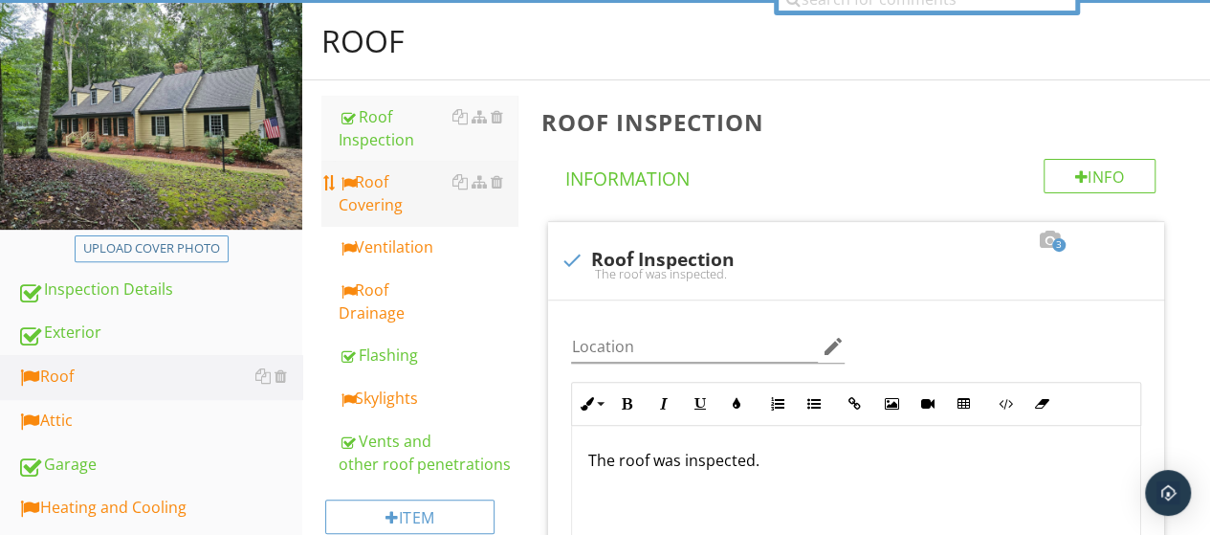
type input "12+"
click at [399, 201] on div "Roof Covering" at bounding box center [428, 193] width 179 height 46
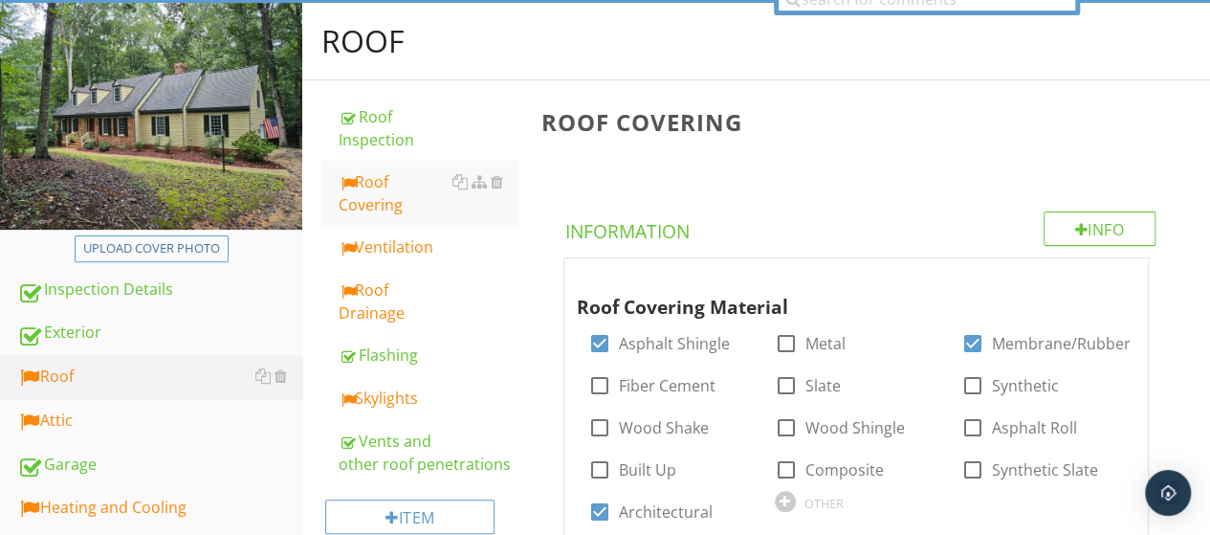
scroll to position [594, 0]
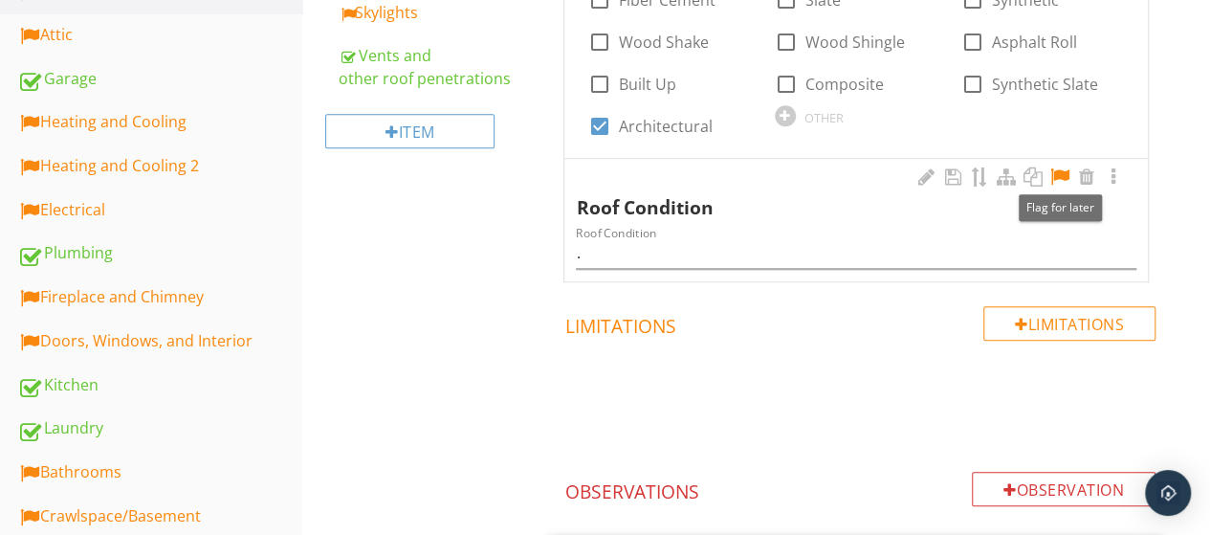
click at [1058, 173] on div at bounding box center [1059, 176] width 23 height 19
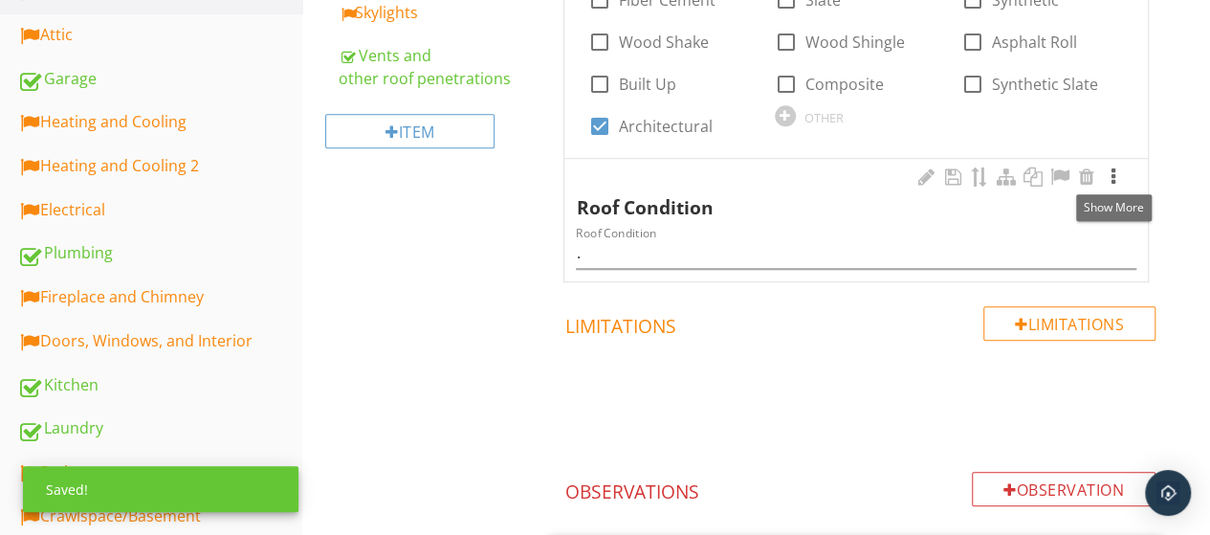
click at [1115, 175] on div at bounding box center [1113, 176] width 23 height 19
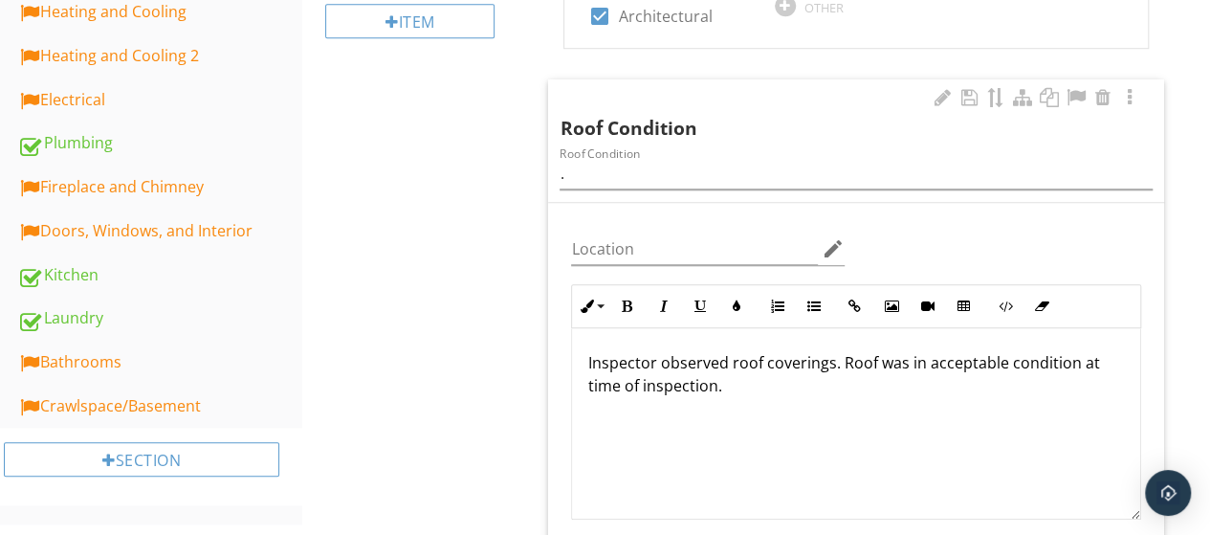
scroll to position [707, 0]
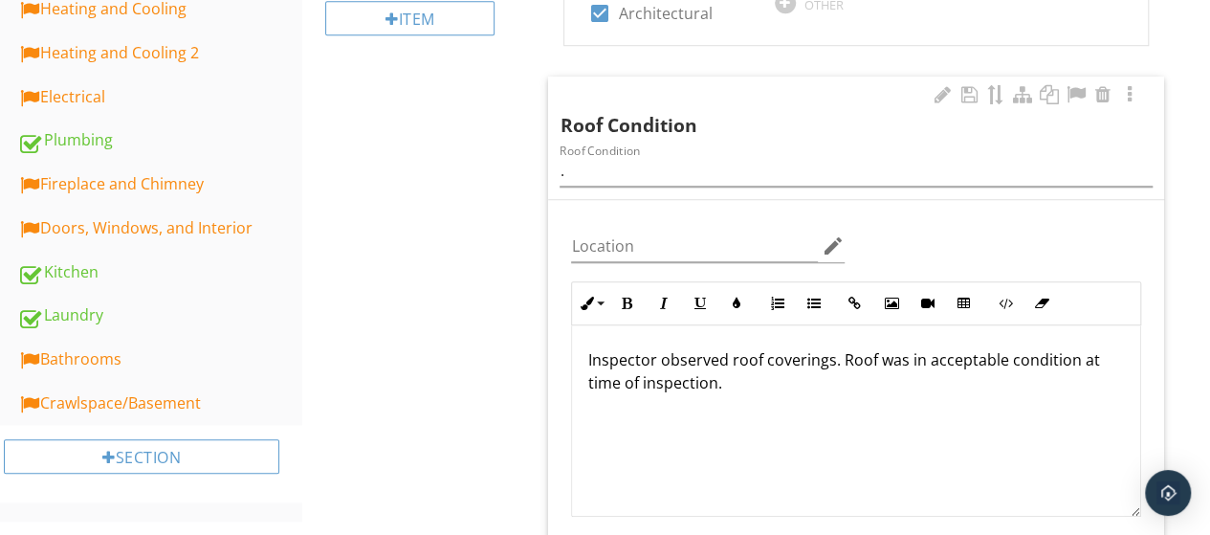
click at [746, 374] on p "Inspector observed roof coverings. Roof was in acceptable condition at time of …" at bounding box center [856, 371] width 538 height 46
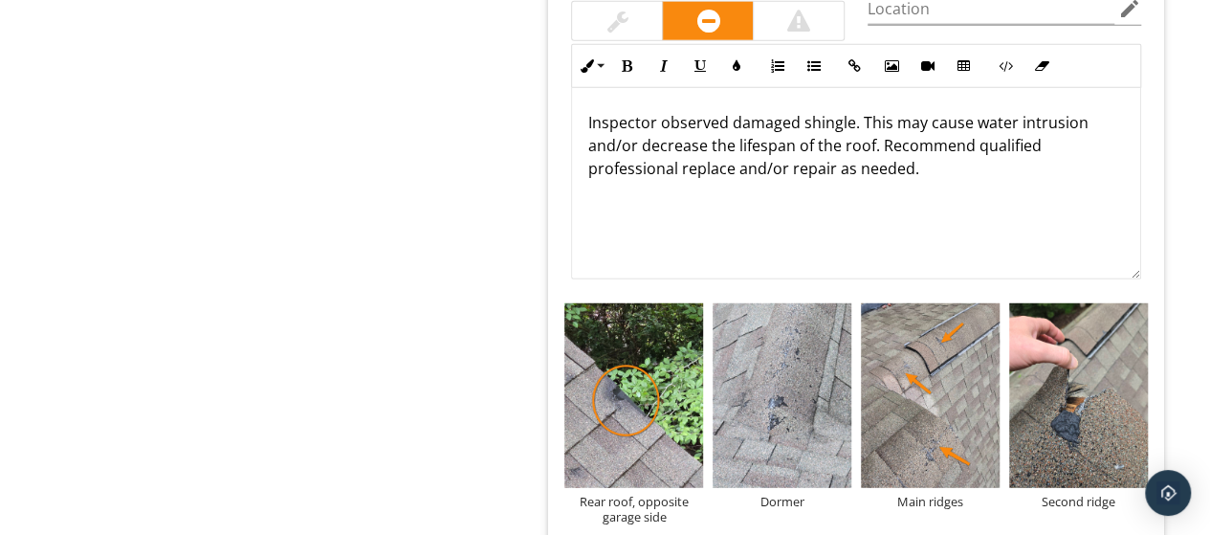
scroll to position [2485, 0]
click at [899, 368] on img at bounding box center [930, 394] width 139 height 185
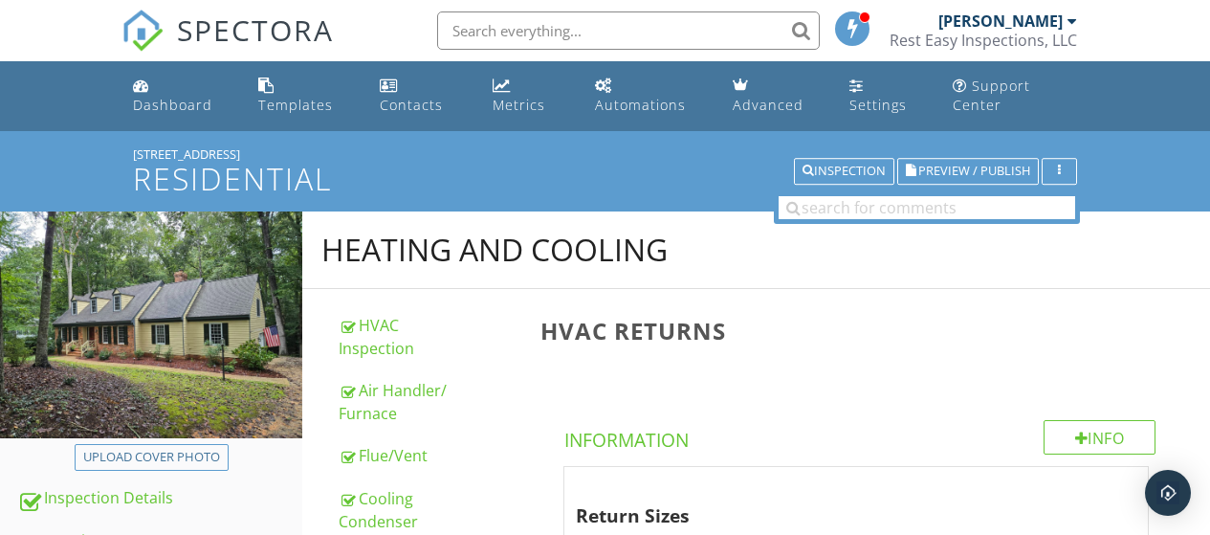
scroll to position [1314, 0]
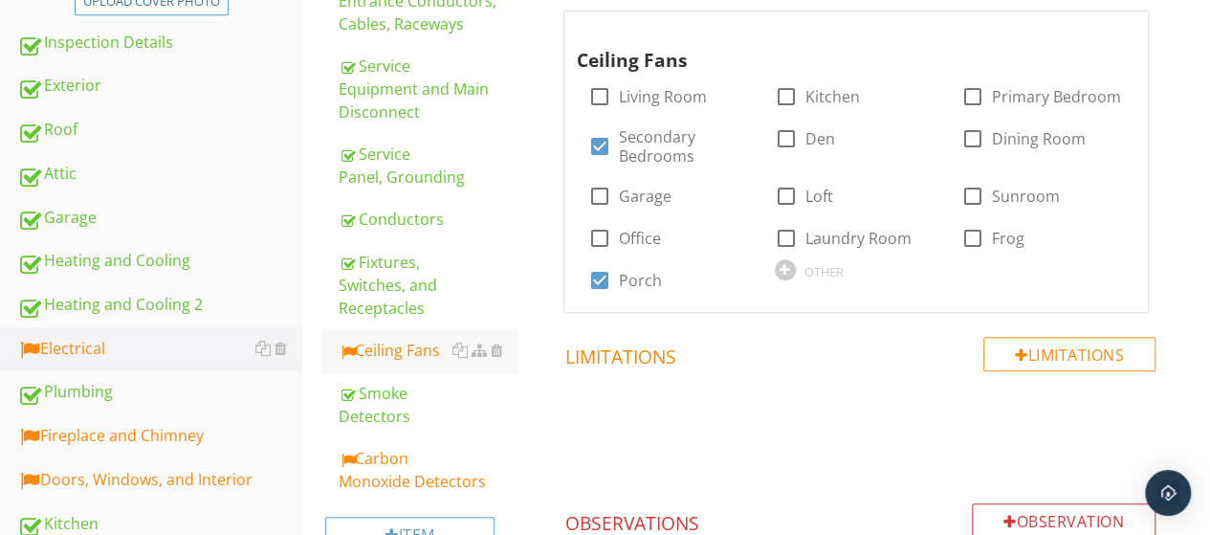
scroll to position [449, 0]
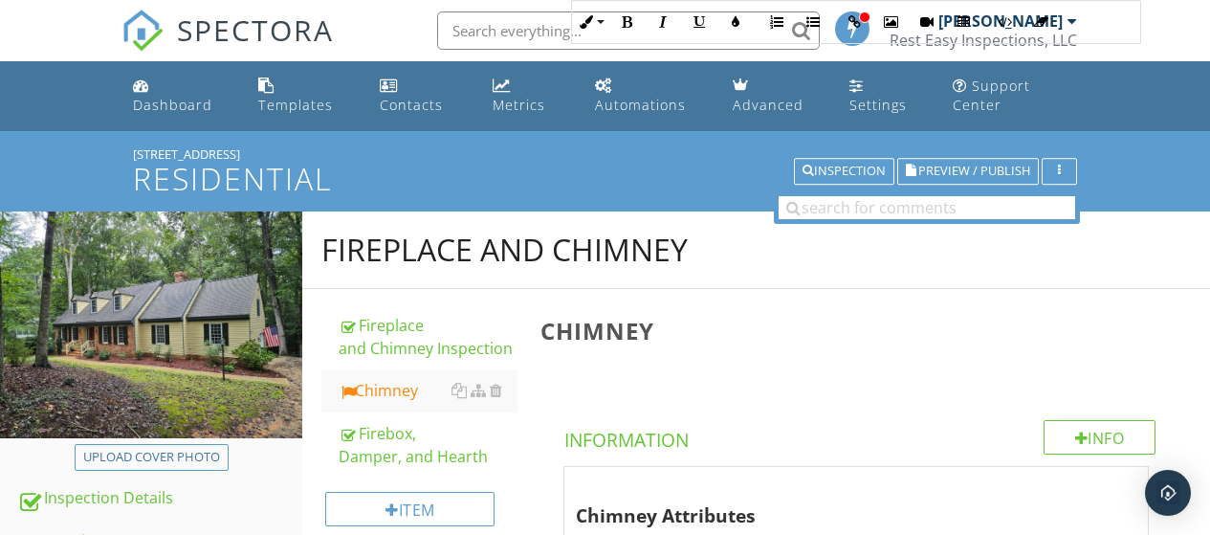
scroll to position [1460, 0]
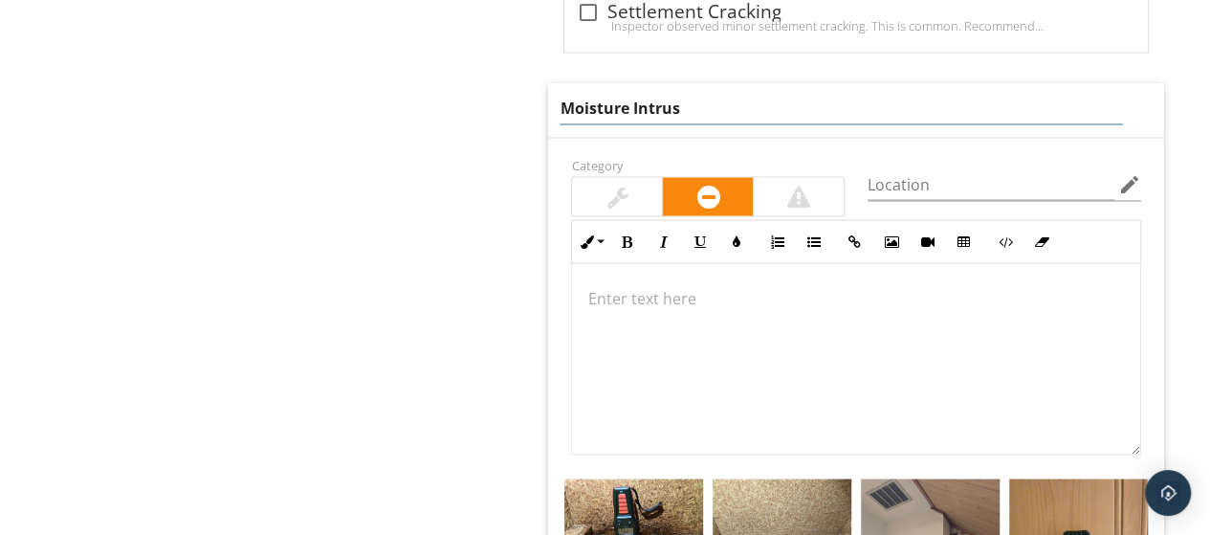
type input "Moisture Intrusi"
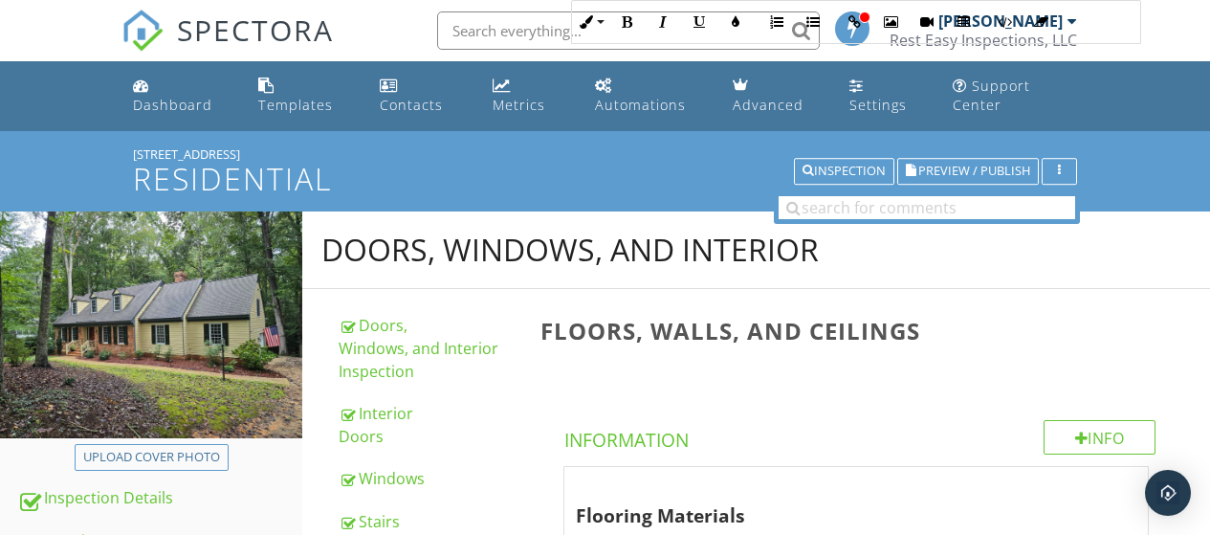
scroll to position [1922, 0]
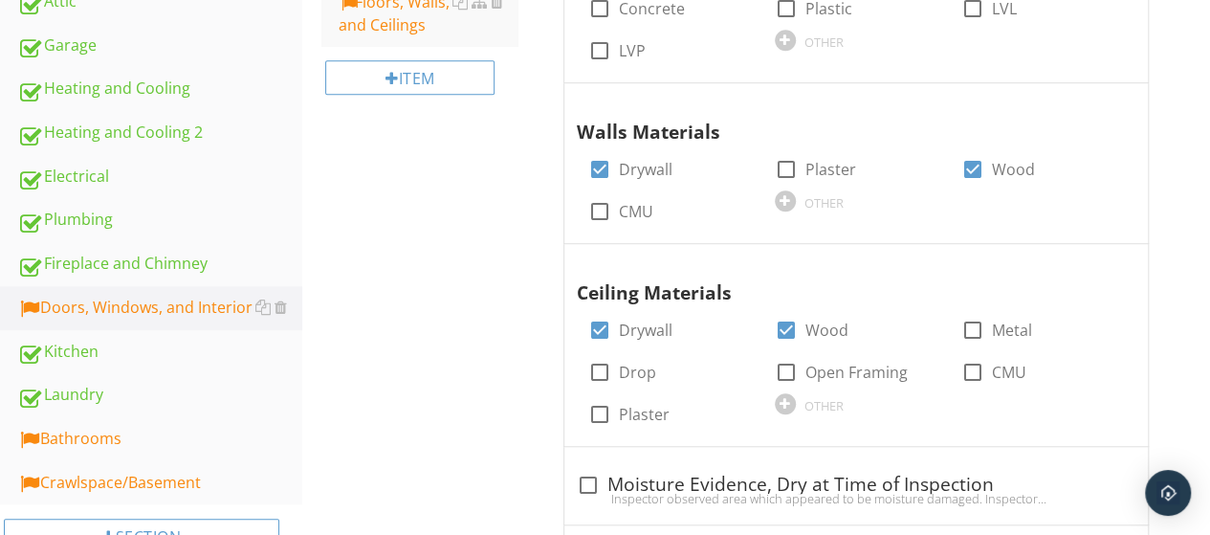
scroll to position [809, 0]
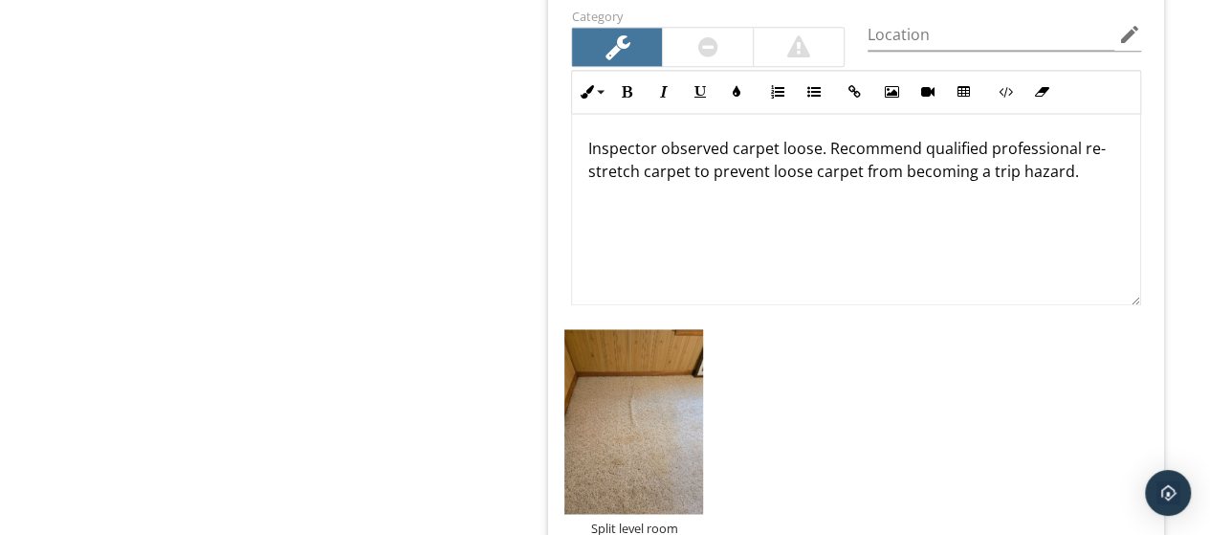
scroll to position [4920, 0]
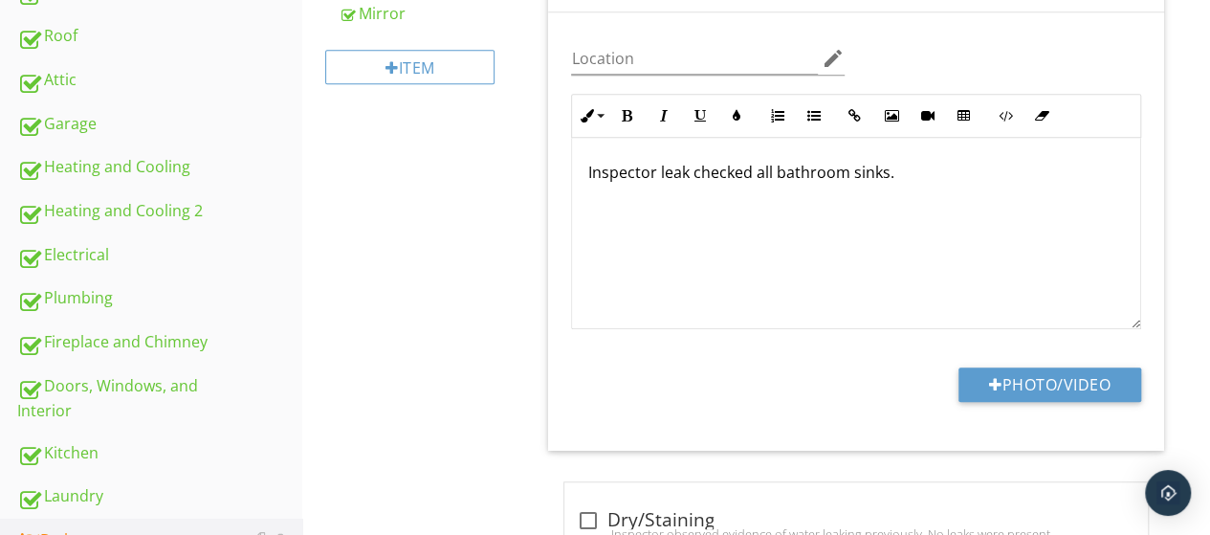
scroll to position [561, 0]
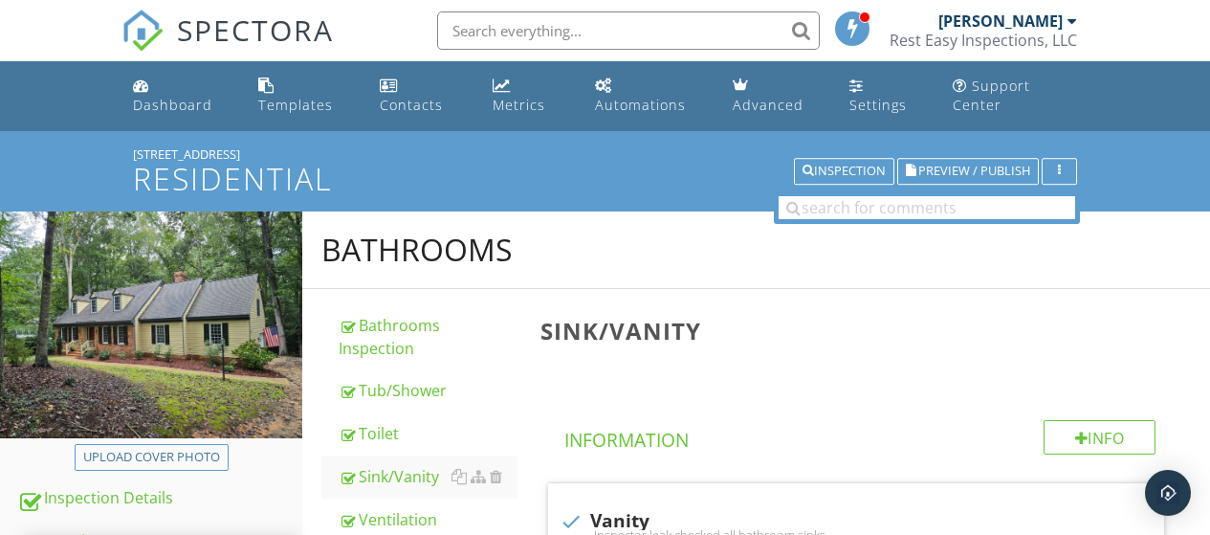
scroll to position [2428, 0]
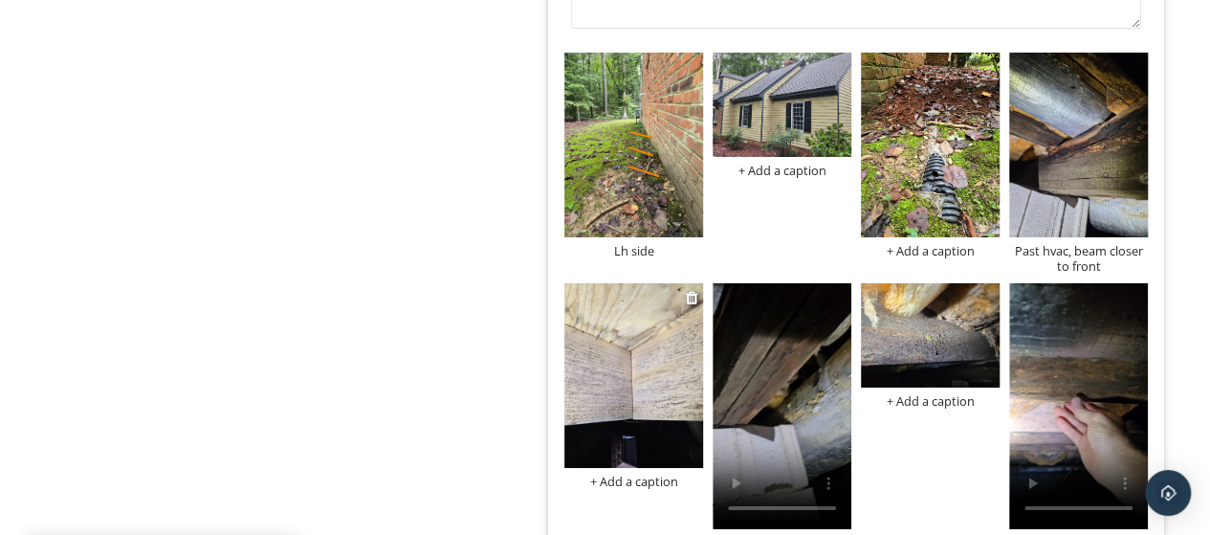
scroll to position [2844, 0]
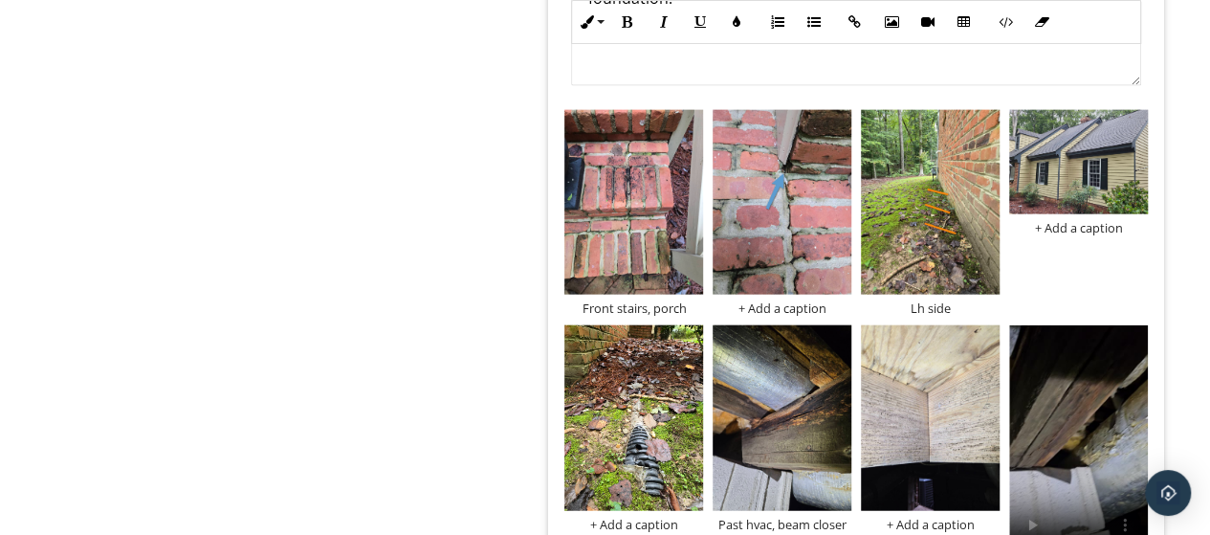
scroll to position [2093, 0]
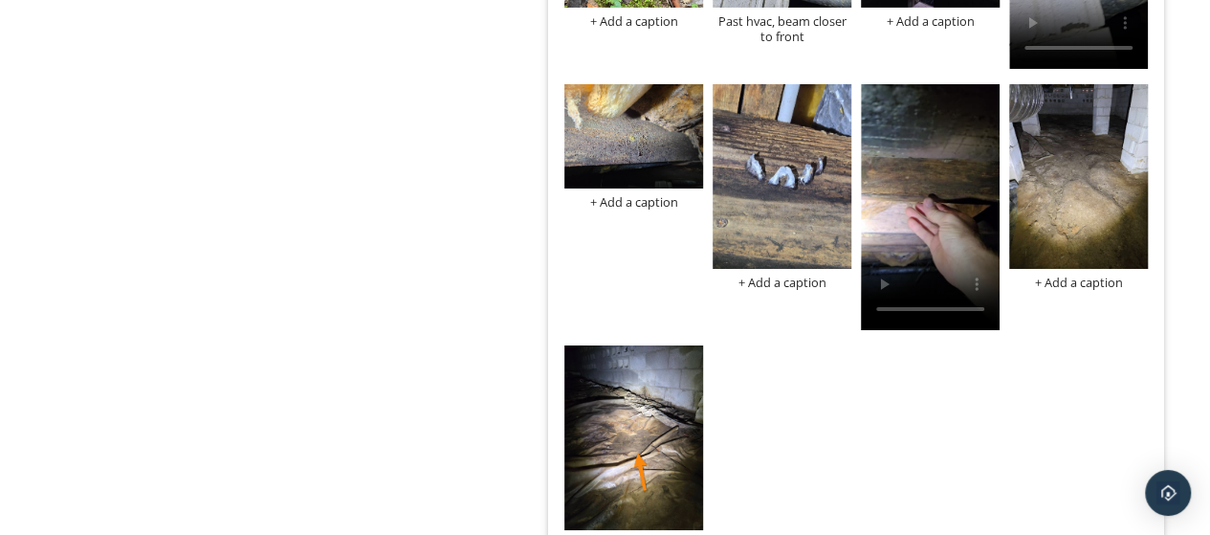
scroll to position [3360, 0]
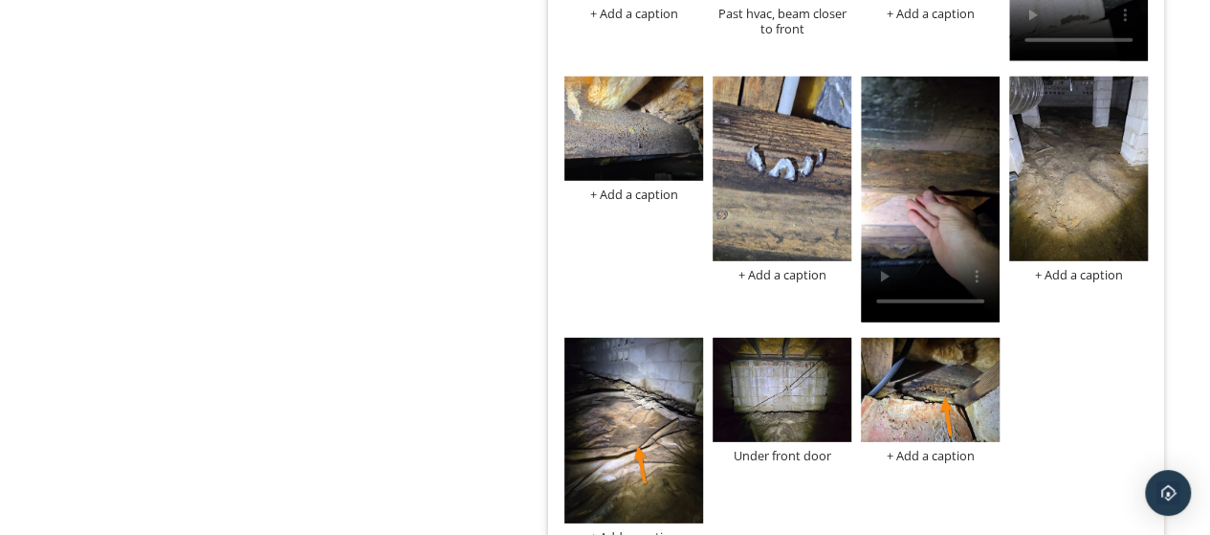
scroll to position [60, 0]
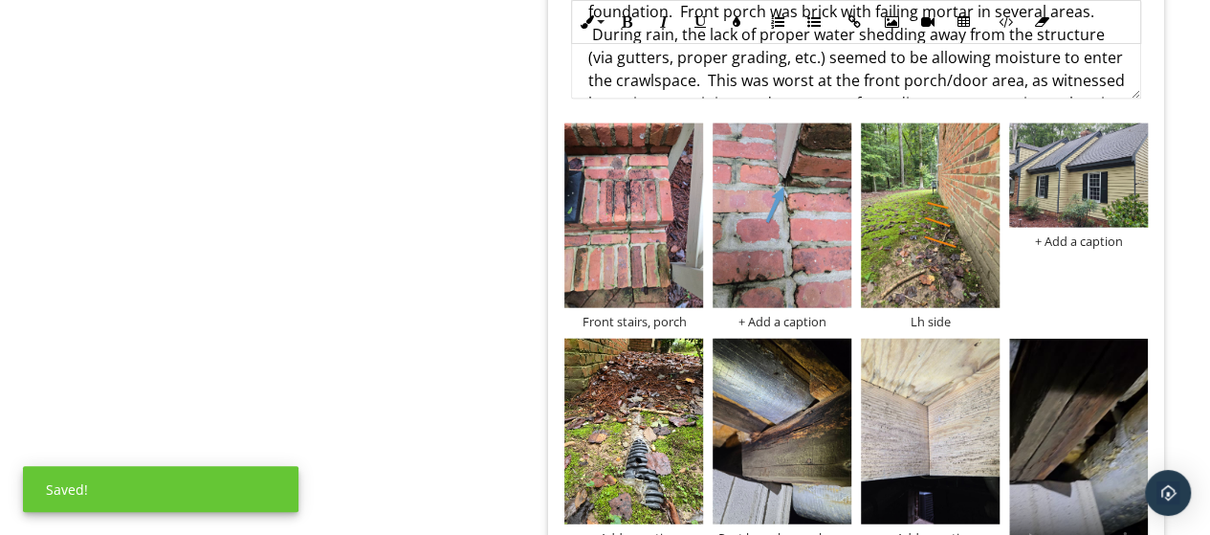
scroll to position [107, 0]
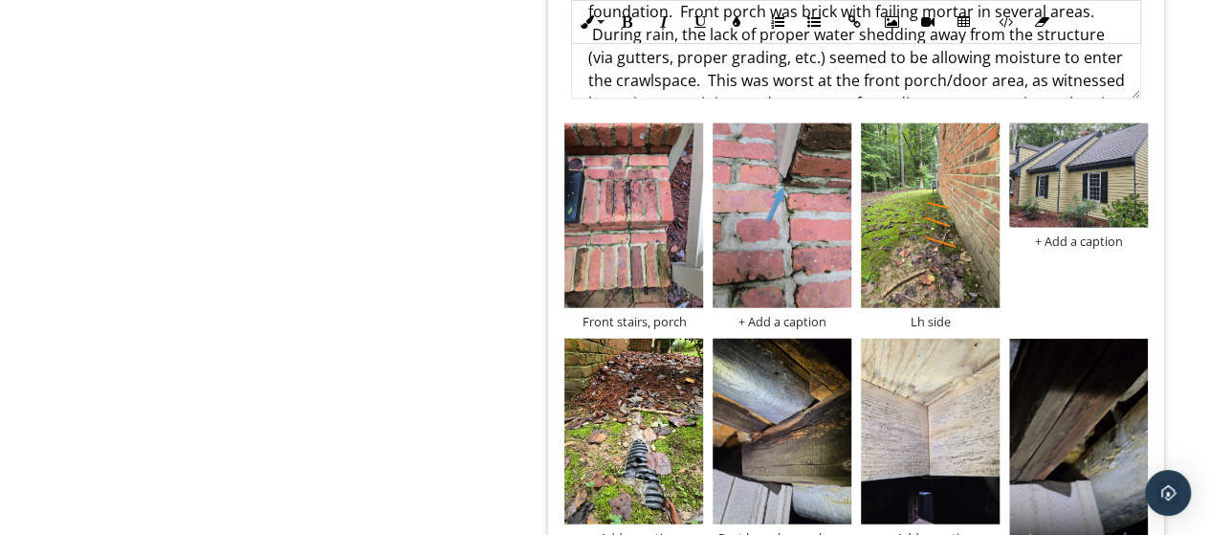
scroll to position [129, 0]
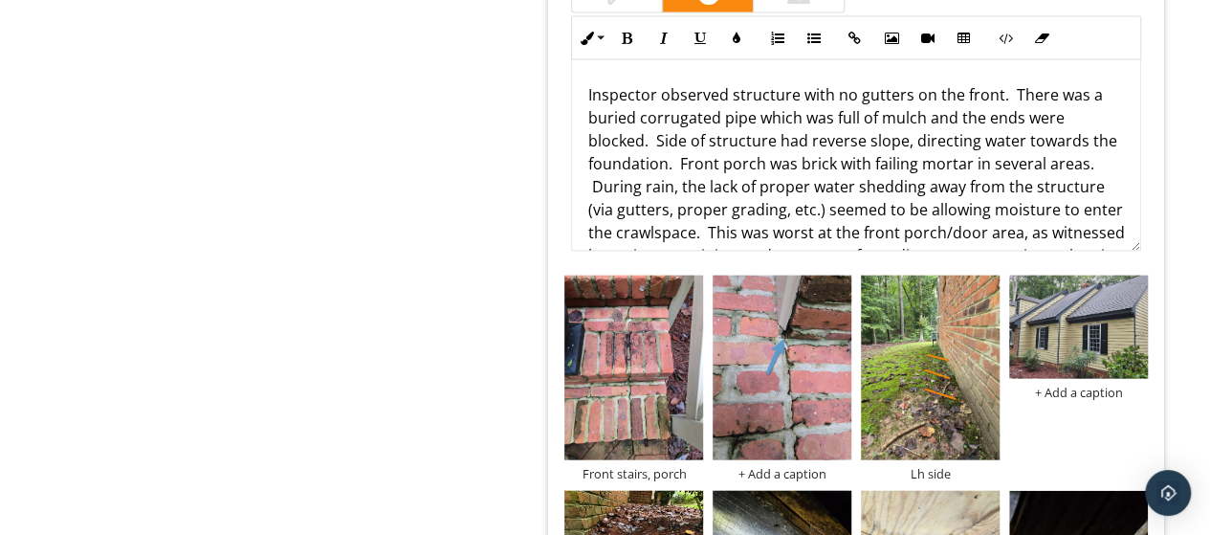
scroll to position [152, 0]
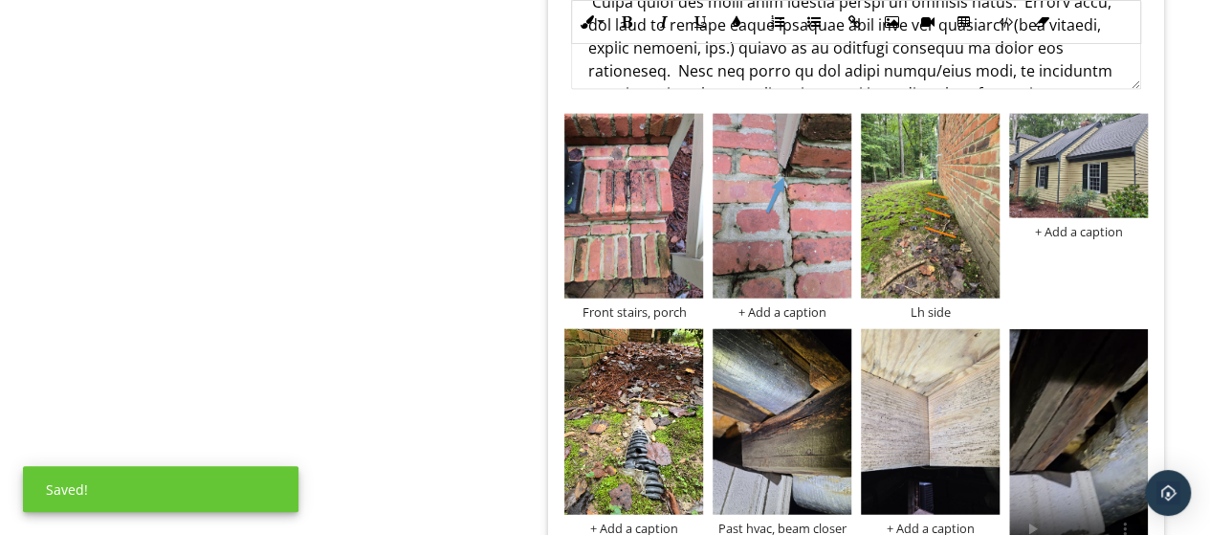
scroll to position [221, 0]
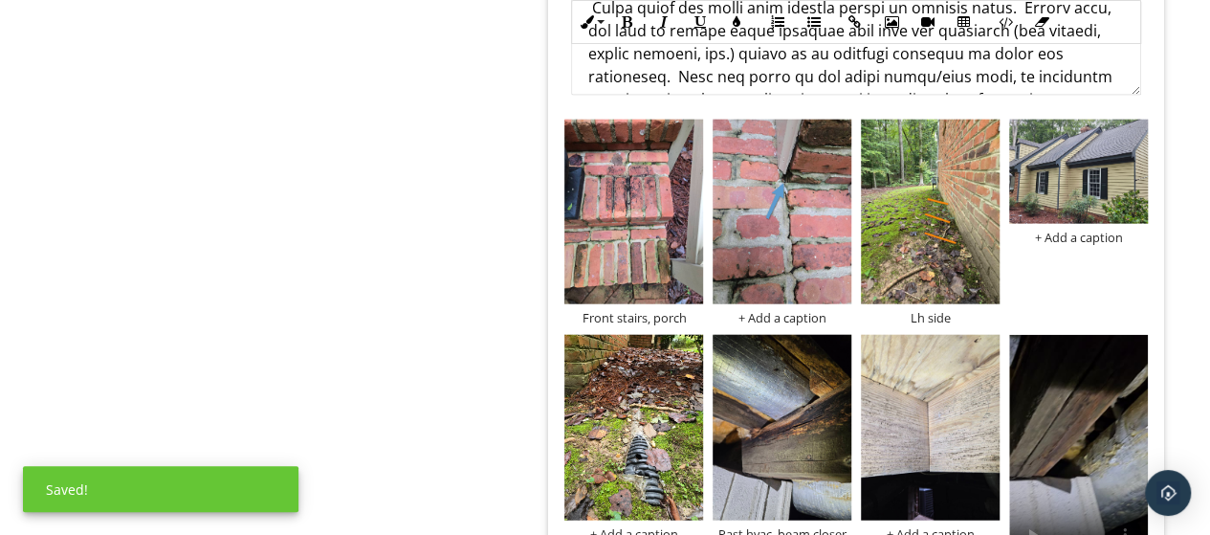
scroll to position [313, 0]
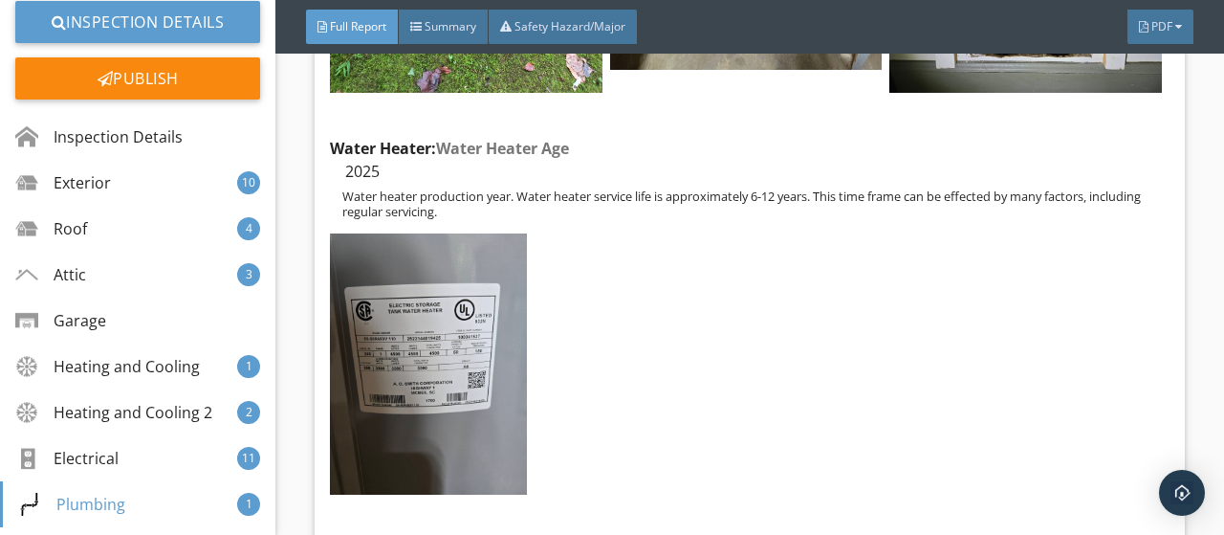
scroll to position [21235, 0]
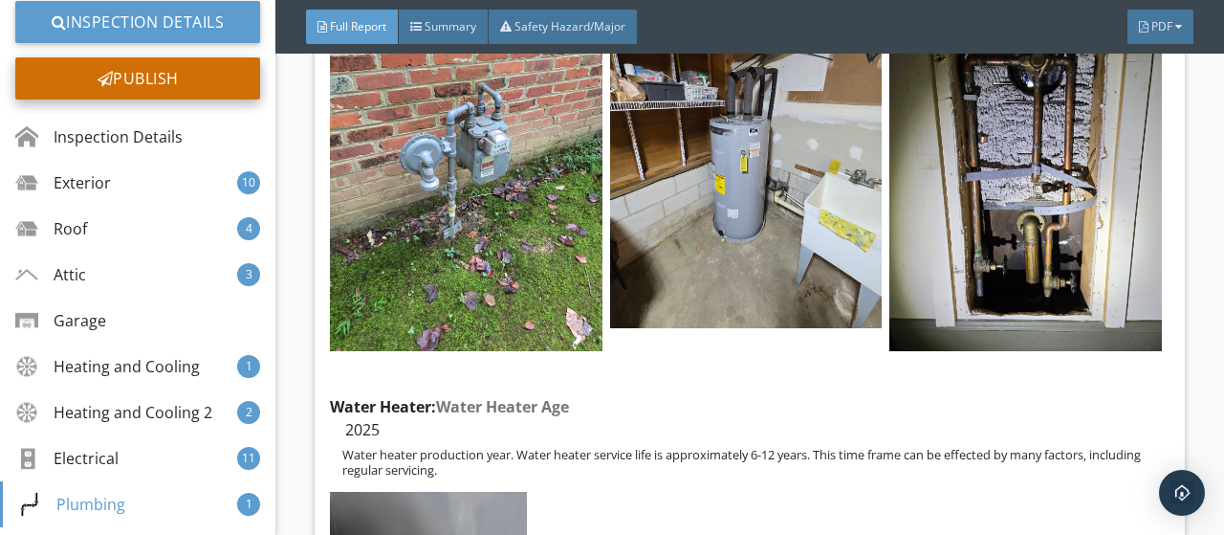
click at [142, 87] on div "Publish" at bounding box center [137, 78] width 245 height 42
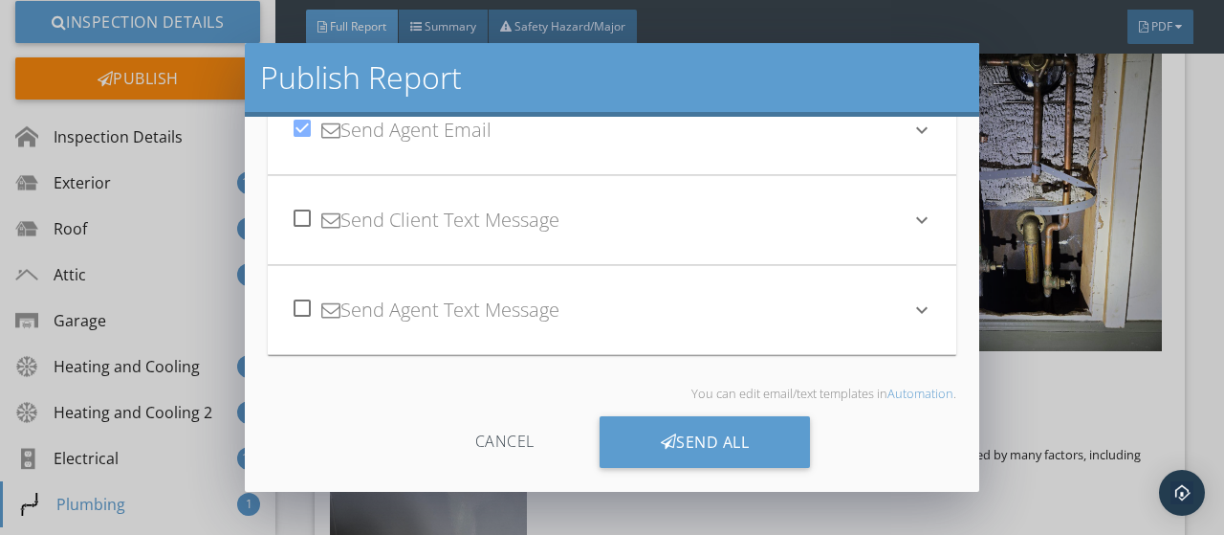
scroll to position [186, 0]
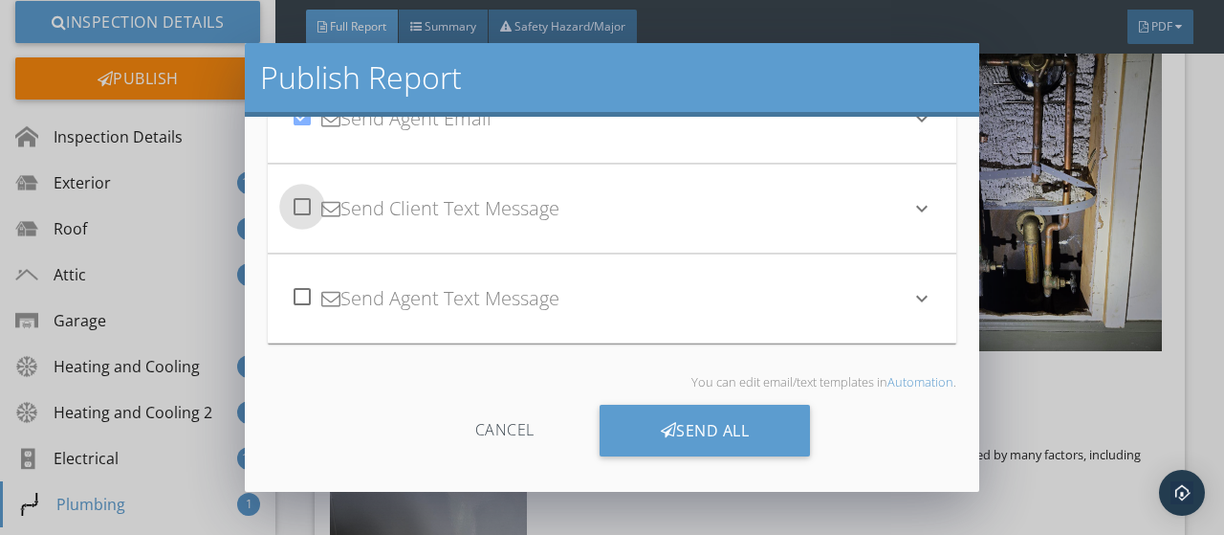
click at [309, 210] on div at bounding box center [302, 206] width 33 height 33
checkbox input "true"
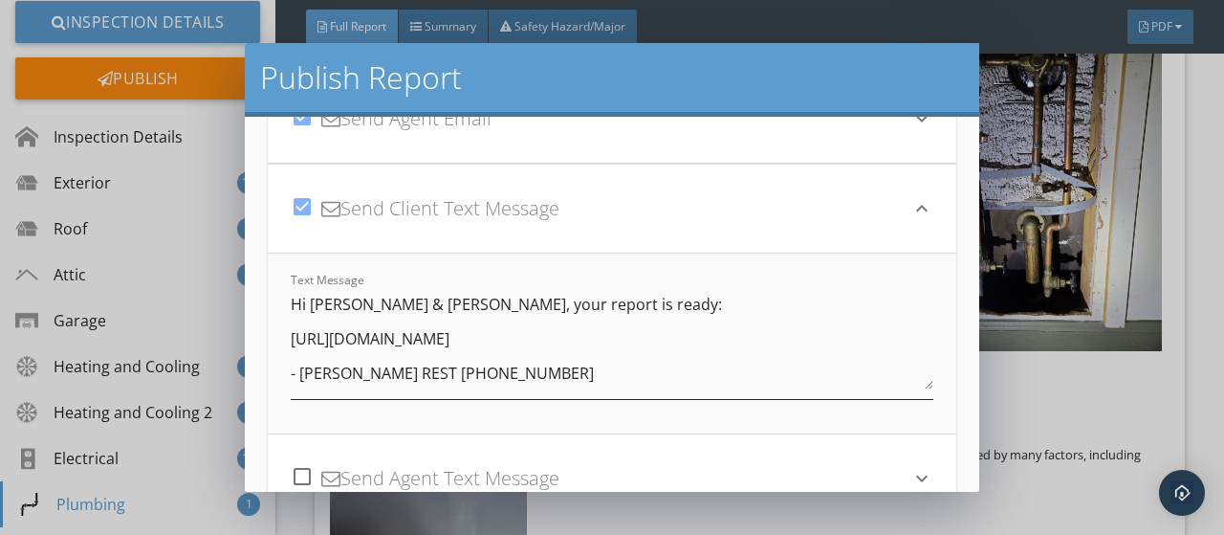
scroll to position [365, 0]
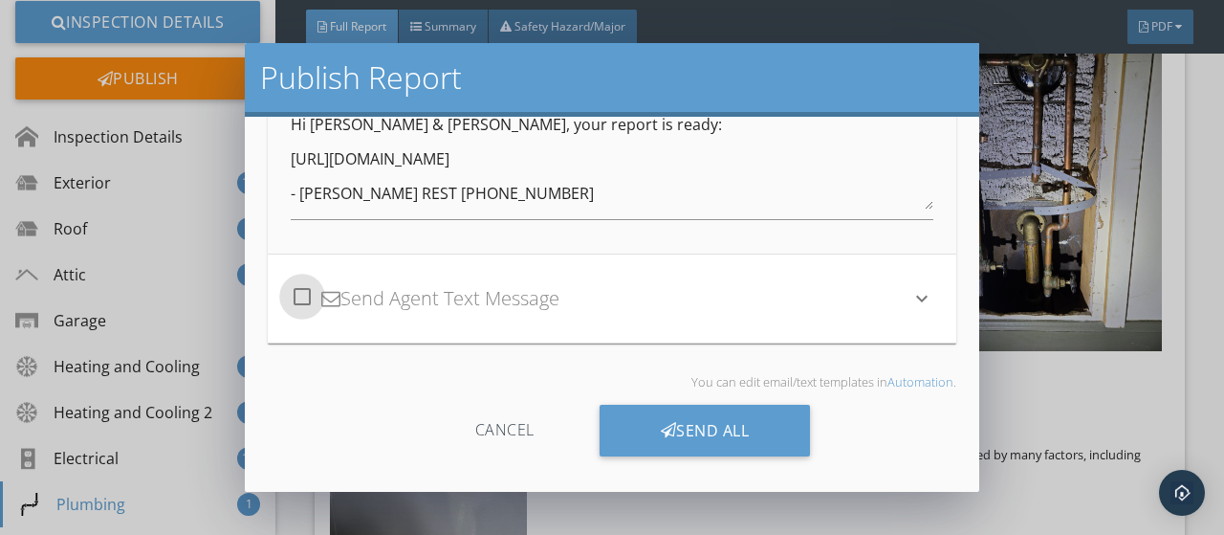
click at [294, 293] on div at bounding box center [302, 296] width 33 height 33
checkbox input "true"
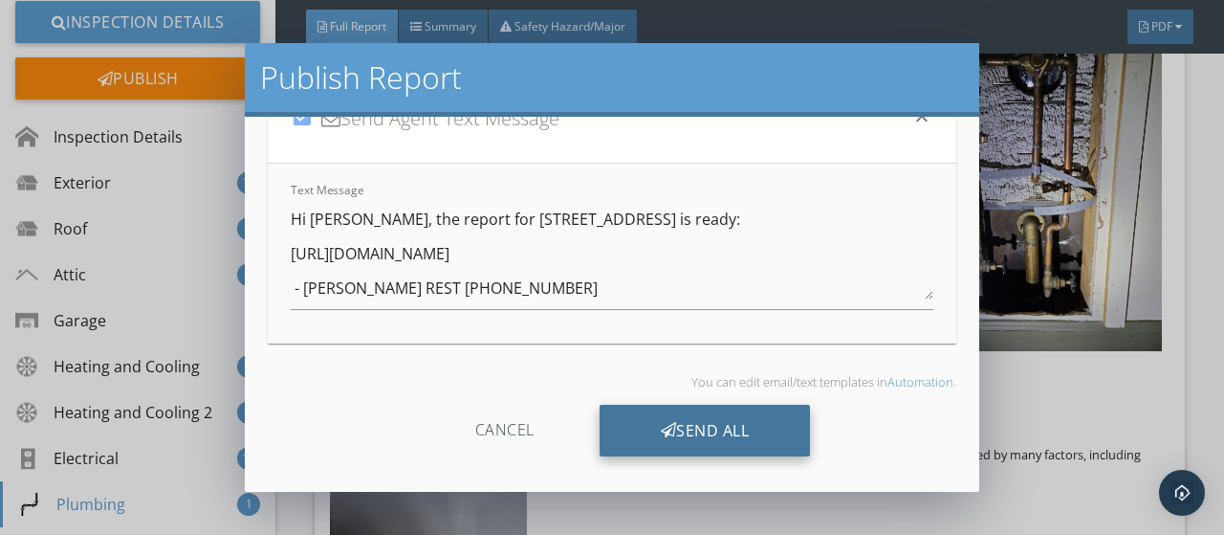
click at [683, 429] on div "Send All" at bounding box center [705, 431] width 211 height 52
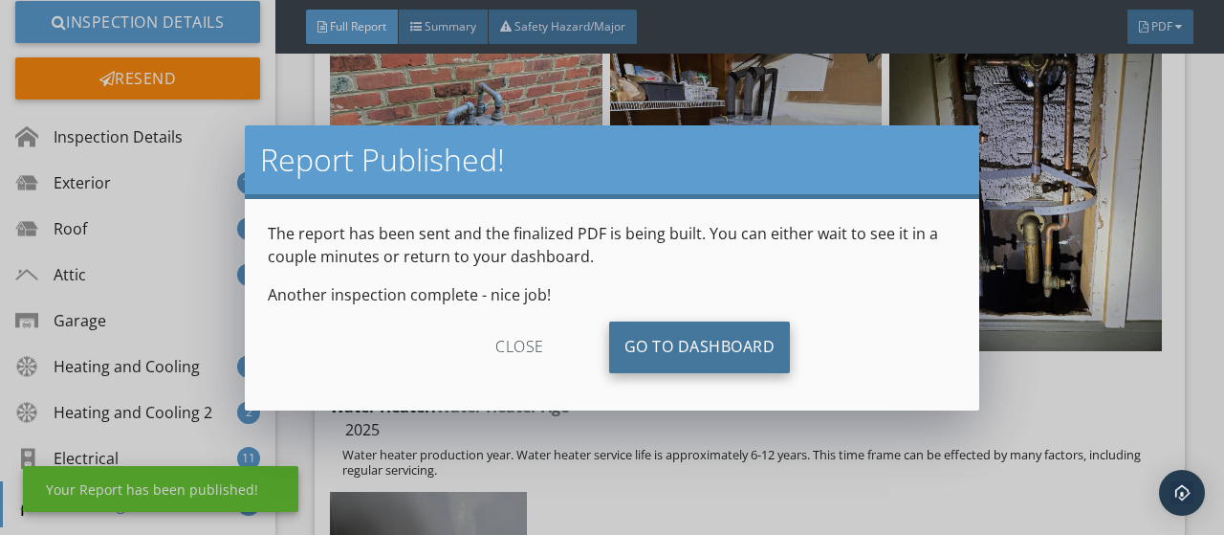
click at [683, 340] on link "Go To Dashboard" at bounding box center [700, 347] width 182 height 52
